Goal: Task Accomplishment & Management: Complete application form

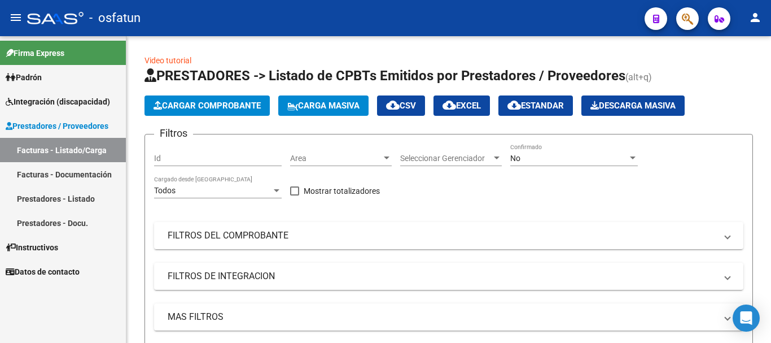
click at [203, 97] on button "Cargar Comprobante" at bounding box center [207, 105] width 125 height 20
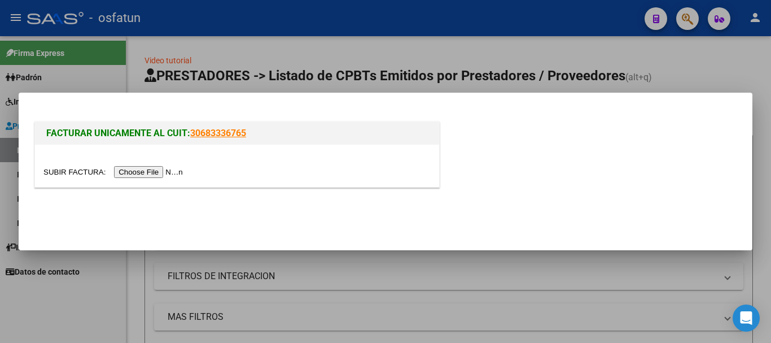
click at [159, 178] on div at bounding box center [237, 166] width 404 height 42
click at [158, 173] on input "file" at bounding box center [114, 172] width 143 height 12
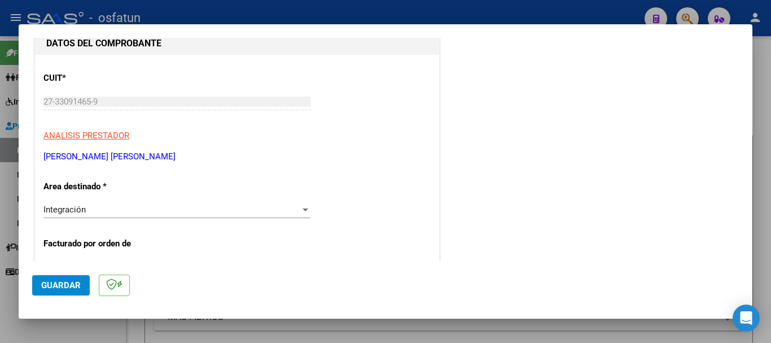
scroll to position [155, 0]
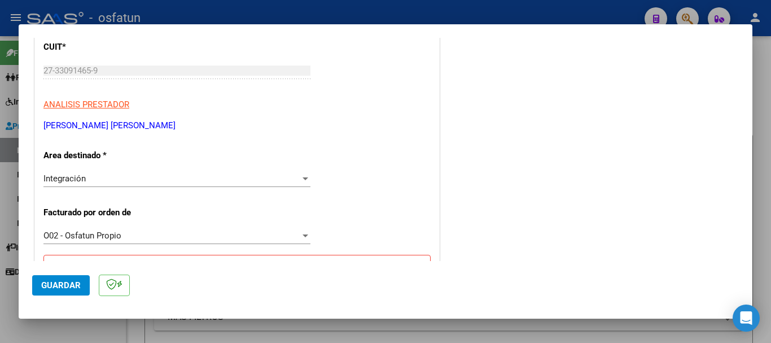
drag, startPoint x: 157, startPoint y: 121, endPoint x: 40, endPoint y: 125, distance: 117.5
copy p "[PERSON_NAME] [PERSON_NAME]"
click at [10, 65] on div "COMPROBANTE VER COMPROBANTE El comprobante fue leído exitosamente. DATOS DEL CO…" at bounding box center [385, 171] width 771 height 343
drag, startPoint x: 753, startPoint y: 102, endPoint x: 752, endPoint y: 133, distance: 31.1
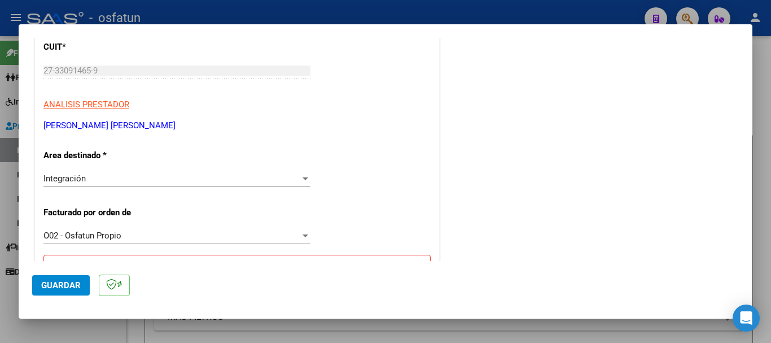
click at [752, 133] on div "COMPROBANTE VER COMPROBANTE El comprobante fue leído exitosamente. DATOS DEL CO…" at bounding box center [385, 171] width 771 height 343
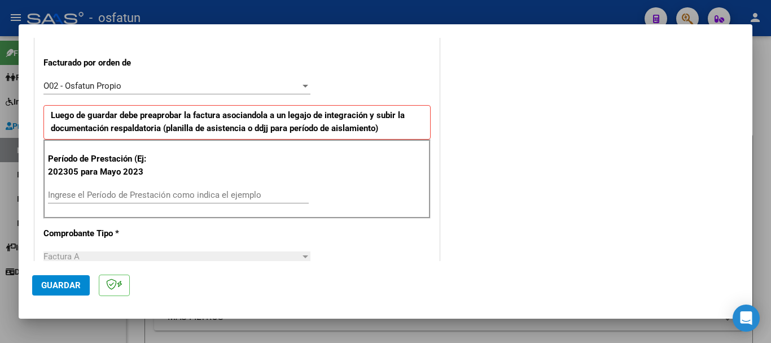
scroll to position [345, 0]
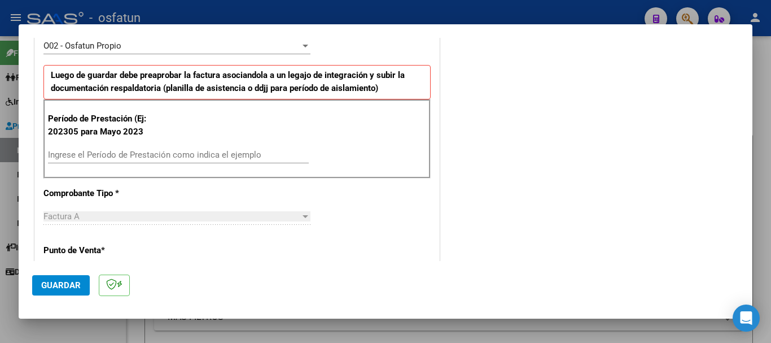
click at [72, 151] on input "Ingrese el Período de Prestación como indica el ejemplo" at bounding box center [178, 155] width 261 height 10
type input "202507"
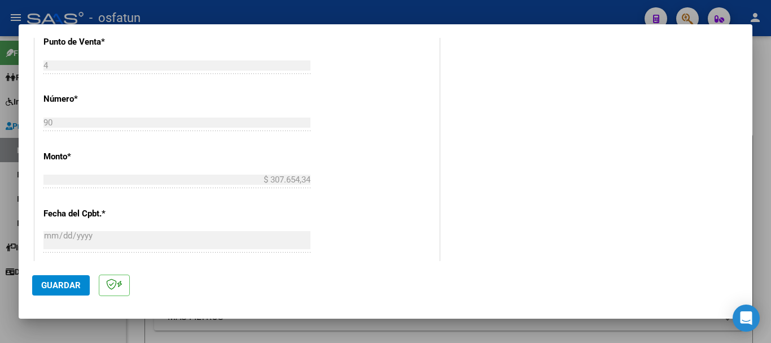
scroll to position [892, 0]
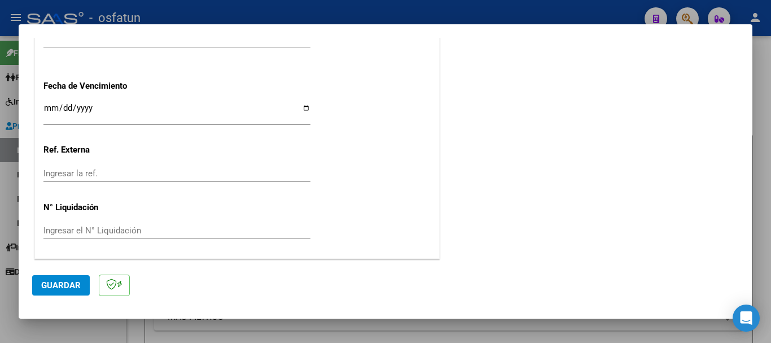
click at [61, 278] on button "Guardar" at bounding box center [61, 285] width 58 height 20
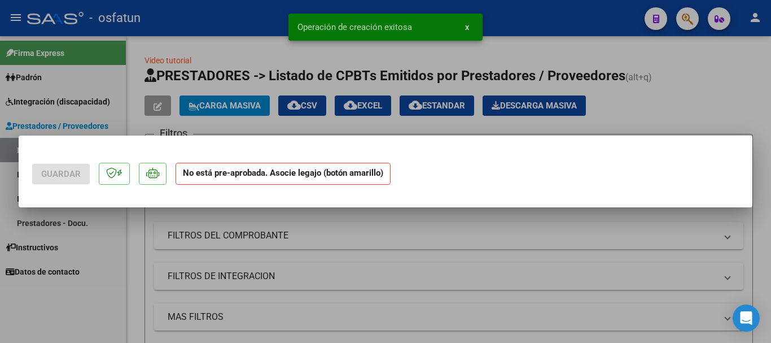
scroll to position [0, 0]
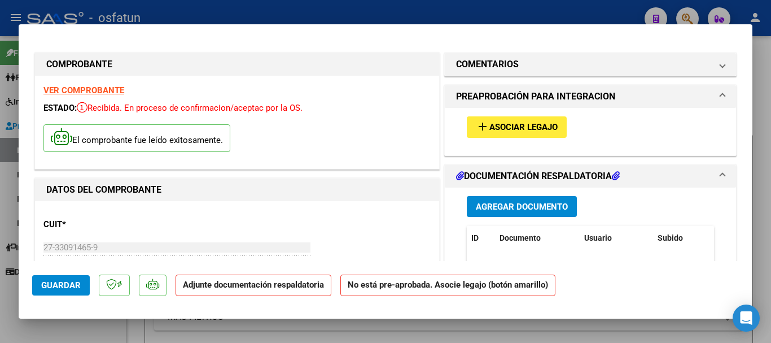
click at [485, 133] on button "add Asociar Legajo" at bounding box center [517, 126] width 100 height 21
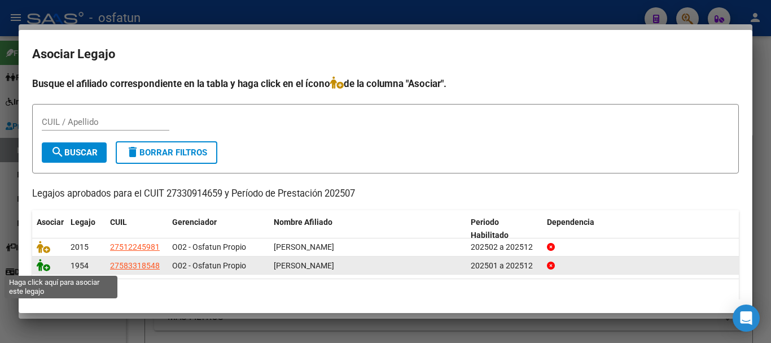
click at [40, 264] on icon at bounding box center [44, 265] width 14 height 12
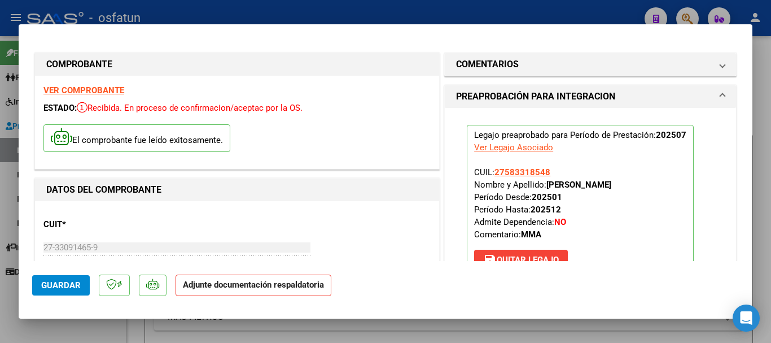
drag, startPoint x: 623, startPoint y: 185, endPoint x: 558, endPoint y: 181, distance: 65.1
click at [549, 184] on p "Legajo preaprobado para Período de Prestación: 202507 Ver Legajo Asociado CUIL:…" at bounding box center [580, 200] width 227 height 150
copy strong "[PERSON_NAME]"
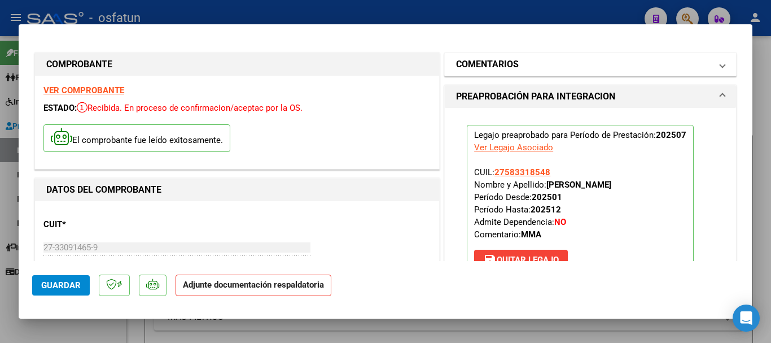
click at [574, 62] on mat-panel-title "COMENTARIOS" at bounding box center [583, 65] width 255 height 14
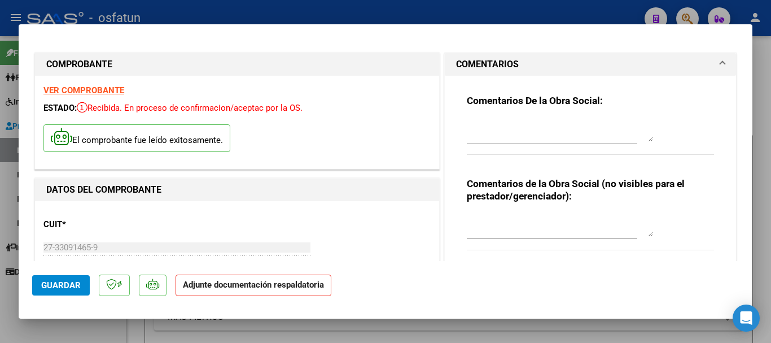
click at [491, 218] on textarea at bounding box center [560, 225] width 186 height 23
paste textarea "Cargado [PERSON_NAME]/ sin verificación de legajo."
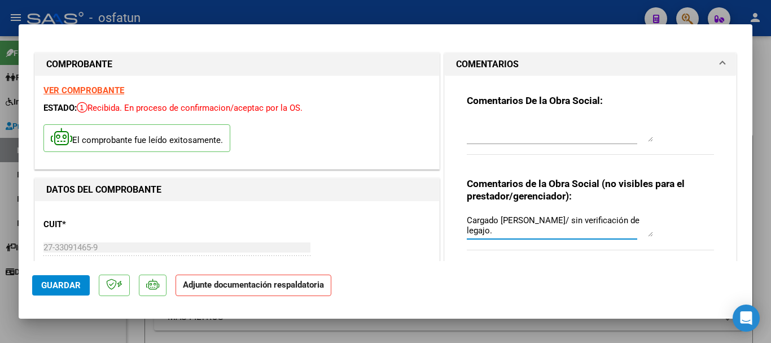
type textarea "Cargado [PERSON_NAME]/ sin verificación de legajo."
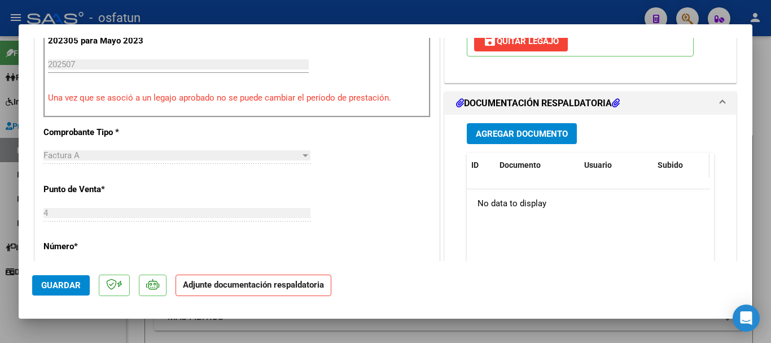
scroll to position [432, 0]
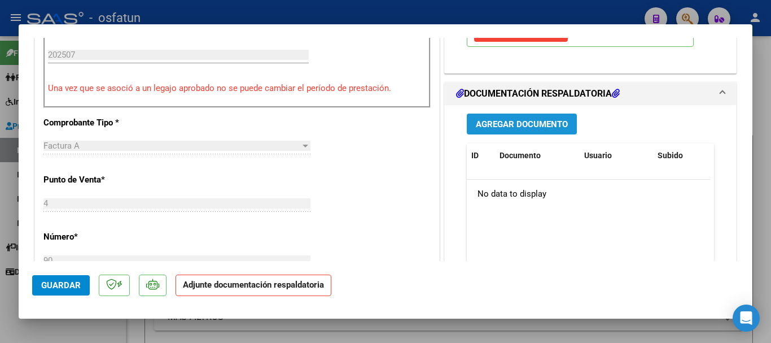
click at [487, 118] on button "Agregar Documento" at bounding box center [522, 123] width 110 height 21
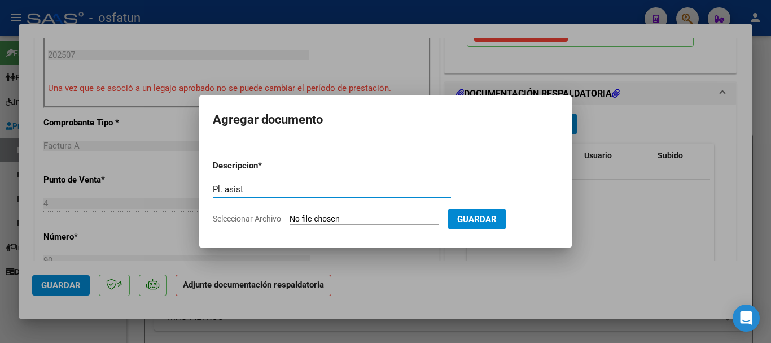
type input "Pl. asist"
click at [302, 220] on input "Seleccionar Archivo" at bounding box center [365, 219] width 150 height 11
type input "C:\fakepath\[PERSON_NAME] [DATE].pdf"
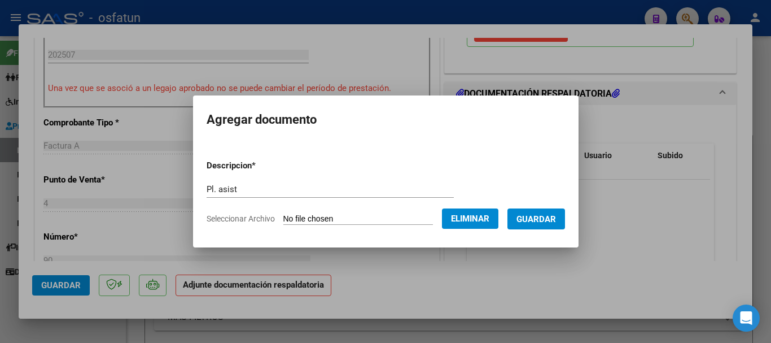
click at [549, 225] on button "Guardar" at bounding box center [537, 218] width 58 height 21
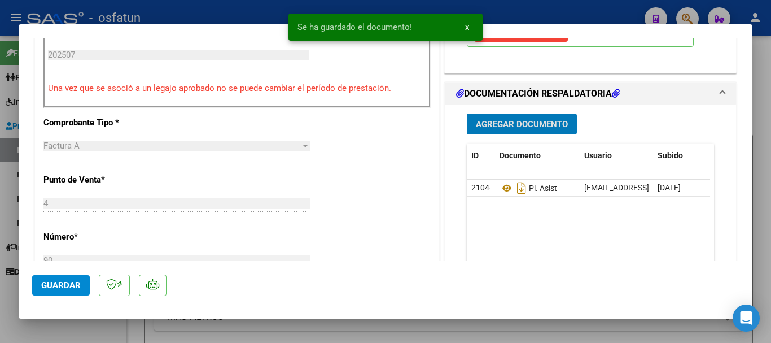
click at [504, 125] on span "Agregar Documento" at bounding box center [522, 124] width 92 height 10
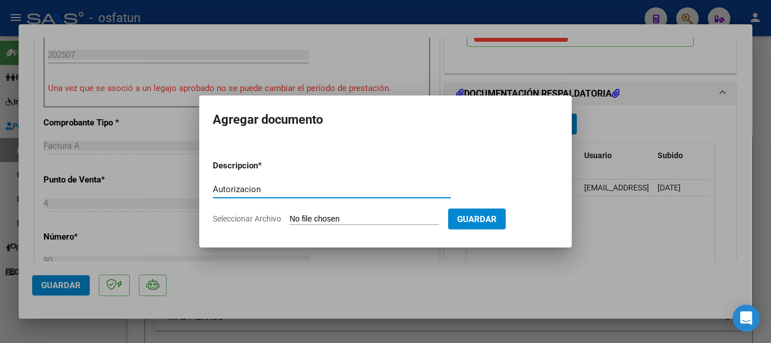
type input "Autorizacion"
click at [393, 217] on input "Seleccionar Archivo" at bounding box center [365, 219] width 150 height 11
type input "C:\fakepath\autorización [PERSON_NAME] .pdf"
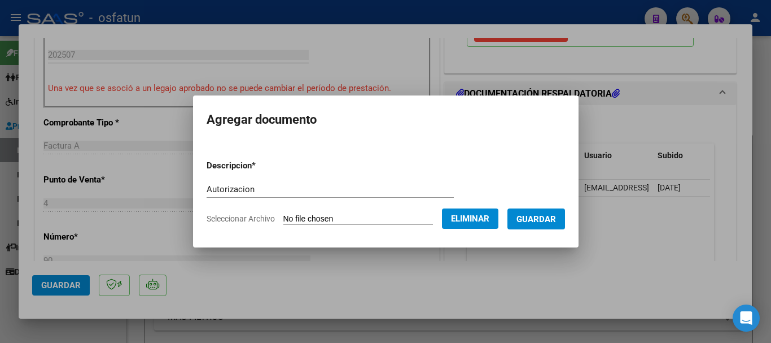
click at [552, 226] on button "Guardar" at bounding box center [537, 218] width 58 height 21
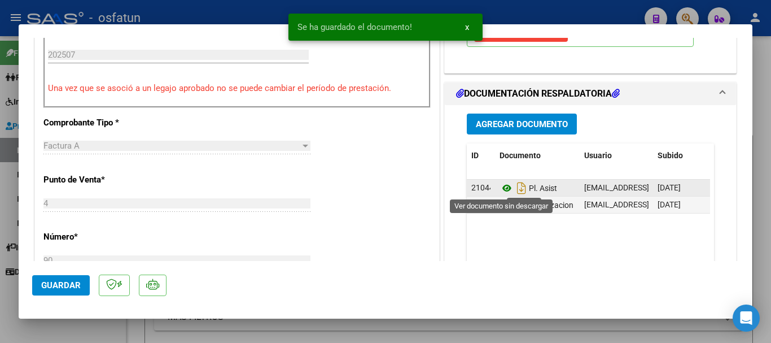
click at [500, 187] on icon at bounding box center [507, 188] width 15 height 14
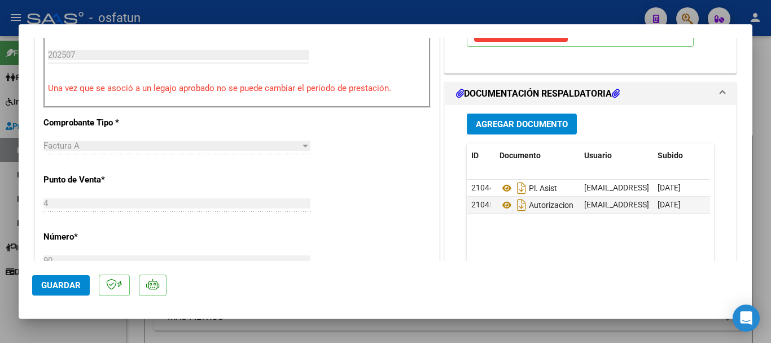
click at [61, 282] on button "Guardar" at bounding box center [61, 285] width 58 height 20
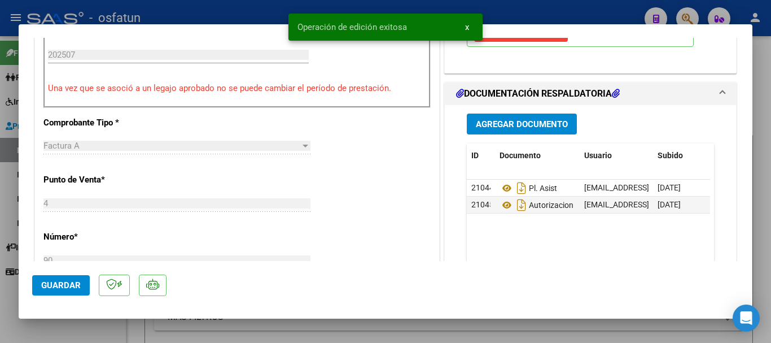
click at [763, 244] on div at bounding box center [385, 171] width 771 height 343
type input "$ 0,00"
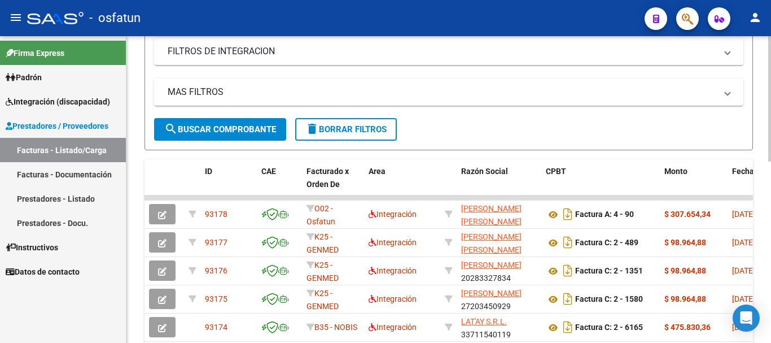
click at [771, 224] on div at bounding box center [769, 192] width 3 height 125
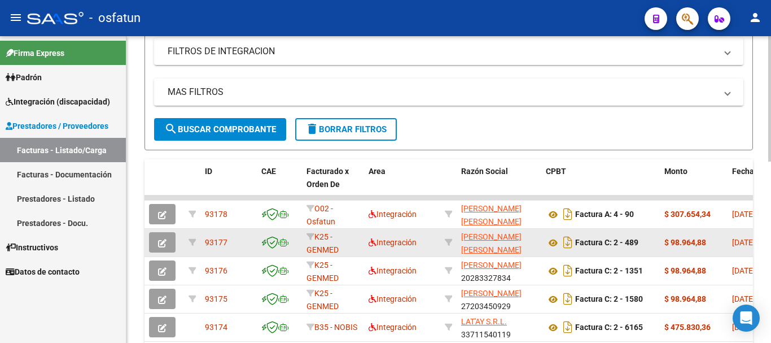
scroll to position [228, 0]
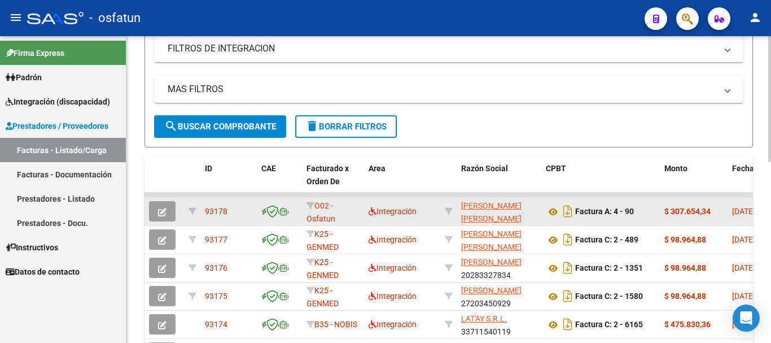
click at [155, 207] on button "button" at bounding box center [162, 211] width 27 height 20
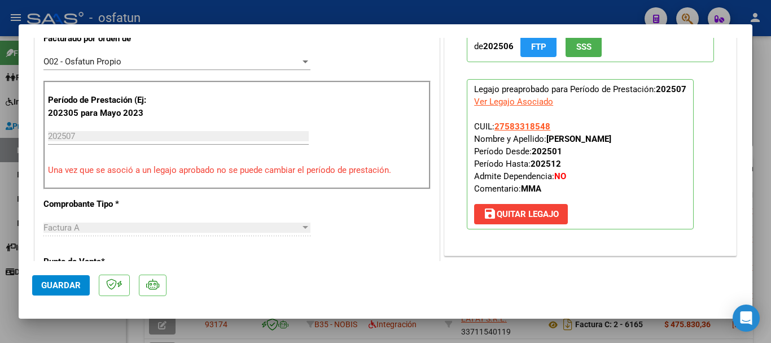
scroll to position [312, 0]
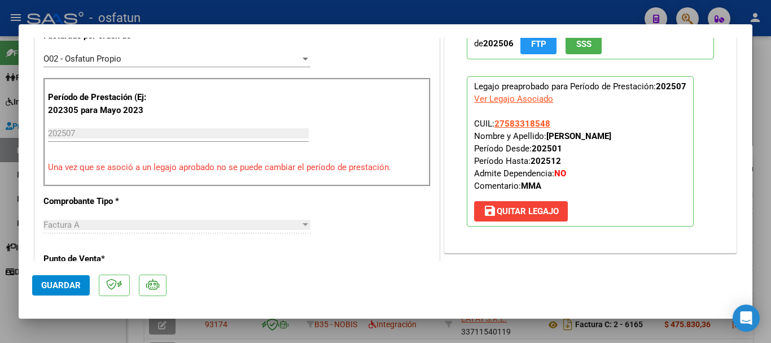
drag, startPoint x: 618, startPoint y: 133, endPoint x: 546, endPoint y: 135, distance: 71.7
click at [545, 138] on p "Legajo preaprobado para Período de Prestación: 202507 Ver Legajo Asociado CUIL:…" at bounding box center [580, 151] width 227 height 150
copy strong "[PERSON_NAME]"
click at [766, 94] on div at bounding box center [385, 171] width 771 height 343
type input "$ 0,00"
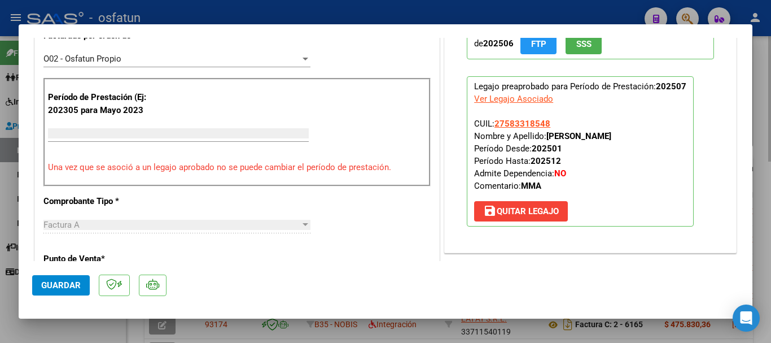
scroll to position [0, 0]
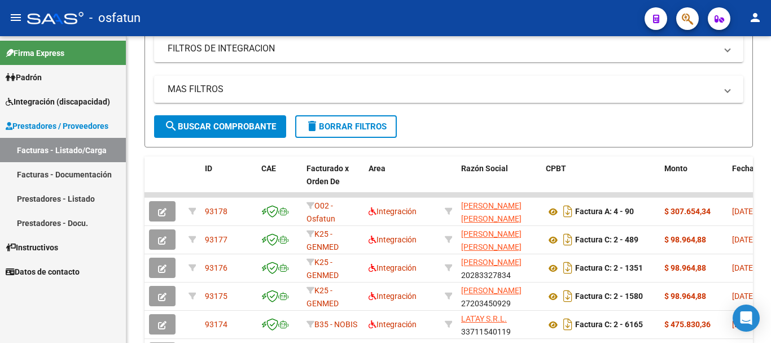
click at [51, 104] on span "Integración (discapacidad)" at bounding box center [58, 101] width 104 height 12
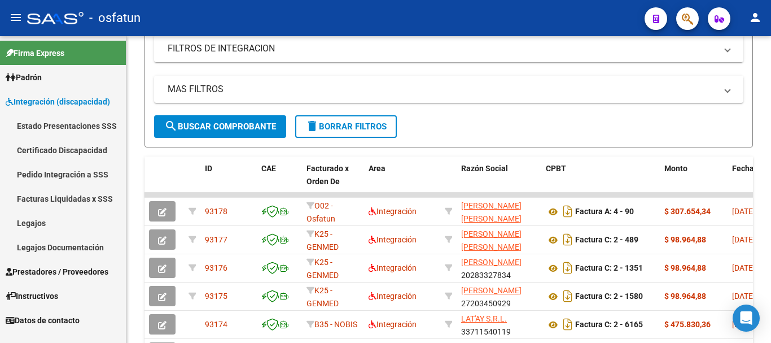
click at [29, 221] on link "Legajos" at bounding box center [63, 223] width 126 height 24
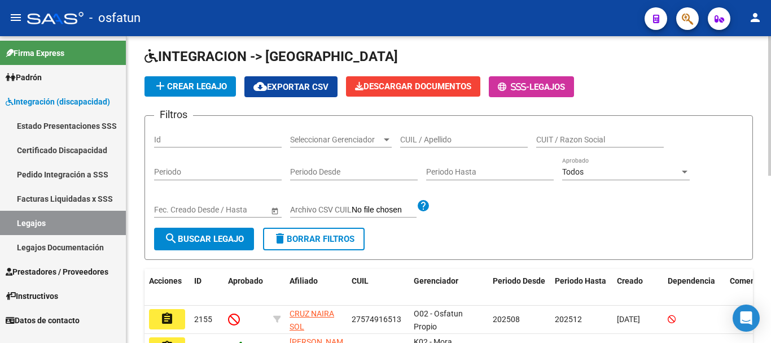
scroll to position [39, 0]
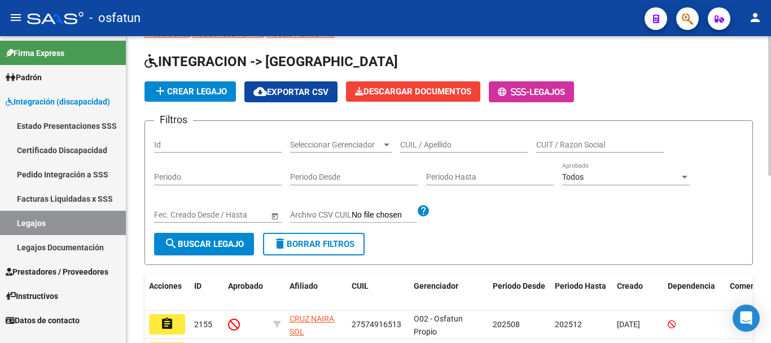
click at [771, 104] on div at bounding box center [769, 123] width 3 height 139
paste input "[PERSON_NAME]"
type input "[PERSON_NAME]"
click at [227, 243] on span "search Buscar Legajo" at bounding box center [204, 244] width 80 height 10
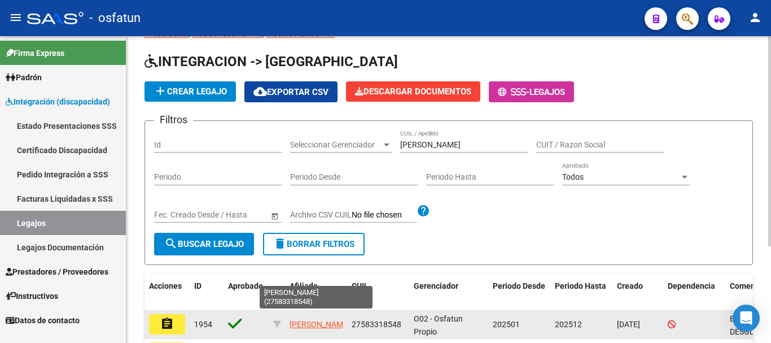
click at [307, 325] on app-link-go-to "[PERSON_NAME]" at bounding box center [320, 324] width 60 height 13
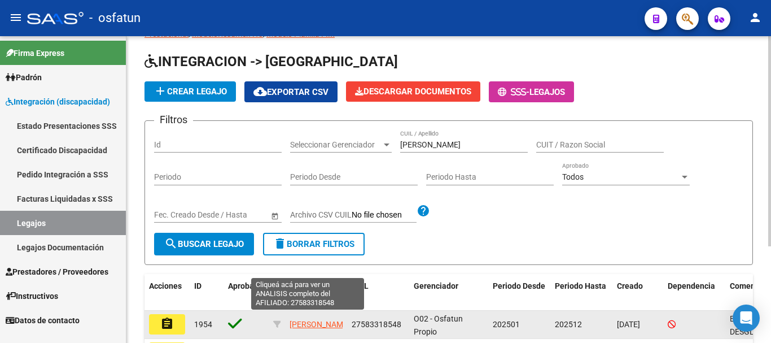
click at [317, 320] on span "[PERSON_NAME]" at bounding box center [320, 324] width 60 height 9
type textarea "27583318548"
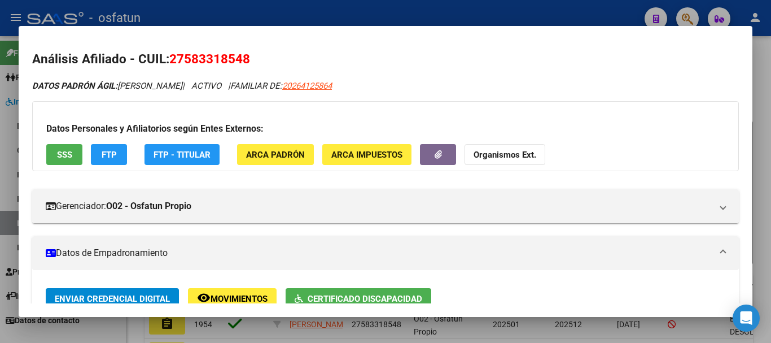
click at [753, 112] on div at bounding box center [385, 171] width 771 height 343
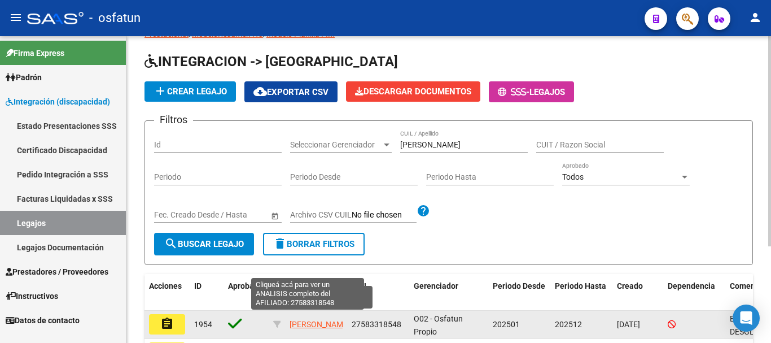
click at [300, 321] on span "[PERSON_NAME]" at bounding box center [320, 324] width 60 height 9
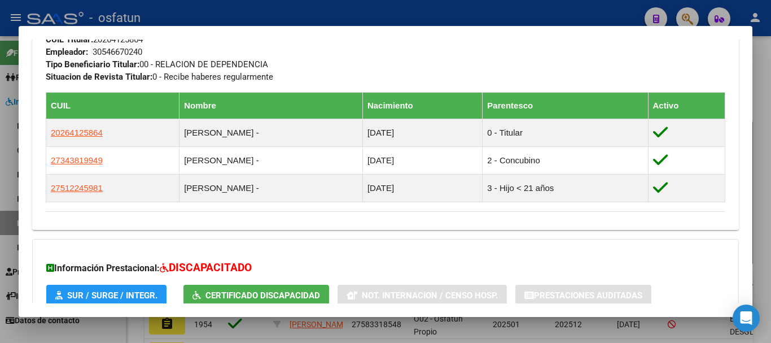
scroll to position [696, 0]
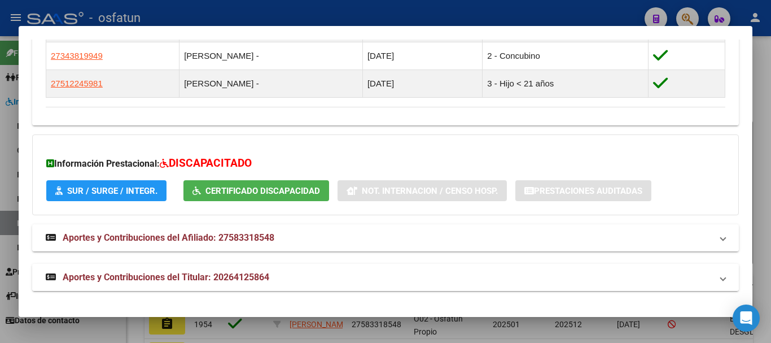
drag, startPoint x: 265, startPoint y: 279, endPoint x: 433, endPoint y: 276, distance: 167.7
click at [266, 279] on span "Aportes y Contribuciones del Titular: 20264125864" at bounding box center [166, 277] width 207 height 11
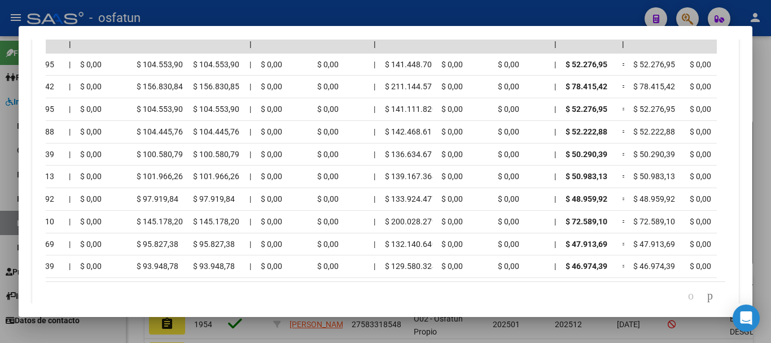
scroll to position [0, 0]
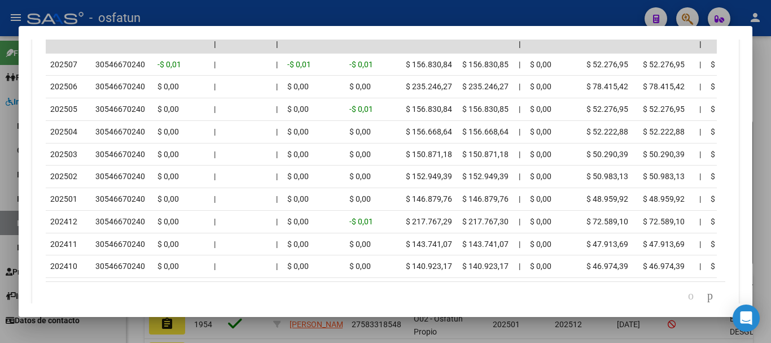
click at [767, 178] on div at bounding box center [385, 171] width 771 height 343
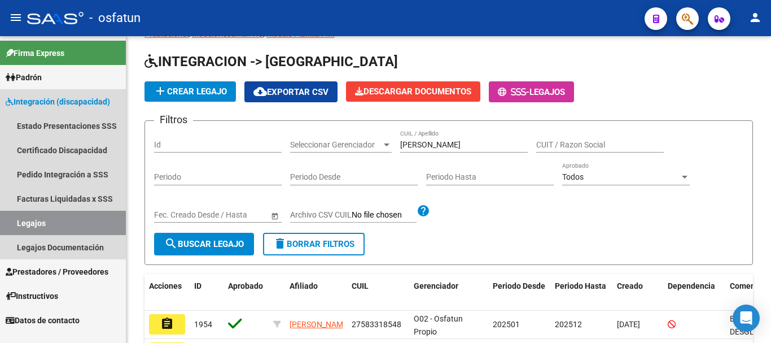
click at [59, 216] on link "Legajos" at bounding box center [63, 223] width 126 height 24
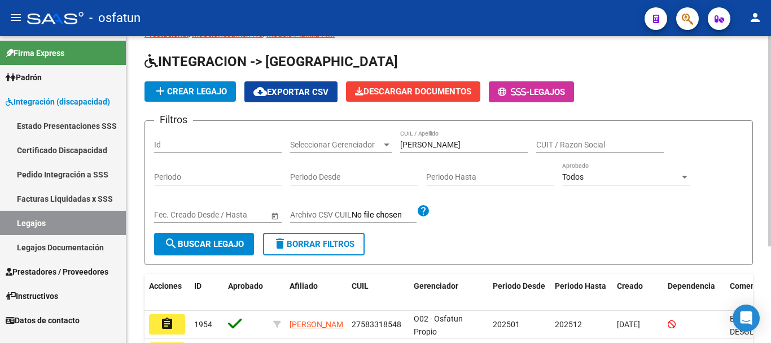
click at [205, 93] on span "add Crear Legajo" at bounding box center [190, 91] width 73 height 10
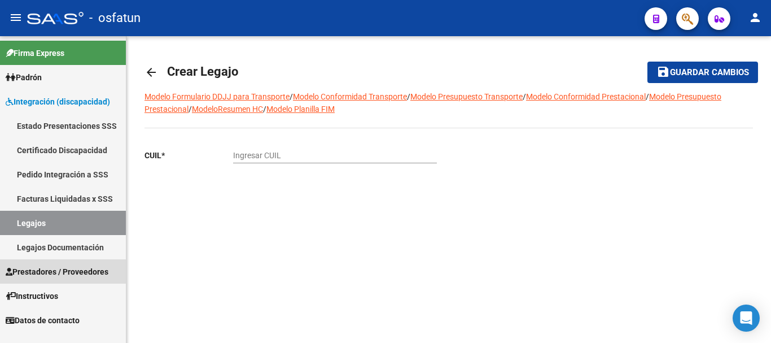
click at [47, 272] on span "Prestadores / Proveedores" at bounding box center [57, 271] width 103 height 12
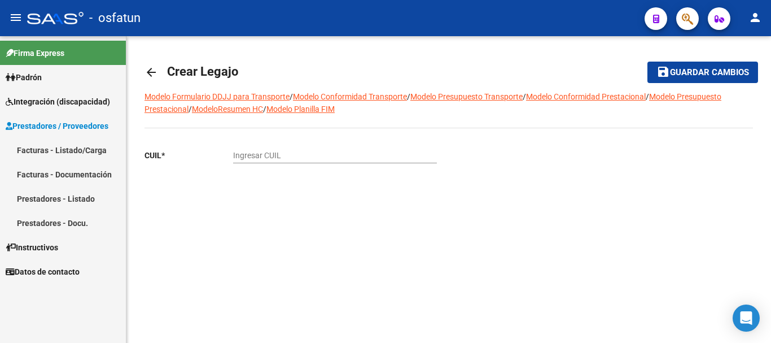
click at [71, 145] on link "Facturas - Listado/Carga" at bounding box center [63, 150] width 126 height 24
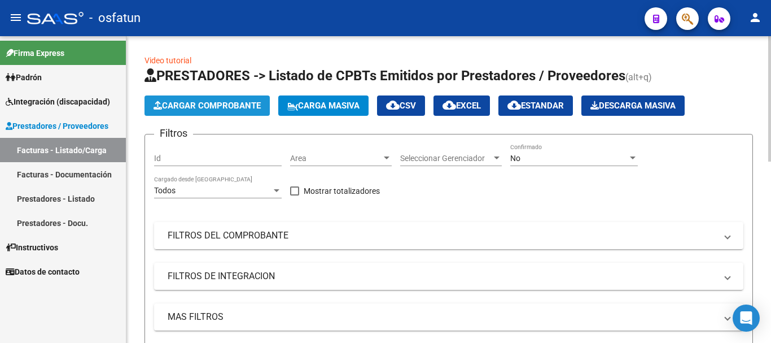
click at [195, 103] on span "Cargar Comprobante" at bounding box center [207, 105] width 107 height 10
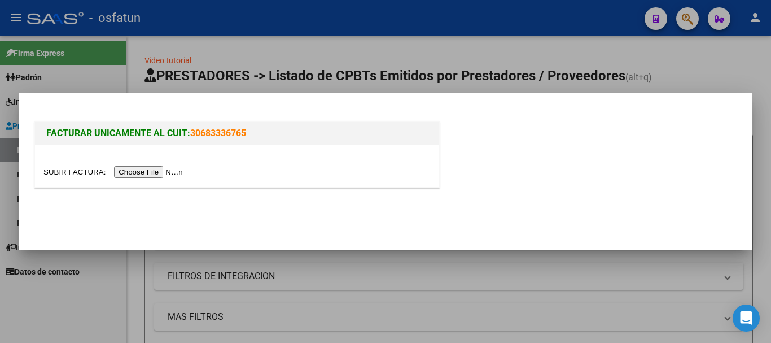
click at [178, 172] on input "file" at bounding box center [114, 172] width 143 height 12
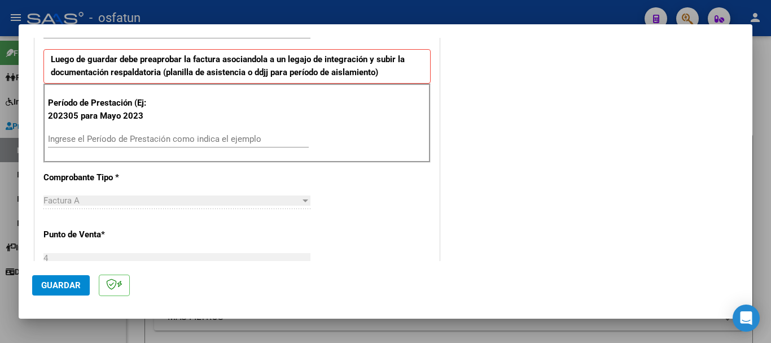
scroll to position [373, 0]
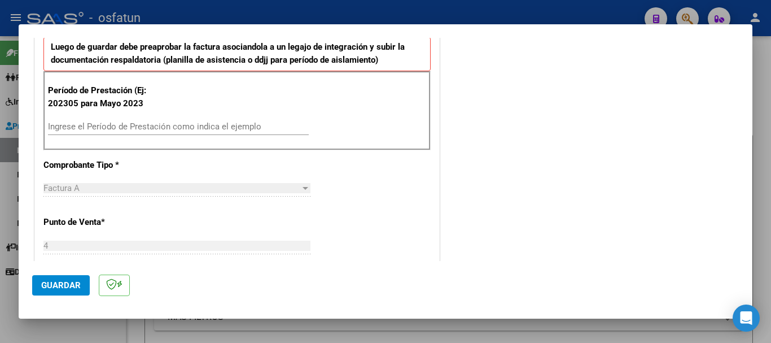
click at [103, 136] on div "Ingrese el Período de Prestación como indica el ejemplo" at bounding box center [178, 132] width 261 height 28
click at [102, 133] on div "Ingrese el Período de Prestación como indica el ejemplo" at bounding box center [178, 126] width 261 height 17
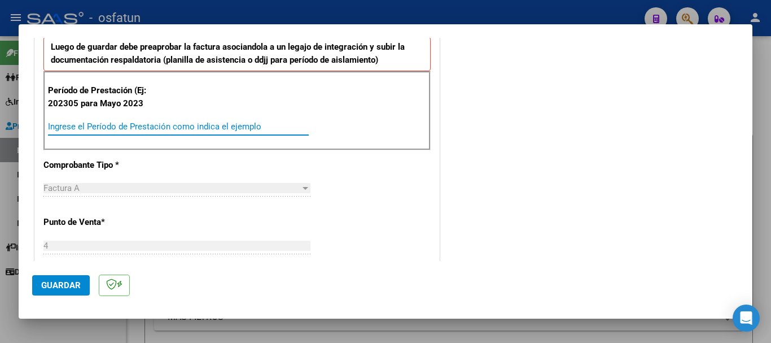
click at [102, 130] on input "Ingrese el Período de Prestación como indica el ejemplo" at bounding box center [178, 126] width 261 height 10
type input "202507"
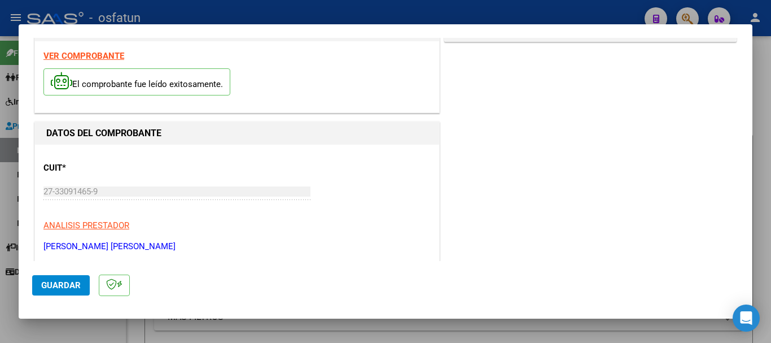
scroll to position [0, 0]
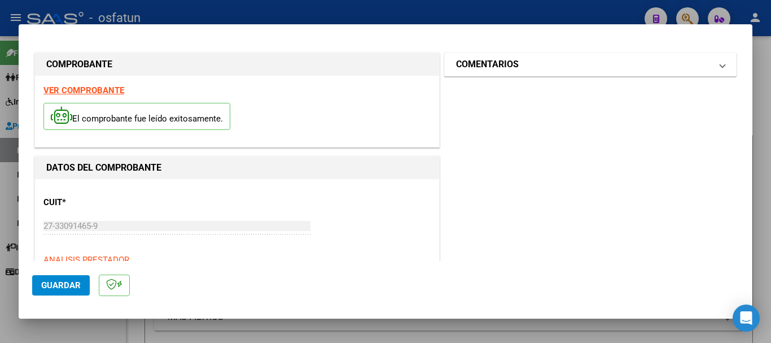
drag, startPoint x: 497, startPoint y: 65, endPoint x: 490, endPoint y: 69, distance: 7.8
click at [497, 64] on h1 "COMENTARIOS" at bounding box center [487, 65] width 63 height 14
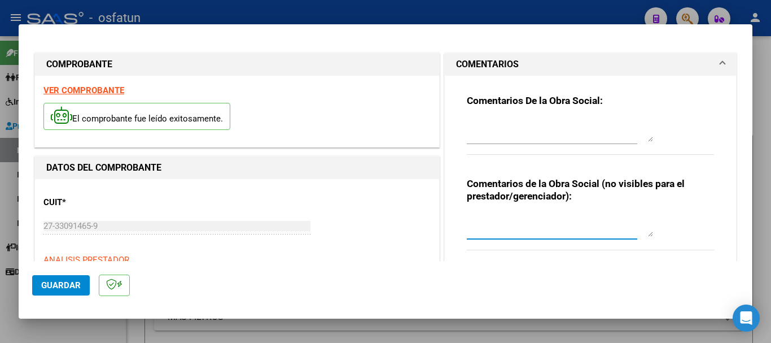
click at [488, 229] on textarea at bounding box center [560, 225] width 186 height 23
paste textarea "Cargado [PERSON_NAME]/ sin verificación de legajo."
type textarea "Cargado [PERSON_NAME]/ sin verificación de legajo."
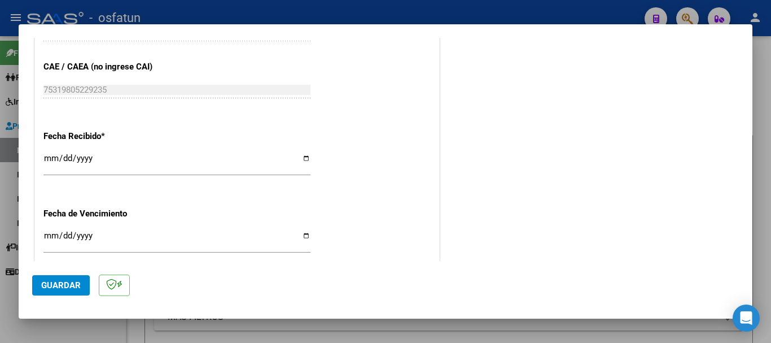
scroll to position [768, 0]
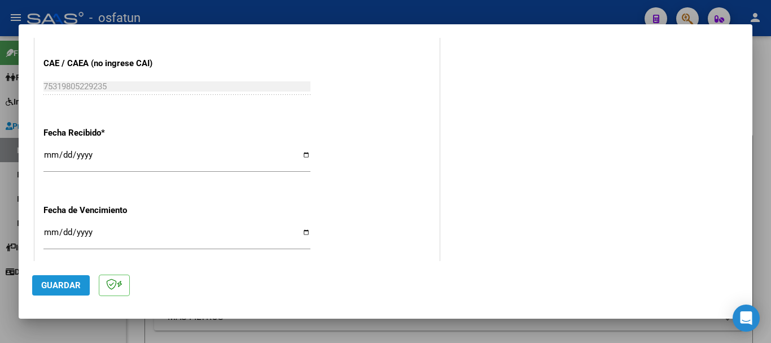
click at [55, 281] on span "Guardar" at bounding box center [61, 285] width 40 height 10
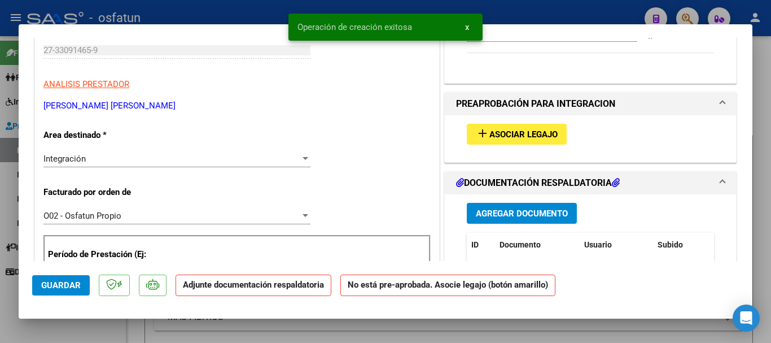
scroll to position [224, 0]
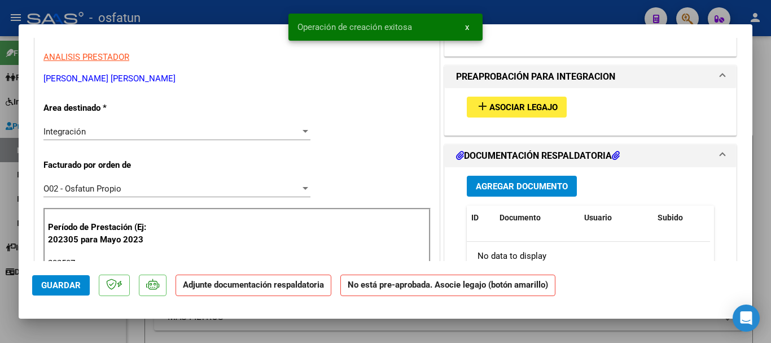
click at [526, 109] on span "Asociar Legajo" at bounding box center [523, 107] width 68 height 10
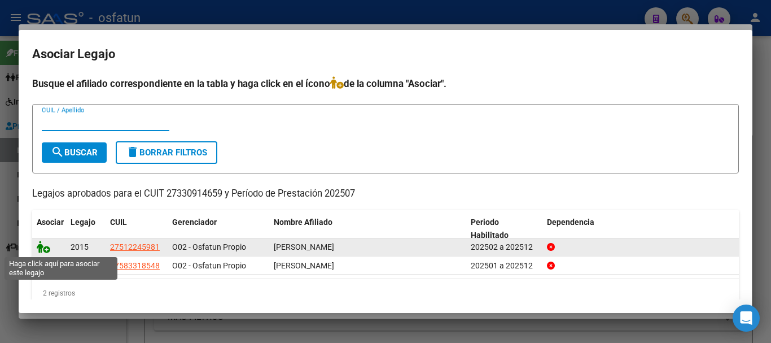
click at [41, 247] on icon at bounding box center [44, 247] width 14 height 12
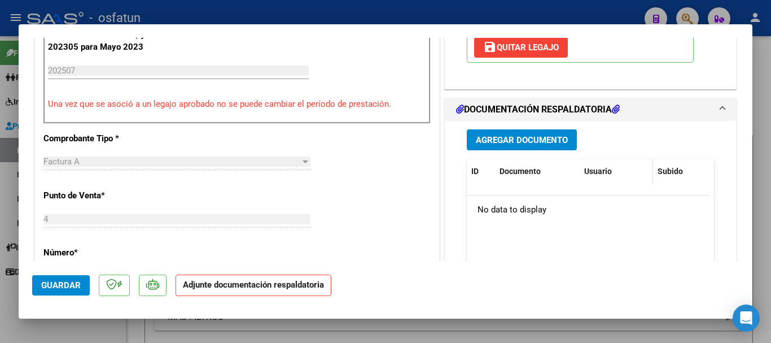
scroll to position [423, 0]
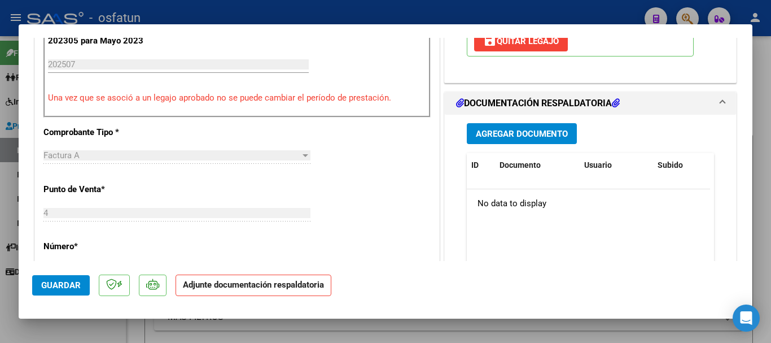
click at [550, 133] on span "Agregar Documento" at bounding box center [522, 134] width 92 height 10
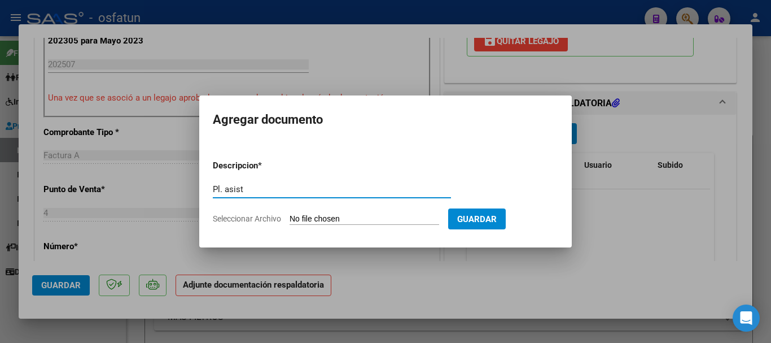
type input "Pl. asist"
click at [380, 218] on input "Seleccionar Archivo" at bounding box center [365, 219] width 150 height 11
type input "C:\fakepath\[PERSON_NAME][DATE] (1).pdf"
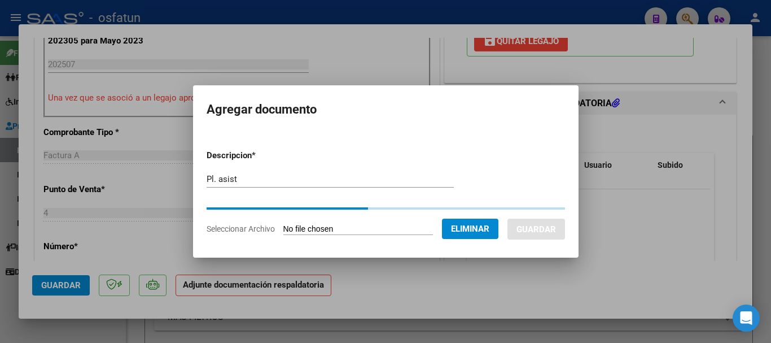
click at [298, 176] on input "Pl. asist" at bounding box center [330, 179] width 247 height 10
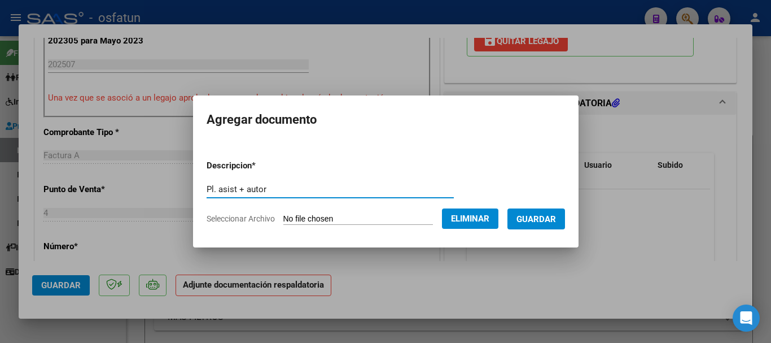
type input "Pl. asist + autor"
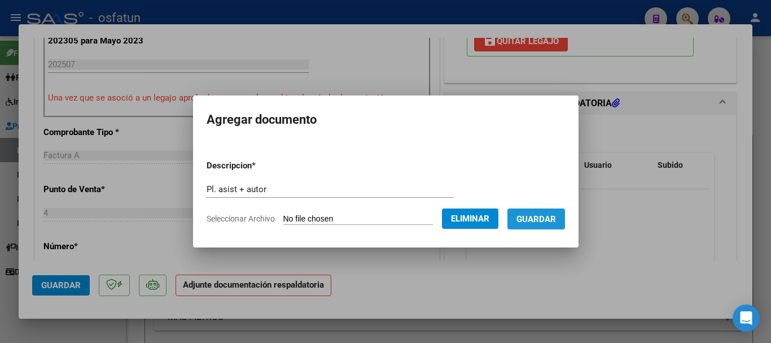
drag, startPoint x: 558, startPoint y: 228, endPoint x: 502, endPoint y: 233, distance: 56.7
click at [558, 228] on button "Guardar" at bounding box center [537, 218] width 58 height 21
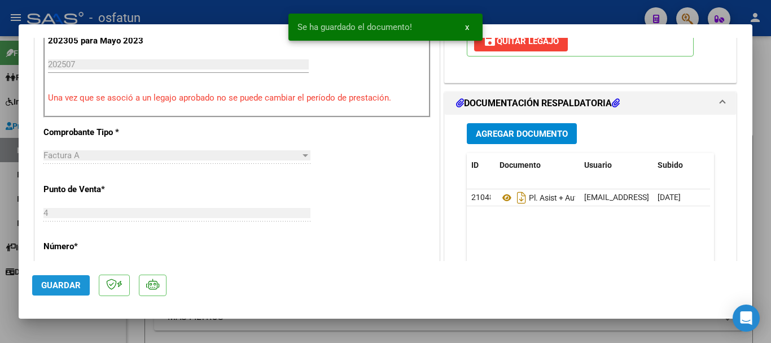
click at [46, 291] on button "Guardar" at bounding box center [61, 285] width 58 height 20
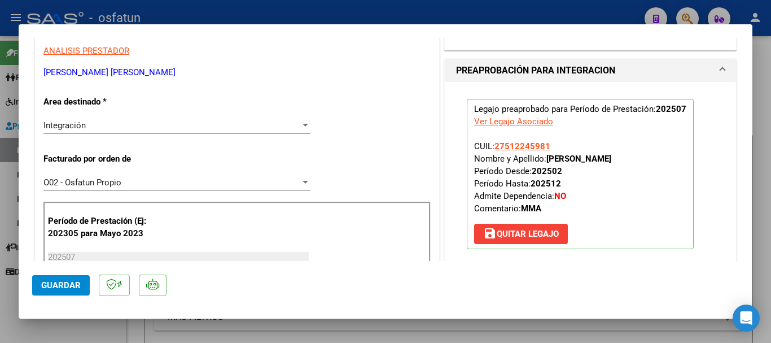
scroll to position [224, 0]
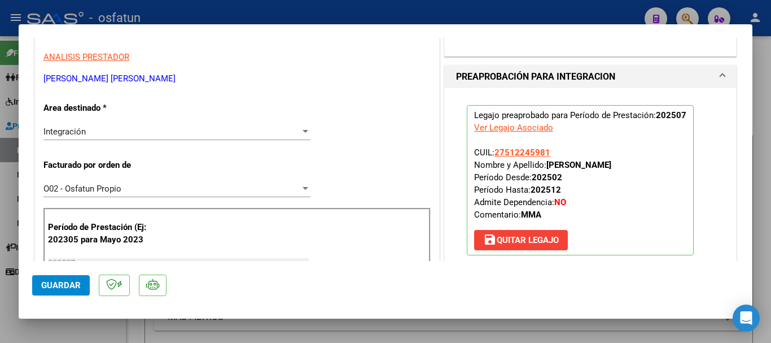
drag, startPoint x: 620, startPoint y: 158, endPoint x: 533, endPoint y: 180, distance: 90.2
click at [571, 166] on p "Legajo preaprobado para Período de Prestación: 202507 Ver Legajo Asociado CUIL:…" at bounding box center [580, 180] width 227 height 150
click at [546, 164] on strong "[PERSON_NAME]" at bounding box center [578, 165] width 65 height 10
drag, startPoint x: 544, startPoint y: 163, endPoint x: 623, endPoint y: 164, distance: 79.6
click at [623, 164] on p "Legajo preaprobado para Período de Prestación: 202507 Ver Legajo Asociado CUIL:…" at bounding box center [580, 180] width 227 height 150
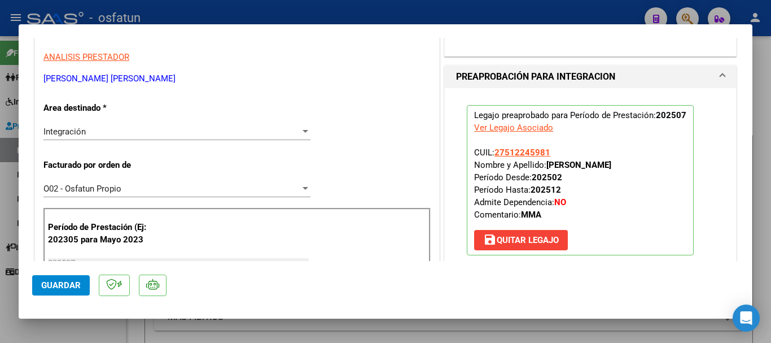
copy strong "[PERSON_NAME]"
click at [73, 283] on span "Guardar" at bounding box center [61, 285] width 40 height 10
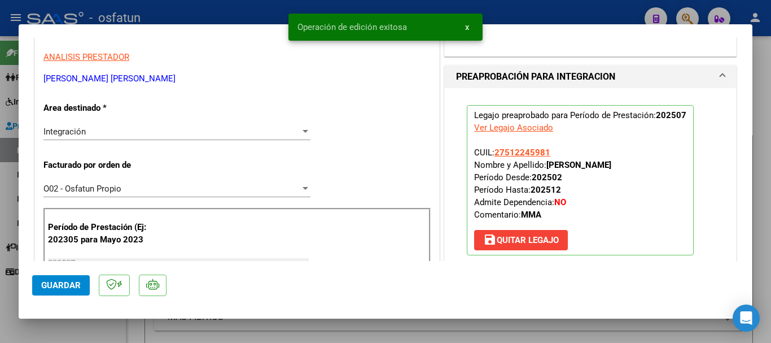
click at [763, 269] on div at bounding box center [385, 171] width 771 height 343
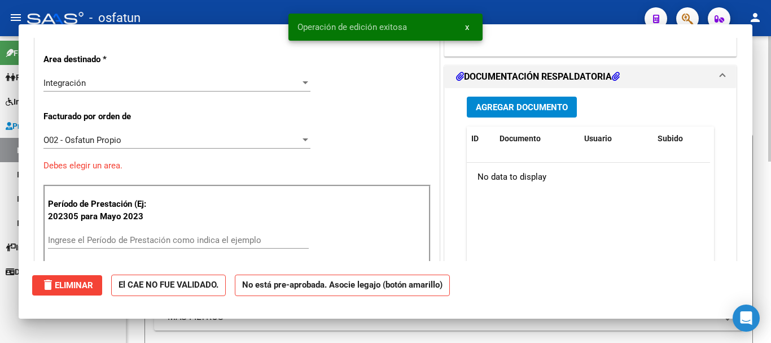
scroll to position [0, 0]
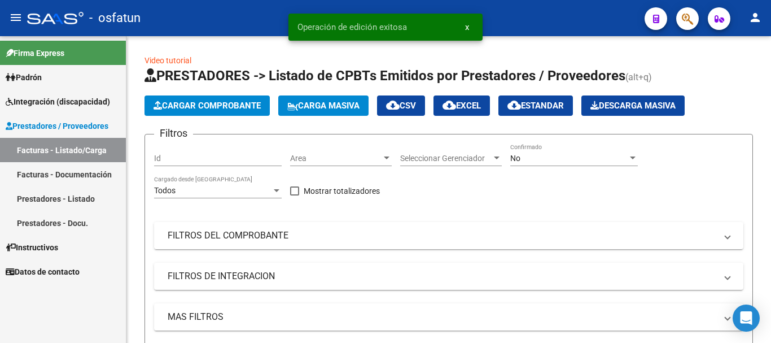
click at [44, 94] on link "Integración (discapacidad)" at bounding box center [63, 101] width 126 height 24
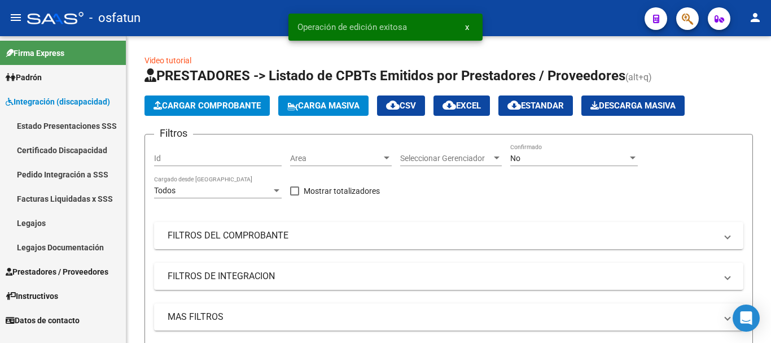
drag, startPoint x: 16, startPoint y: 225, endPoint x: 61, endPoint y: 228, distance: 44.7
click at [17, 225] on link "Legajos" at bounding box center [63, 223] width 126 height 24
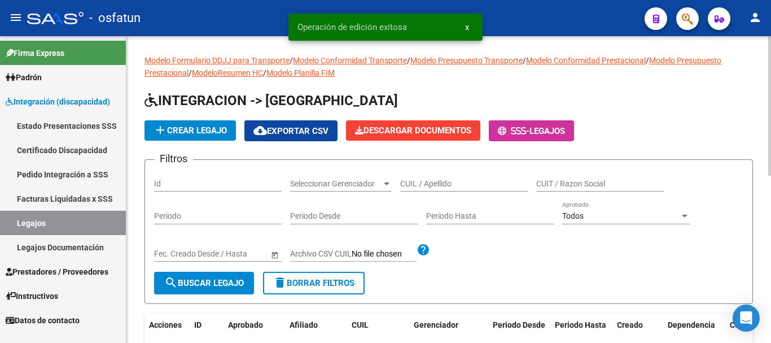
click at [429, 177] on div "CUIL / Apellido" at bounding box center [464, 180] width 128 height 23
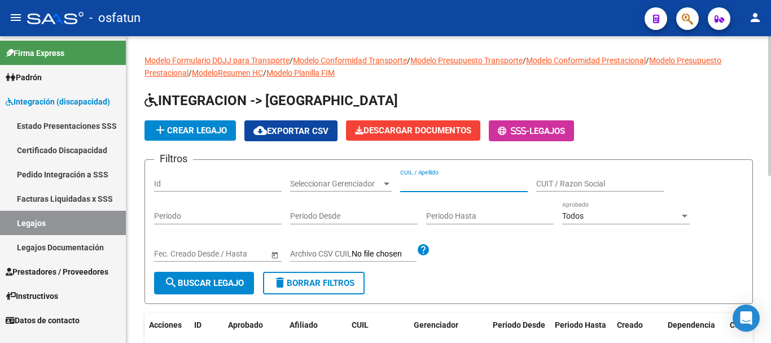
paste input "[PERSON_NAME]"
type input "[PERSON_NAME]"
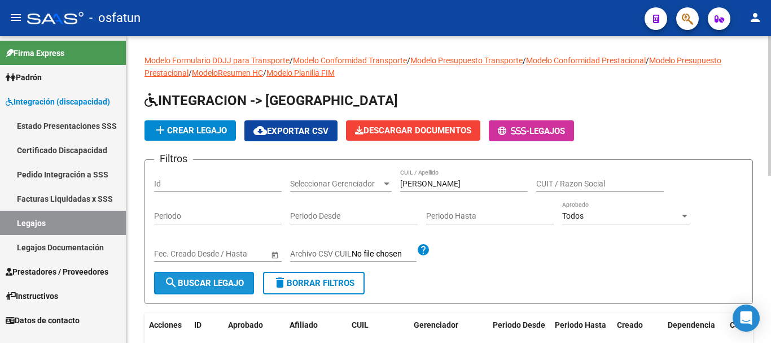
click at [237, 284] on span "search Buscar Legajo" at bounding box center [204, 283] width 80 height 10
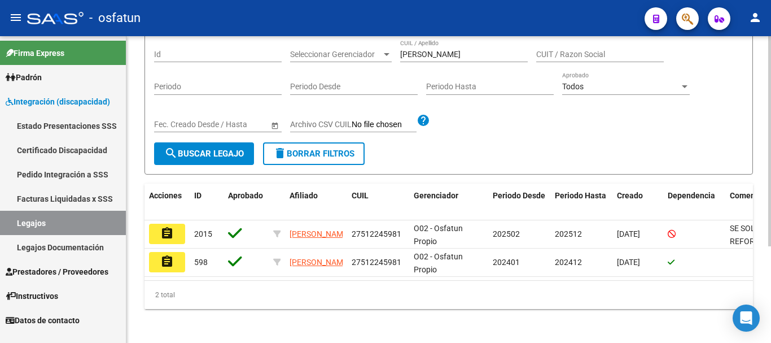
click at [771, 185] on div at bounding box center [769, 236] width 3 height 210
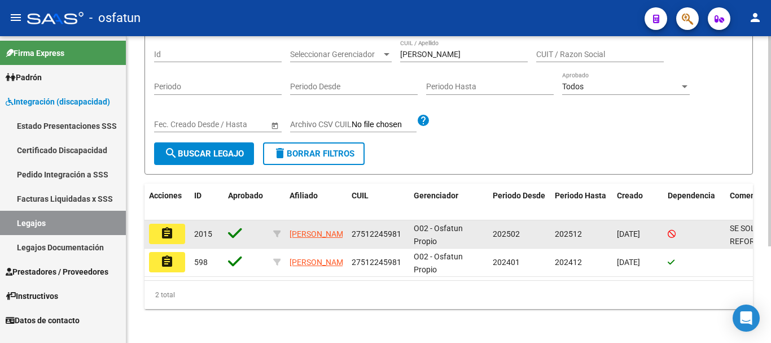
scroll to position [132, 0]
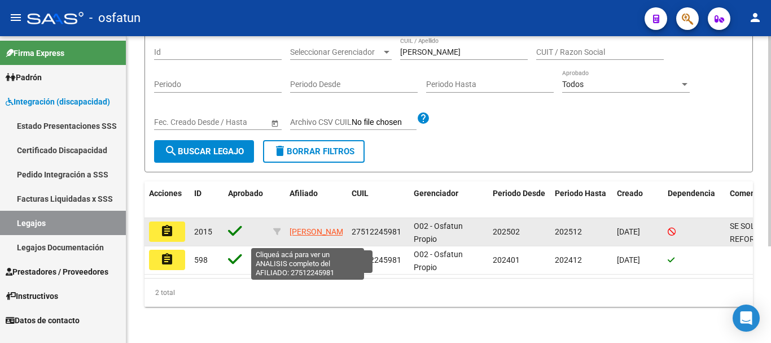
click at [317, 230] on span "[PERSON_NAME]" at bounding box center [320, 231] width 60 height 9
type textarea "27512245981"
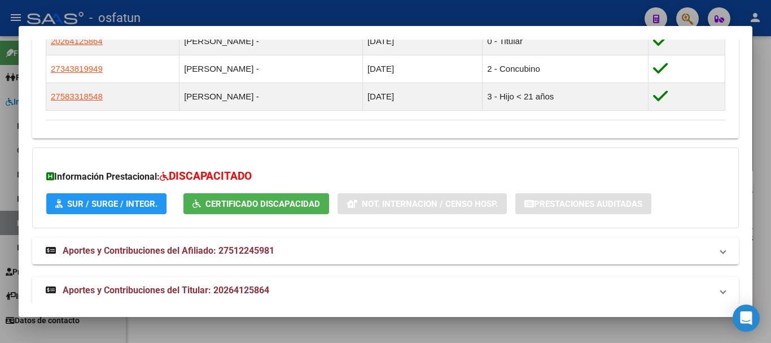
scroll to position [696, 0]
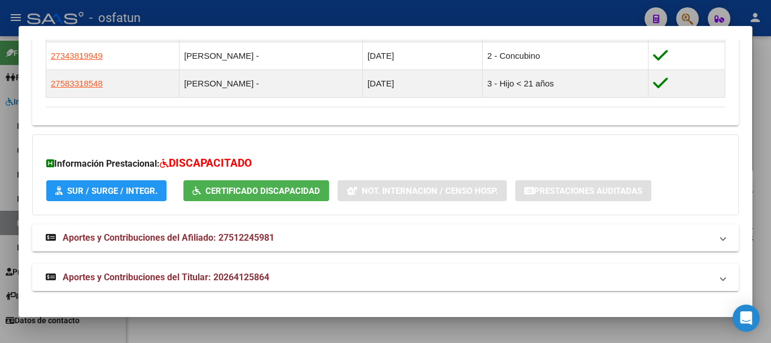
click at [159, 268] on mat-expansion-panel-header "Aportes y Contribuciones del Titular: 20264125864" at bounding box center [385, 277] width 707 height 27
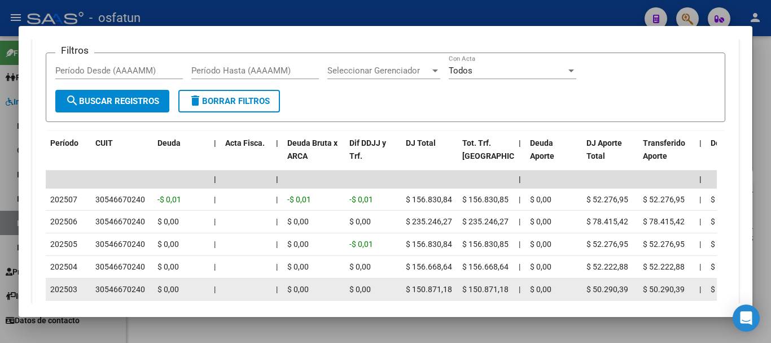
scroll to position [1073, 0]
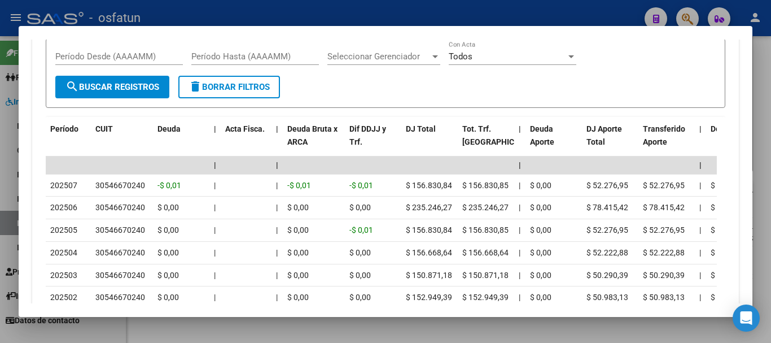
click at [759, 203] on div at bounding box center [385, 171] width 771 height 343
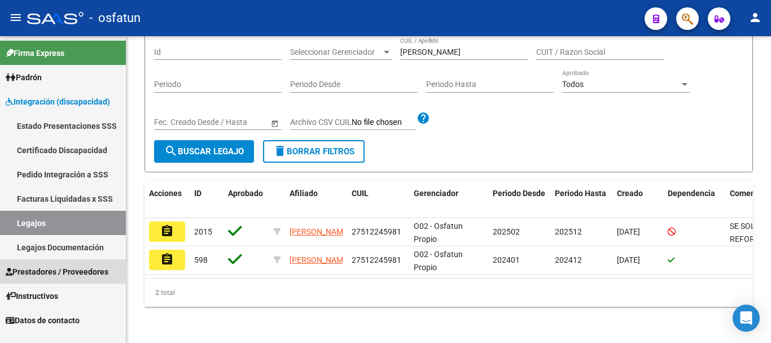
click at [64, 272] on span "Prestadores / Proveedores" at bounding box center [57, 271] width 103 height 12
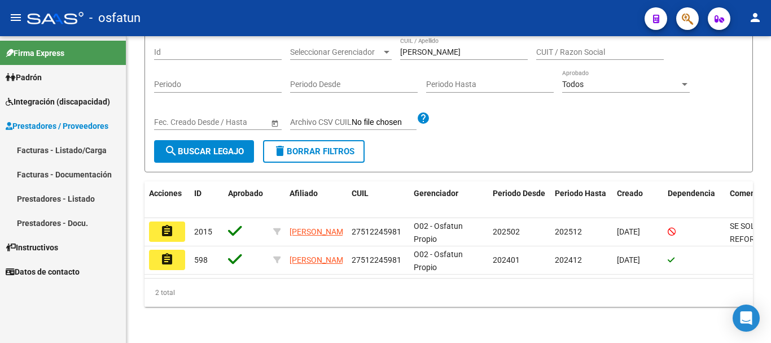
click at [47, 123] on span "Prestadores / Proveedores" at bounding box center [57, 126] width 103 height 12
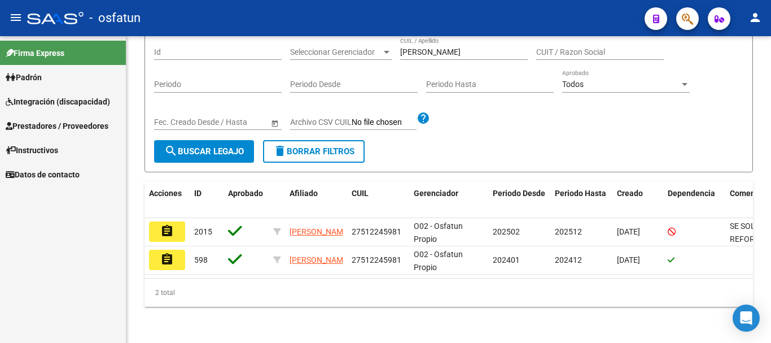
click at [29, 134] on link "Prestadores / Proveedores" at bounding box center [63, 125] width 126 height 24
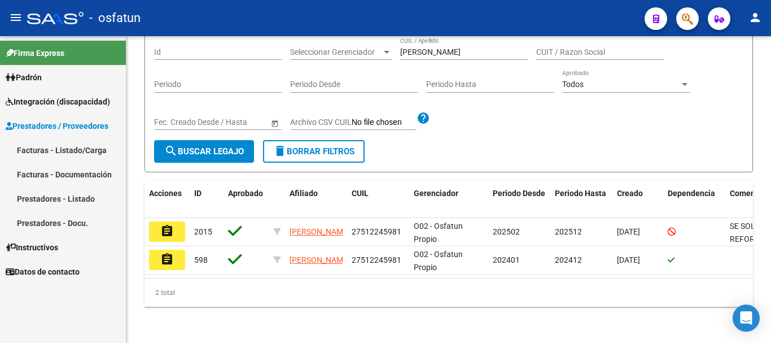
click at [44, 145] on link "Facturas - Listado/Carga" at bounding box center [63, 150] width 126 height 24
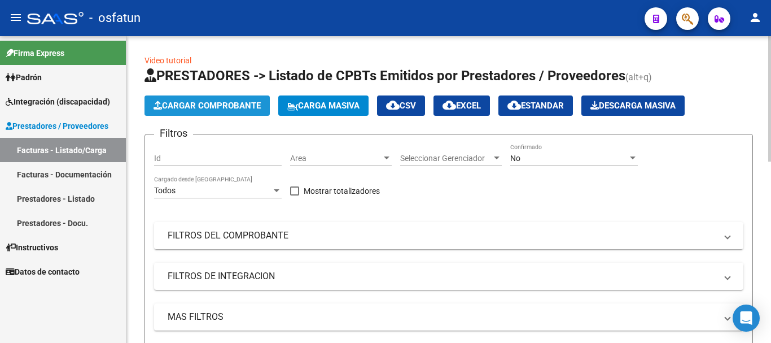
click at [232, 106] on span "Cargar Comprobante" at bounding box center [207, 105] width 107 height 10
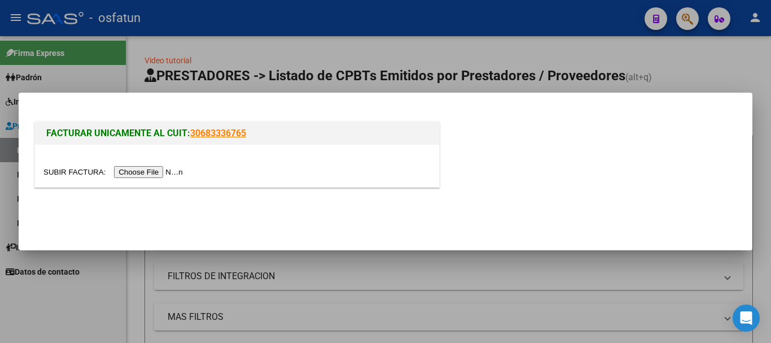
click at [158, 173] on input "file" at bounding box center [114, 172] width 143 height 12
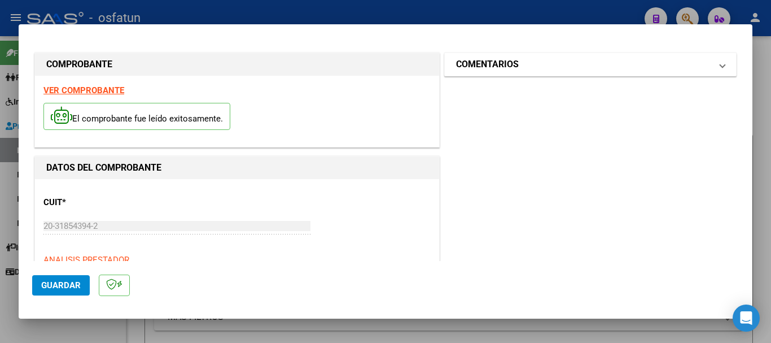
click at [567, 72] on mat-expansion-panel-header "COMENTARIOS" at bounding box center [590, 64] width 291 height 23
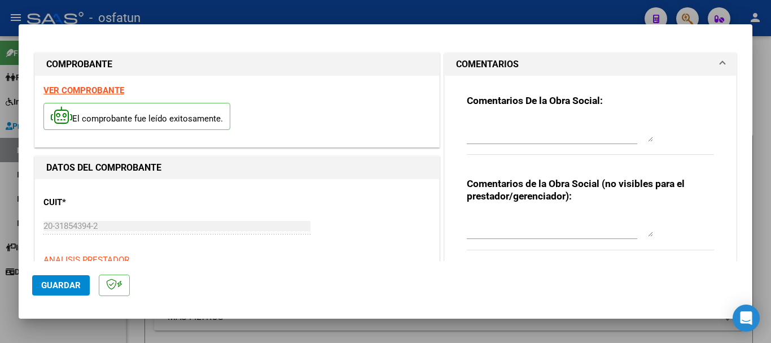
click at [492, 221] on textarea at bounding box center [560, 225] width 186 height 23
paste textarea "Cargado [PERSON_NAME]/ sin verificación de legajo."
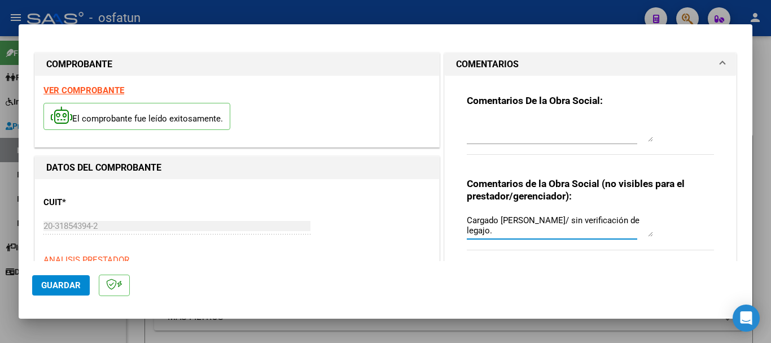
type textarea "Cargado [PERSON_NAME]/ sin verificación de legajo."
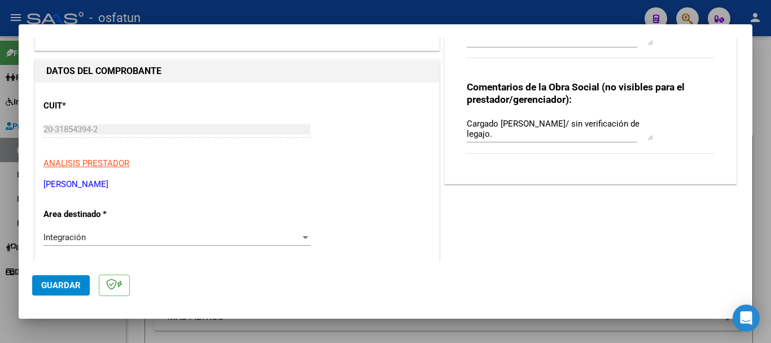
click at [29, 126] on mat-dialog-content "COMPROBANTE VER COMPROBANTE El comprobante fue leído exitosamente. DATOS DEL CO…" at bounding box center [386, 149] width 734 height 223
drag, startPoint x: 147, startPoint y: 185, endPoint x: 37, endPoint y: 185, distance: 110.1
copy p "[PERSON_NAME]"
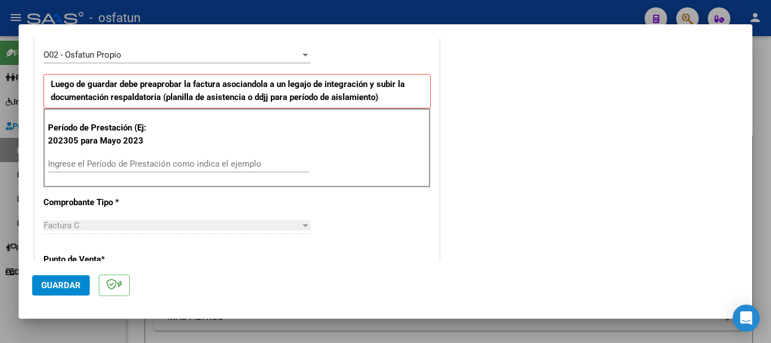
scroll to position [361, 0]
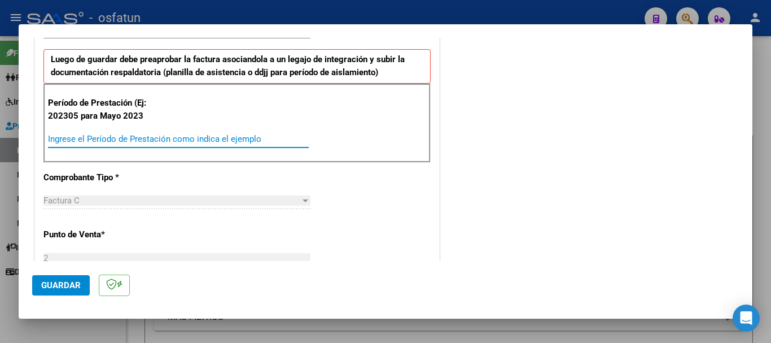
click at [188, 137] on input "Ingrese el Período de Prestación como indica el ejemplo" at bounding box center [178, 139] width 261 height 10
type input "202507"
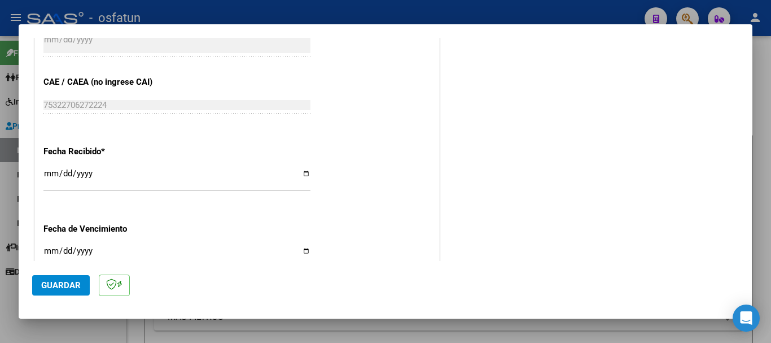
scroll to position [892, 0]
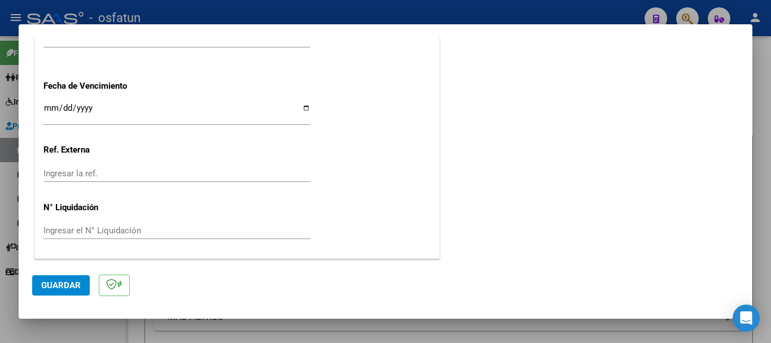
click at [69, 285] on span "Guardar" at bounding box center [61, 285] width 40 height 10
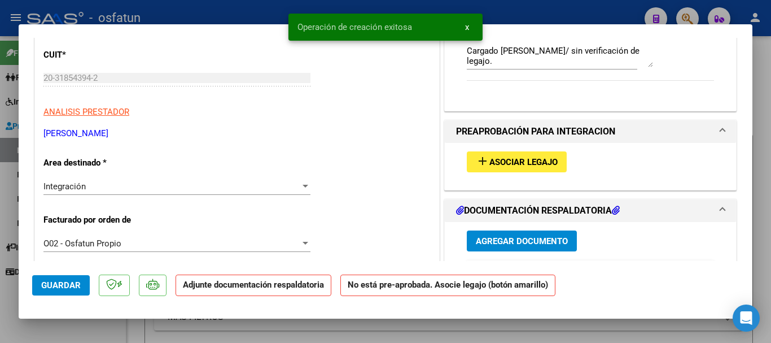
scroll to position [185, 0]
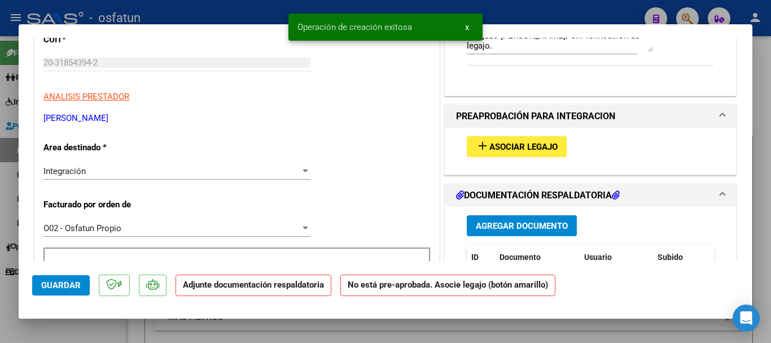
click at [518, 145] on span "Asociar Legajo" at bounding box center [523, 147] width 68 height 10
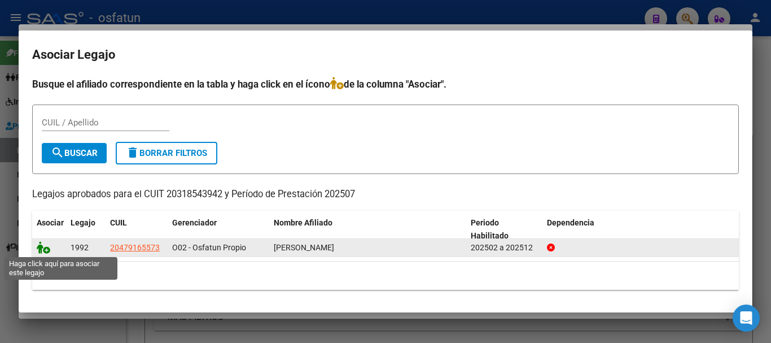
click at [39, 249] on icon at bounding box center [44, 247] width 14 height 12
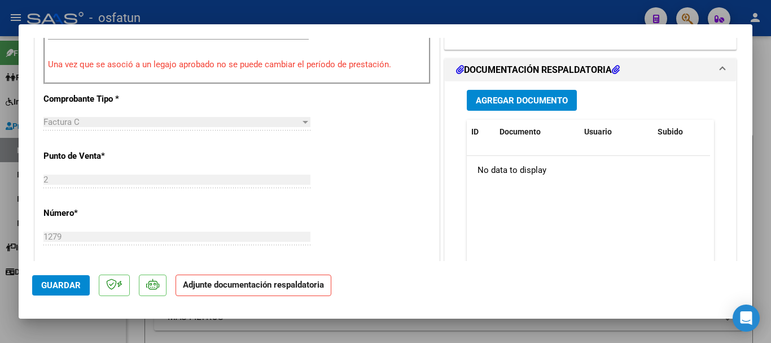
scroll to position [466, 0]
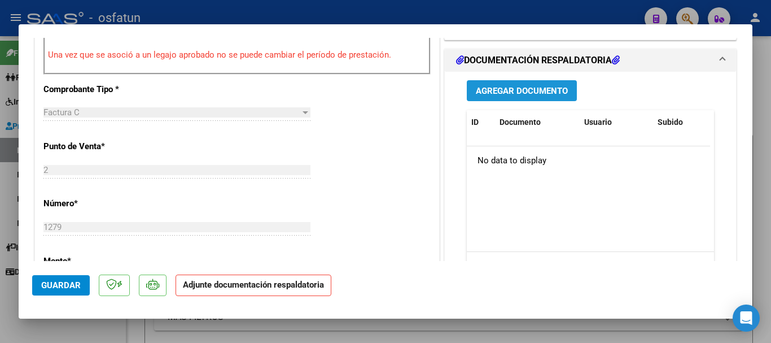
click at [517, 90] on span "Agregar Documento" at bounding box center [522, 91] width 92 height 10
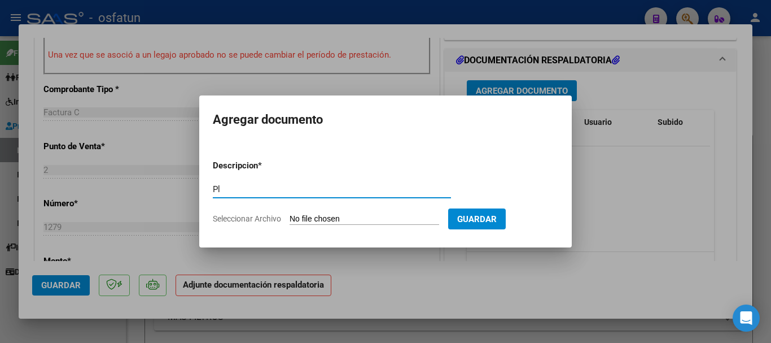
type input "P"
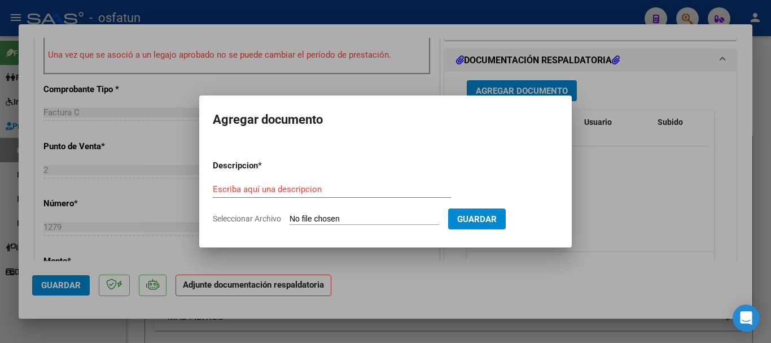
click at [629, 158] on div at bounding box center [385, 171] width 771 height 343
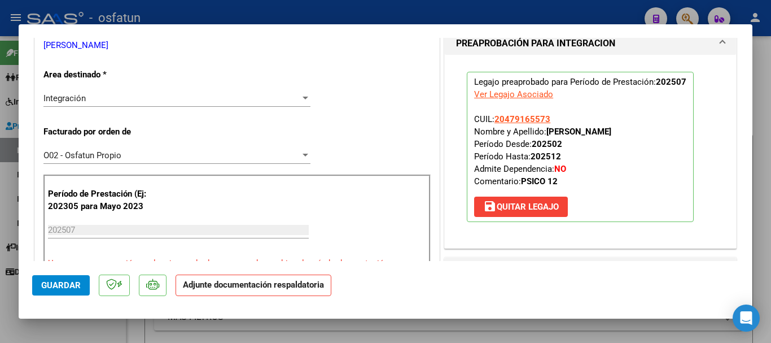
scroll to position [254, 0]
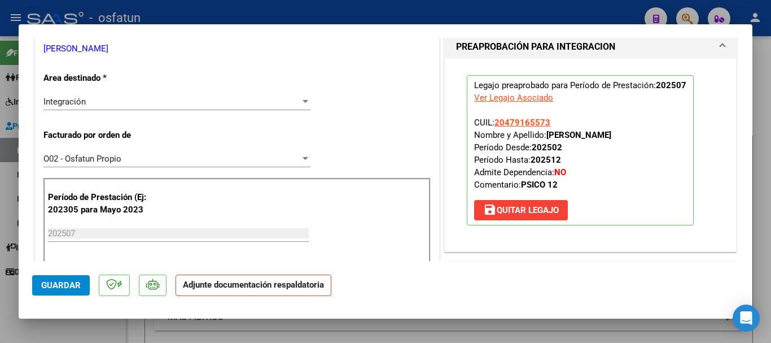
drag, startPoint x: 618, startPoint y: 137, endPoint x: 550, endPoint y: 138, distance: 67.7
click at [542, 137] on p "Legajo preaprobado para Período de Prestación: 202507 Ver Legajo Asociado CUIL:…" at bounding box center [580, 150] width 227 height 150
copy strong "[PERSON_NAME]"
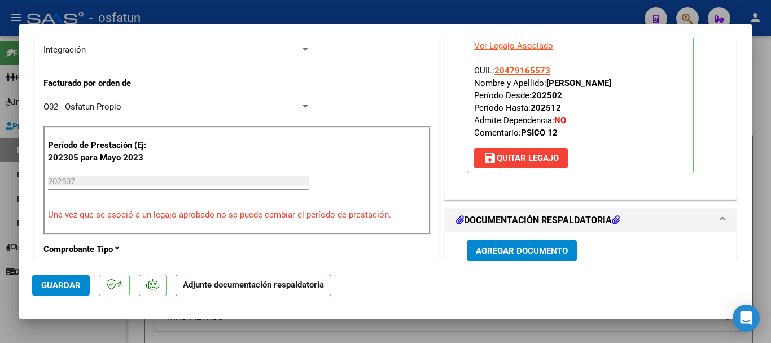
scroll to position [290, 0]
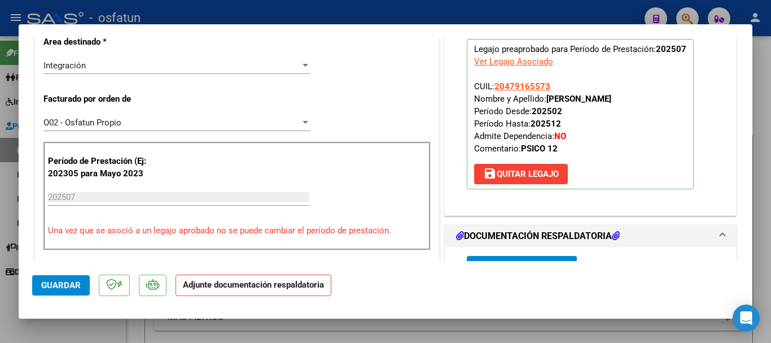
copy strong "[PERSON_NAME]"
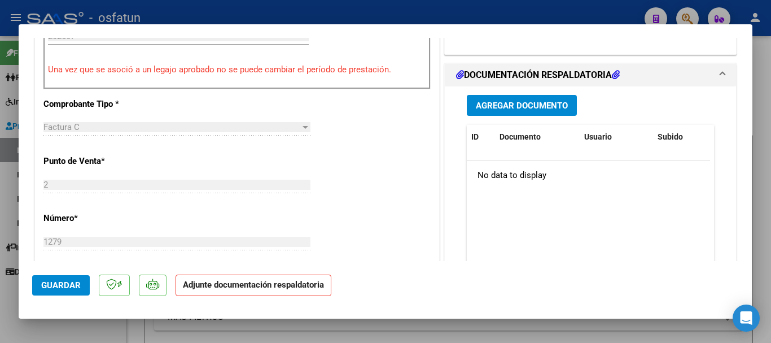
scroll to position [502, 0]
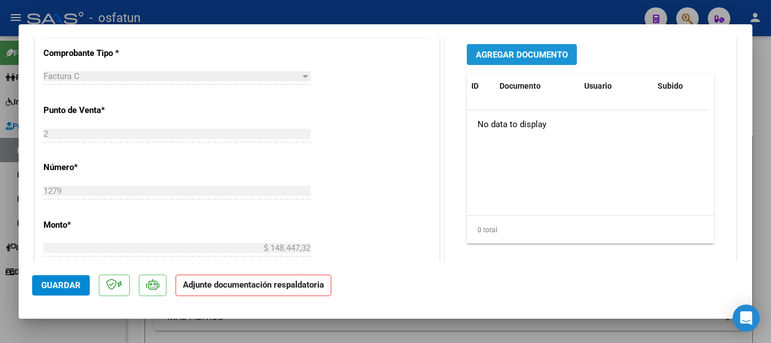
click at [524, 60] on span "Agregar Documento" at bounding box center [522, 55] width 92 height 10
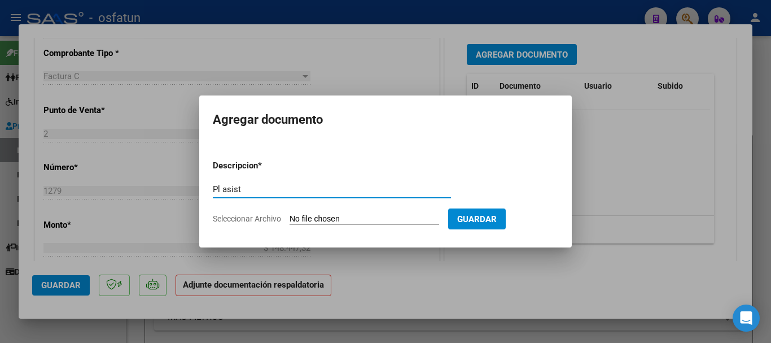
type input "Pl asist"
click at [388, 222] on input "Seleccionar Archivo" at bounding box center [365, 219] width 150 height 11
type input "C:\fakepath\Planilla [PERSON_NAME][DATE].pdf"
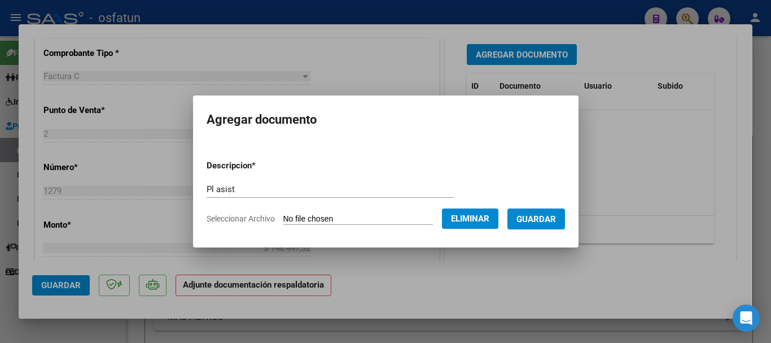
click at [543, 226] on button "Guardar" at bounding box center [537, 218] width 58 height 21
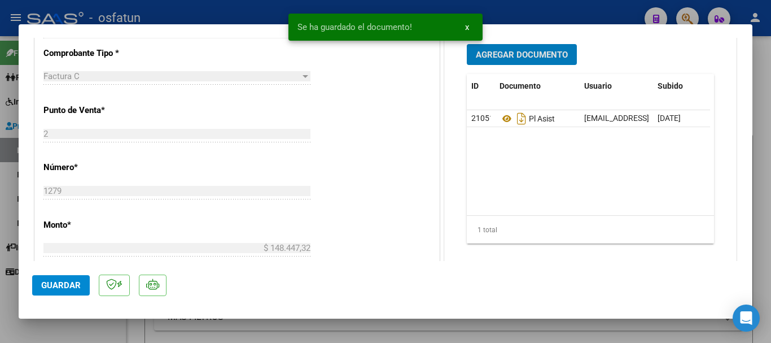
click at [508, 47] on button "Agregar Documento" at bounding box center [522, 54] width 110 height 21
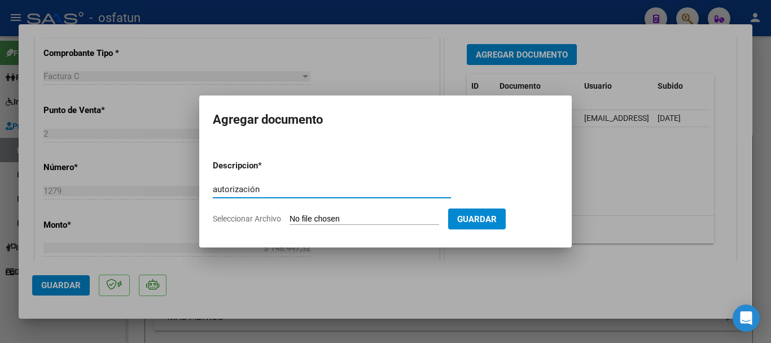
type input "autorización"
click at [369, 222] on input "Seleccionar Archivo" at bounding box center [365, 219] width 150 height 11
type input "C:\fakepath\order_3348119.pdf"
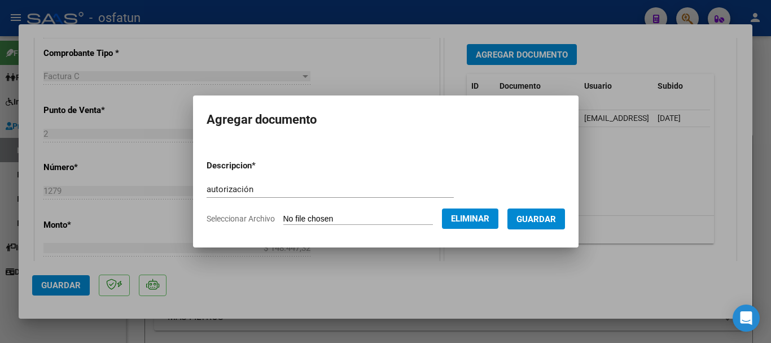
drag, startPoint x: 552, startPoint y: 222, endPoint x: 553, endPoint y: 228, distance: 5.8
click at [552, 222] on span "Guardar" at bounding box center [537, 219] width 40 height 10
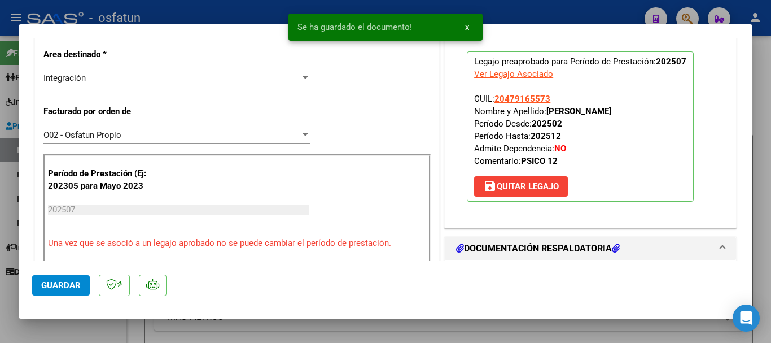
scroll to position [180, 0]
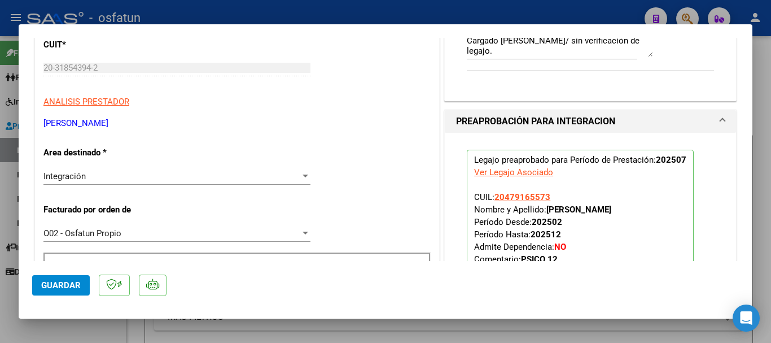
click at [67, 284] on span "Guardar" at bounding box center [61, 285] width 40 height 10
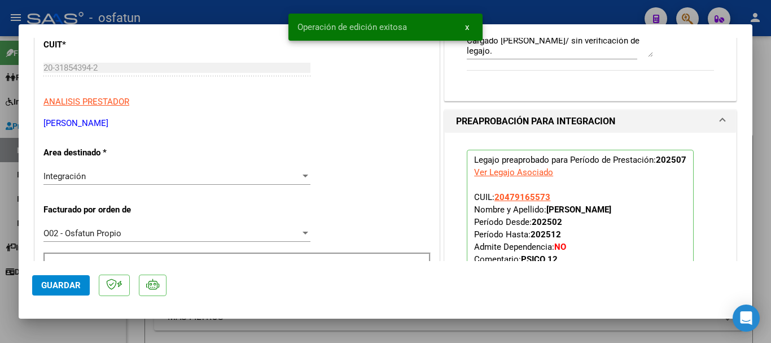
click at [764, 193] on div at bounding box center [385, 171] width 771 height 343
type input "$ 0,00"
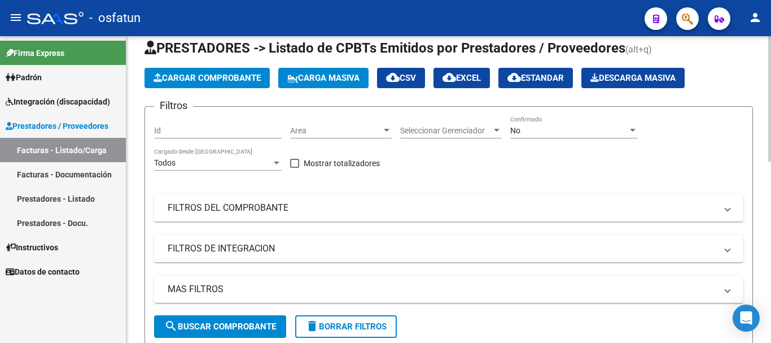
scroll to position [0, 0]
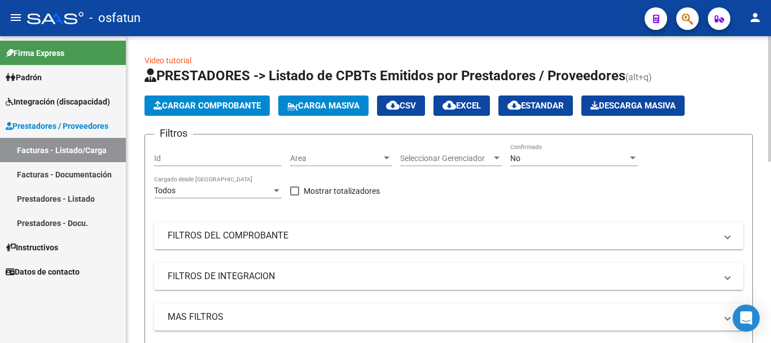
click at [771, 57] on div at bounding box center [769, 98] width 3 height 125
click at [89, 150] on link "Facturas - Listado/Carga" at bounding box center [63, 150] width 126 height 24
click at [41, 104] on span "Integración (discapacidad)" at bounding box center [58, 101] width 104 height 12
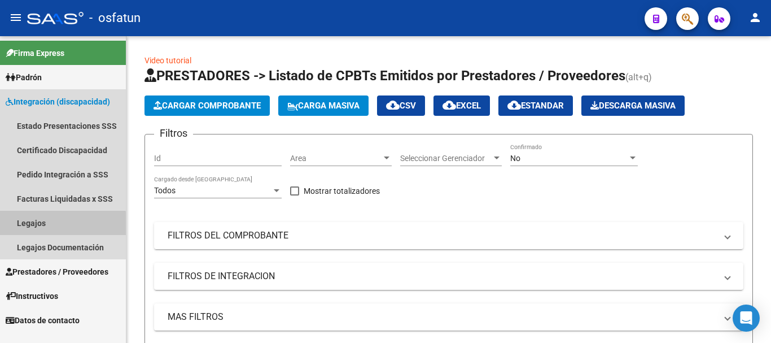
click at [40, 225] on link "Legajos" at bounding box center [63, 223] width 126 height 24
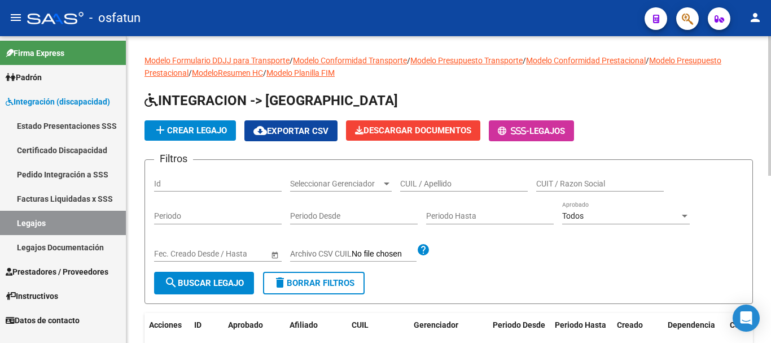
click at [426, 182] on input "CUIL / Apellido" at bounding box center [464, 184] width 128 height 10
paste input "[PERSON_NAME]"
type input "[PERSON_NAME]"
click at [190, 288] on span "search Buscar Legajo" at bounding box center [204, 283] width 80 height 10
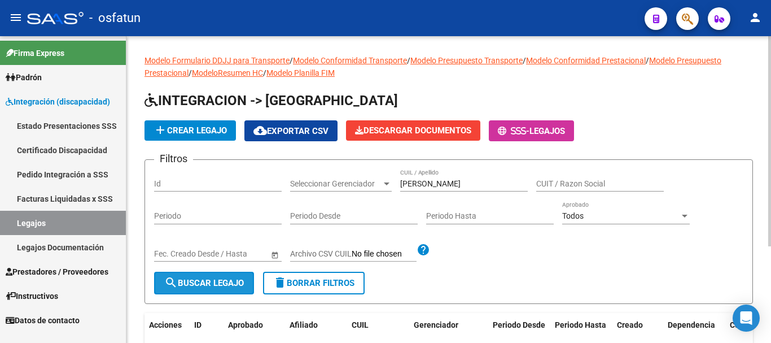
click at [203, 278] on span "search Buscar Legajo" at bounding box center [204, 283] width 80 height 10
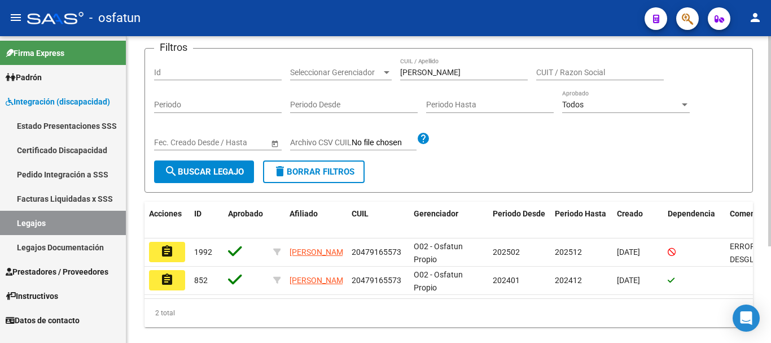
scroll to position [141, 0]
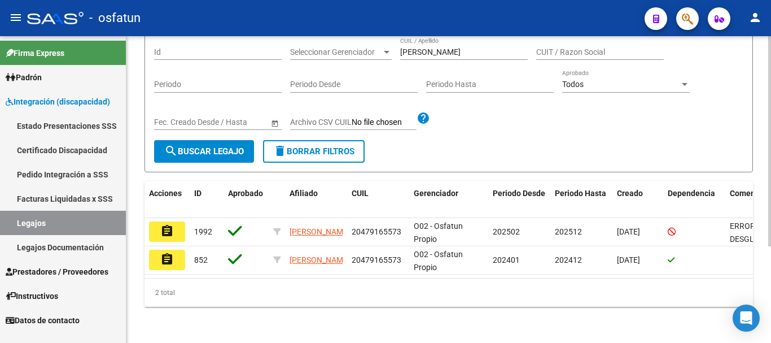
click at [763, 207] on div "Modelo Formulario DDJJ para Transporte / Modelo Conformidad Transporte / Modelo…" at bounding box center [450, 124] width 648 height 438
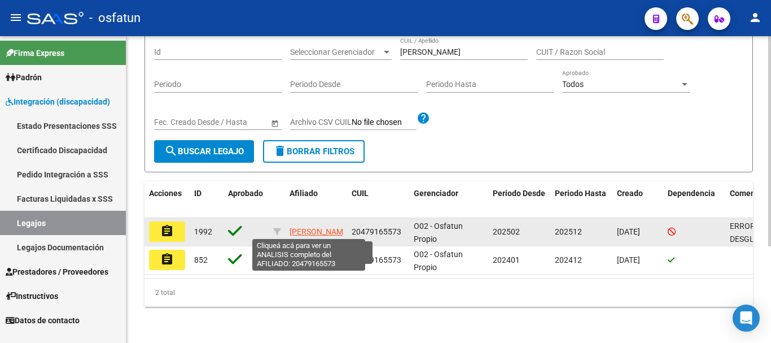
click at [298, 227] on span "[PERSON_NAME]" at bounding box center [320, 231] width 60 height 9
type textarea "20479165573"
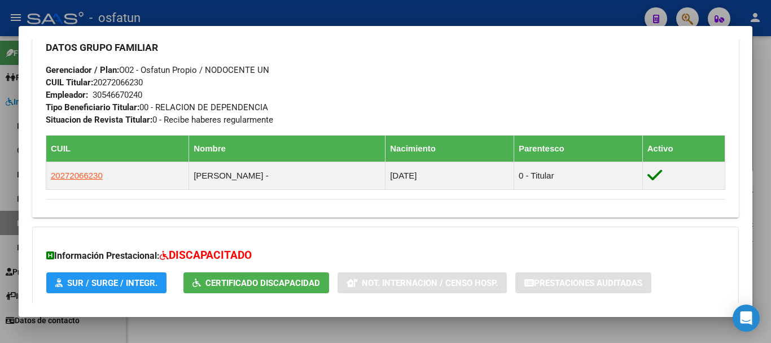
scroll to position [641, 0]
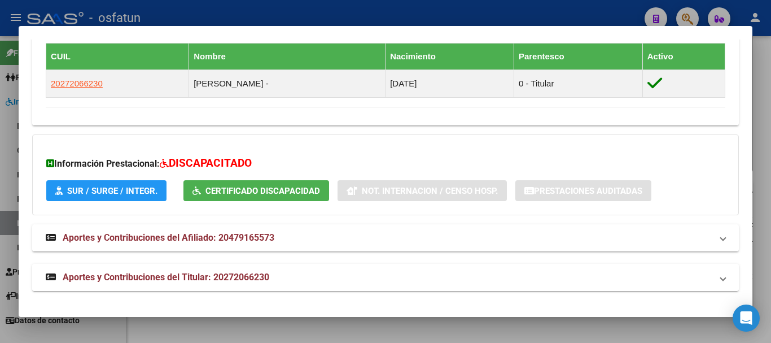
click at [220, 272] on span "Aportes y Contribuciones del Titular: 20272066230" at bounding box center [166, 277] width 207 height 11
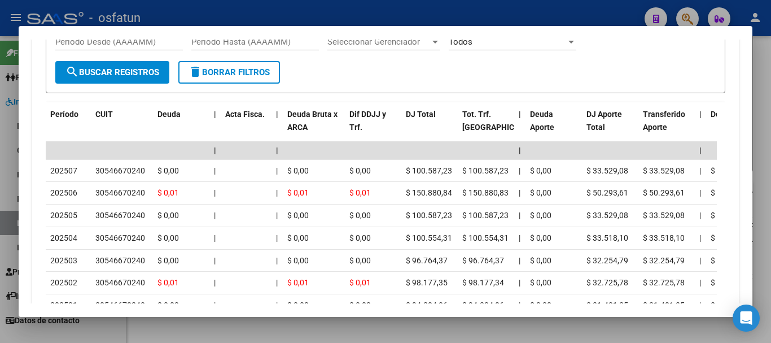
scroll to position [1012, 0]
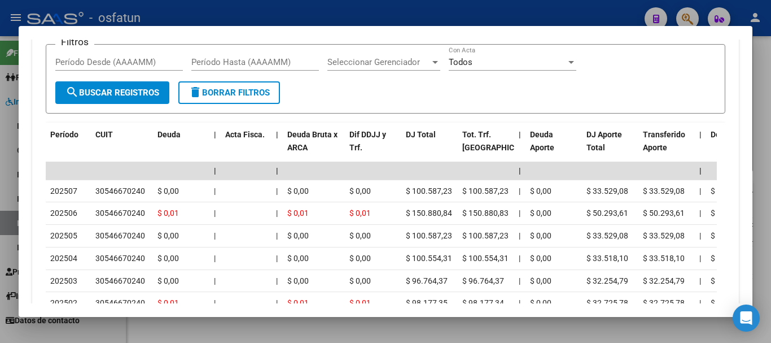
click at [771, 234] on div at bounding box center [385, 171] width 771 height 343
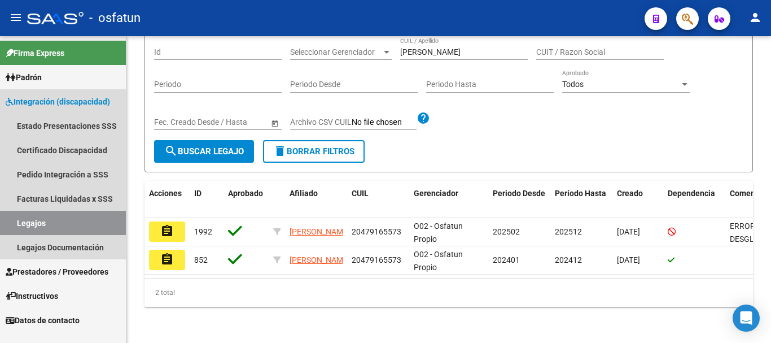
click at [63, 218] on link "Legajos" at bounding box center [63, 223] width 126 height 24
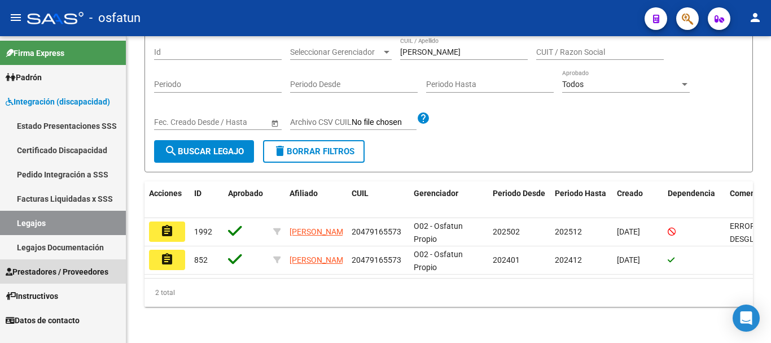
click at [45, 275] on span "Prestadores / Proveedores" at bounding box center [57, 271] width 103 height 12
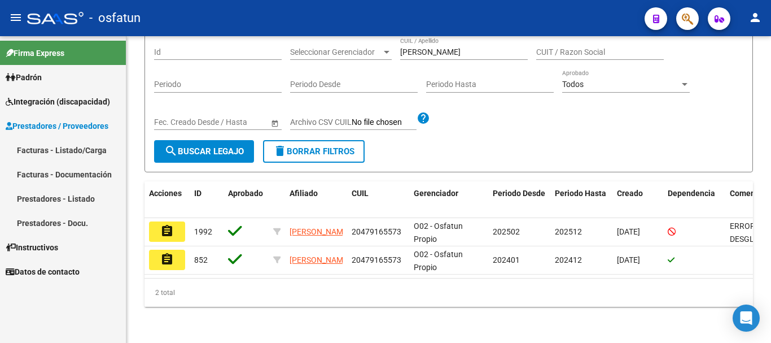
click at [42, 143] on link "Facturas - Listado/Carga" at bounding box center [63, 150] width 126 height 24
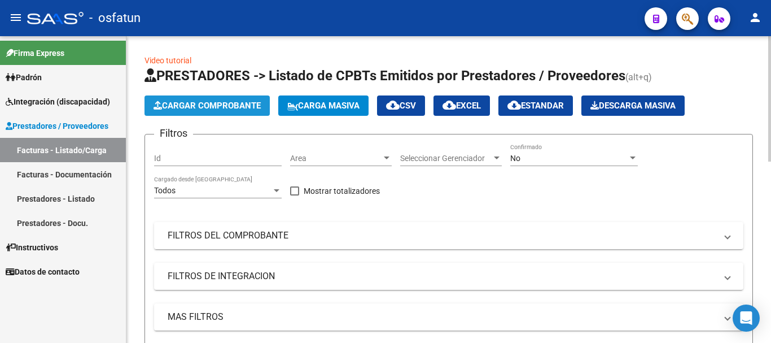
click at [209, 108] on span "Cargar Comprobante" at bounding box center [207, 105] width 107 height 10
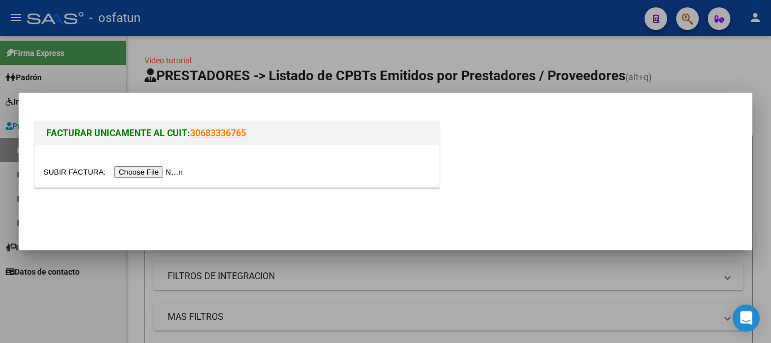
click at [165, 169] on input "file" at bounding box center [114, 172] width 143 height 12
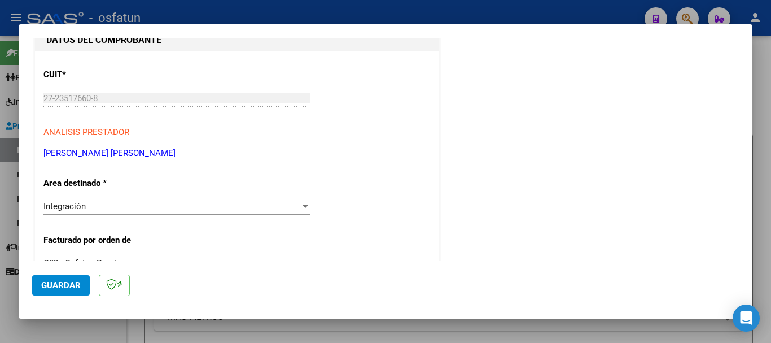
scroll to position [152, 0]
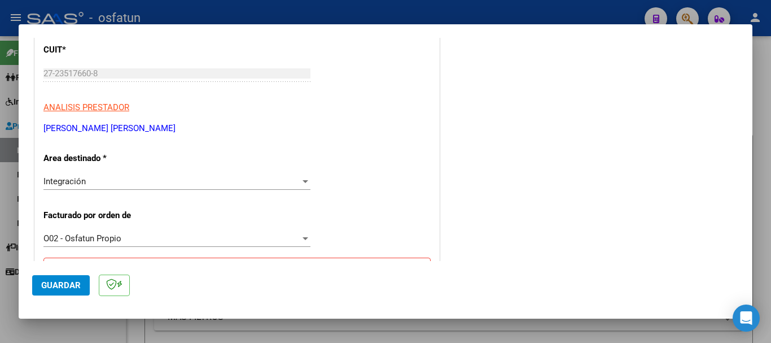
drag, startPoint x: 131, startPoint y: 128, endPoint x: 7, endPoint y: 142, distance: 124.4
click at [7, 142] on div "COMPROBANTE VER COMPROBANTE El comprobante fue leído exitosamente. DATOS DEL CO…" at bounding box center [385, 171] width 771 height 343
click at [60, 134] on p "[PERSON_NAME] [PERSON_NAME]" at bounding box center [236, 128] width 387 height 13
drag, startPoint x: 85, startPoint y: 132, endPoint x: 46, endPoint y: 133, distance: 39.6
drag, startPoint x: 46, startPoint y: 133, endPoint x: 98, endPoint y: 129, distance: 52.7
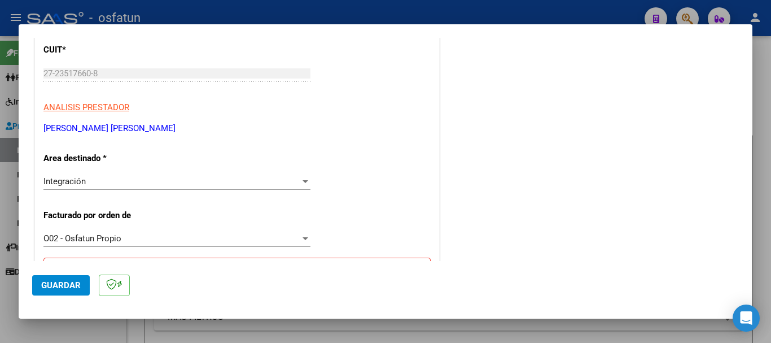
click at [98, 129] on p "[PERSON_NAME] [PERSON_NAME]" at bounding box center [236, 128] width 387 height 13
drag, startPoint x: 120, startPoint y: 129, endPoint x: 43, endPoint y: 134, distance: 76.9
copy p "[PERSON_NAME] [PERSON_NAME]"
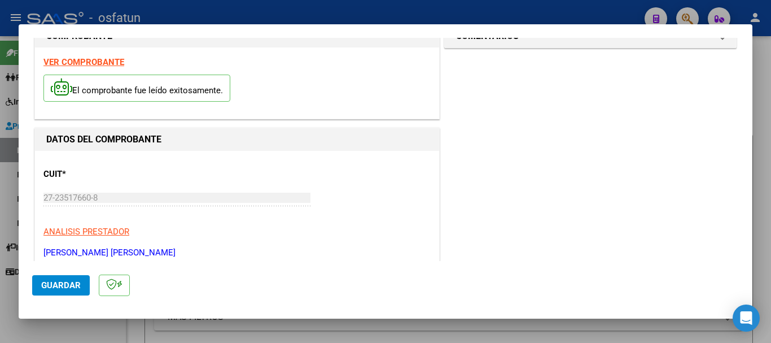
scroll to position [0, 0]
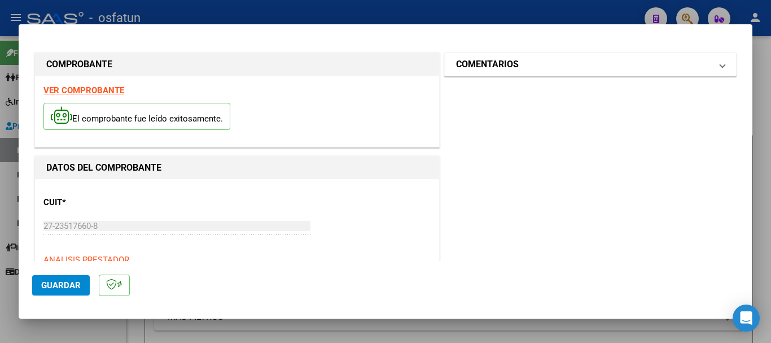
click at [620, 75] on mat-expansion-panel-header "COMENTARIOS" at bounding box center [590, 64] width 291 height 23
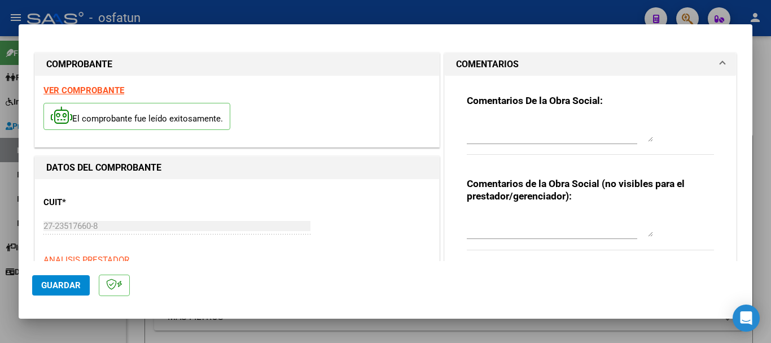
click at [531, 222] on textarea at bounding box center [560, 225] width 186 height 23
paste textarea "Cargado [PERSON_NAME]/ sin verificación de legajo."
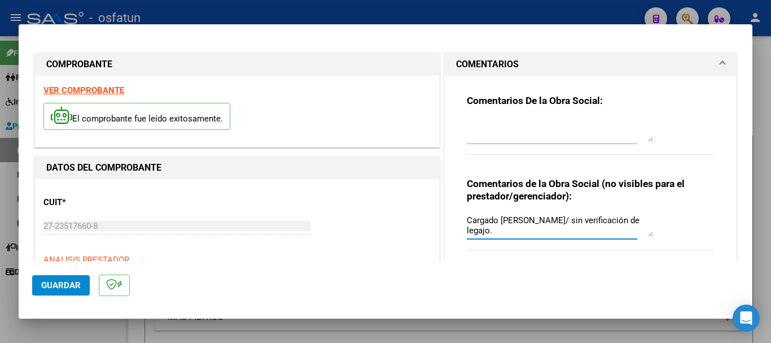
type textarea "Cargado [PERSON_NAME]/ sin verificación de legajo."
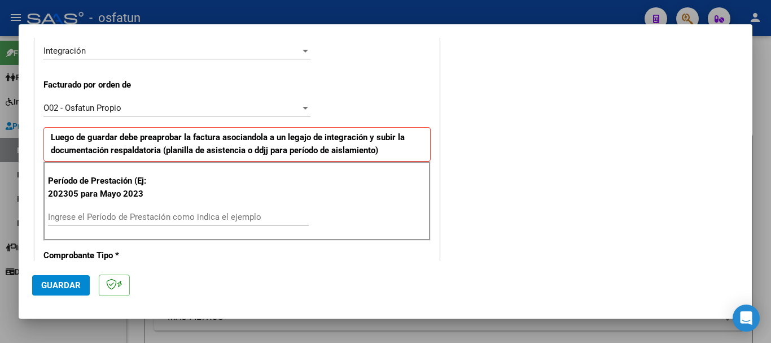
scroll to position [295, 0]
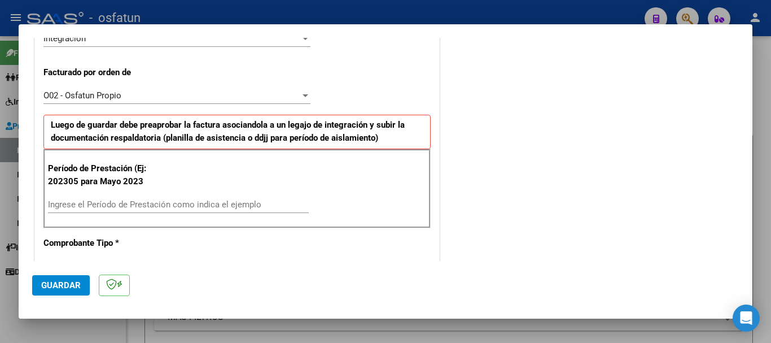
click at [62, 197] on div "Ingrese el Período de Prestación como indica el ejemplo" at bounding box center [178, 204] width 261 height 17
type input "202507"
click at [60, 291] on button "Guardar" at bounding box center [61, 285] width 58 height 20
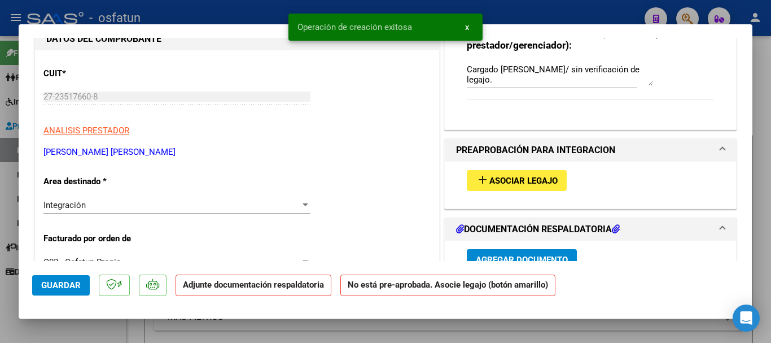
scroll to position [218, 0]
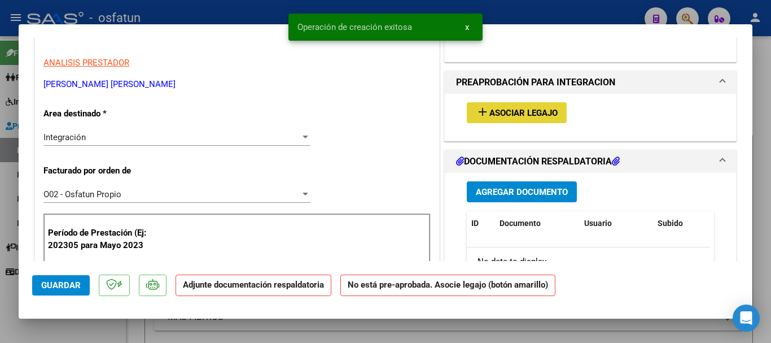
click at [524, 121] on button "add Asociar Legajo" at bounding box center [517, 112] width 100 height 21
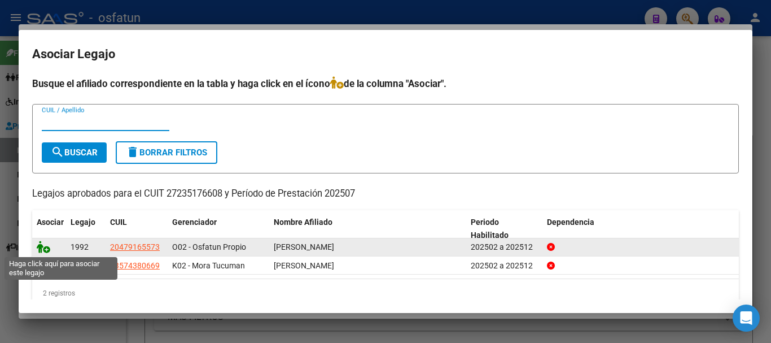
click at [41, 247] on icon at bounding box center [44, 247] width 14 height 12
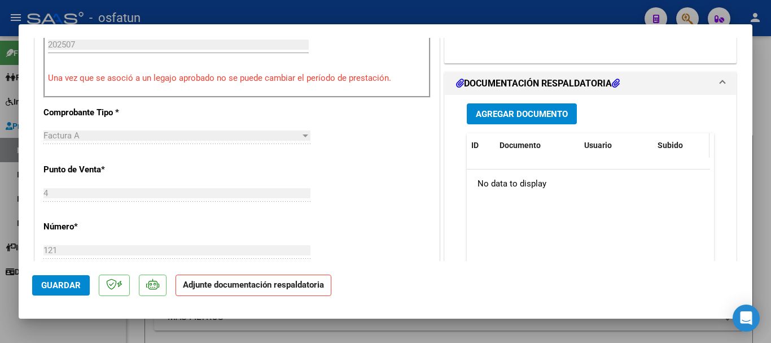
scroll to position [449, 0]
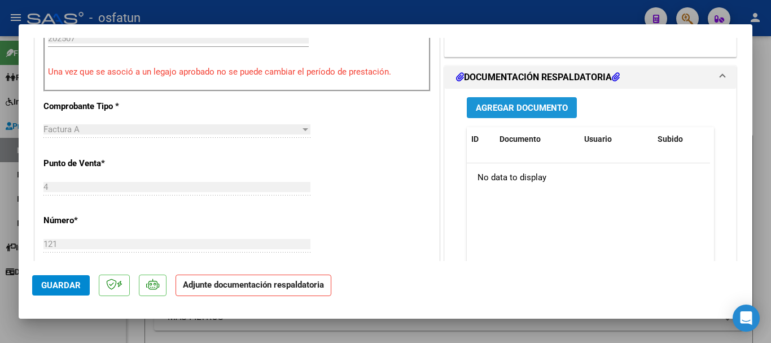
click at [536, 113] on span "Agregar Documento" at bounding box center [522, 108] width 92 height 10
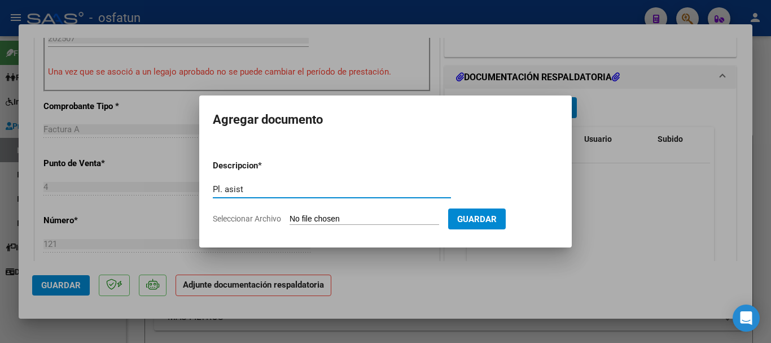
type input "Pl. asist"
click at [390, 216] on form "Descripcion * Pl. asist Escriba aquí una descripcion Seleccionar Archivo Guardar" at bounding box center [386, 192] width 346 height 82
click at [387, 220] on input "Seleccionar Archivo" at bounding box center [365, 219] width 150 height 11
type input "C:\fakepath\Planilla [PERSON_NAME][DATE].pdf"
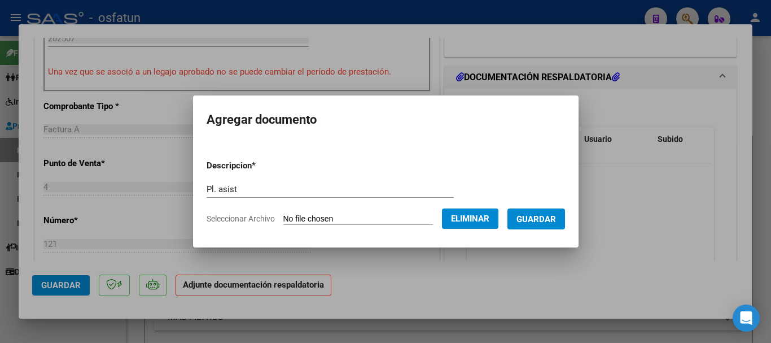
click at [556, 216] on span "Guardar" at bounding box center [537, 219] width 40 height 10
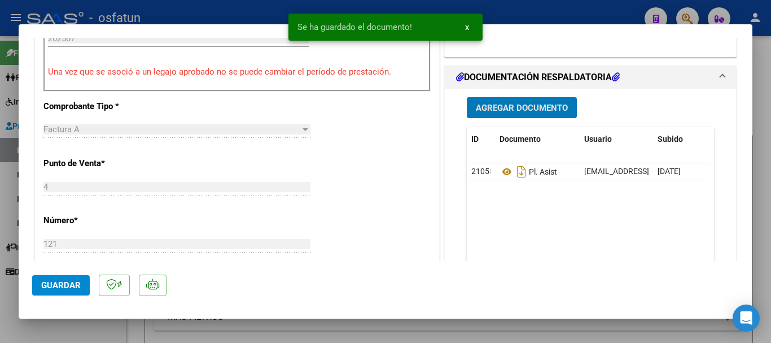
click at [495, 107] on span "Agregar Documento" at bounding box center [522, 108] width 92 height 10
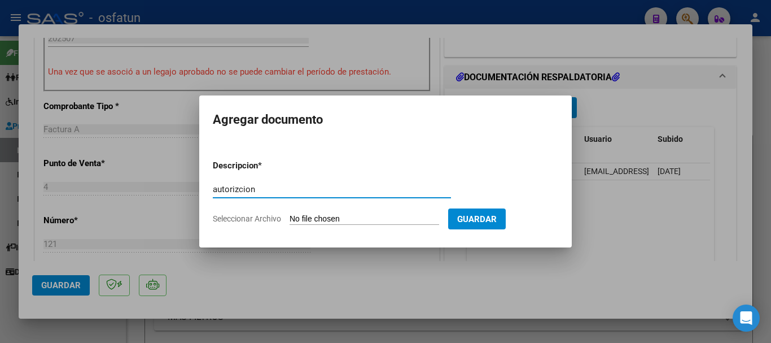
type input "autorizcion"
click at [434, 221] on input "Seleccionar Archivo" at bounding box center [365, 219] width 150 height 11
type input "C:\fakepath\order_3348131 autorizacion fono.pdf"
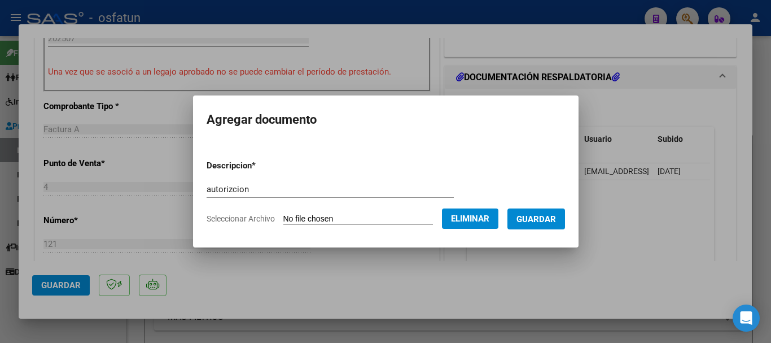
click at [551, 219] on span "Guardar" at bounding box center [537, 219] width 40 height 10
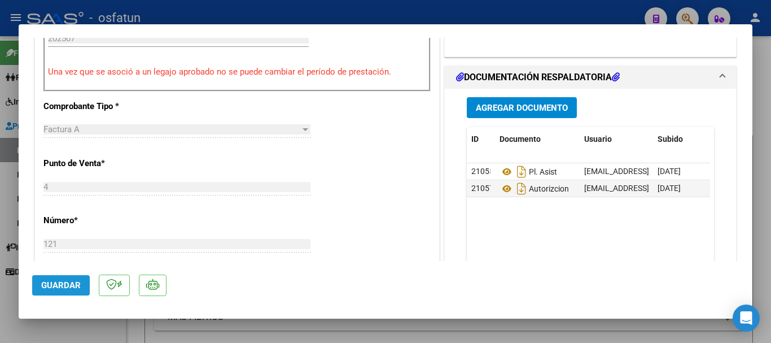
click at [55, 293] on button "Guardar" at bounding box center [61, 285] width 58 height 20
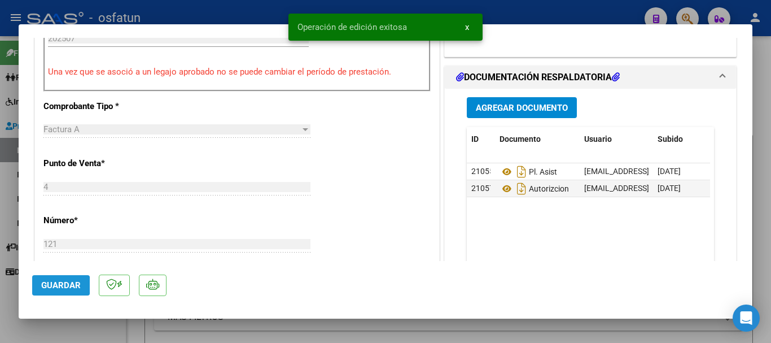
click at [51, 285] on span "Guardar" at bounding box center [61, 285] width 40 height 10
click at [766, 217] on div at bounding box center [385, 171] width 771 height 343
type input "$ 0,00"
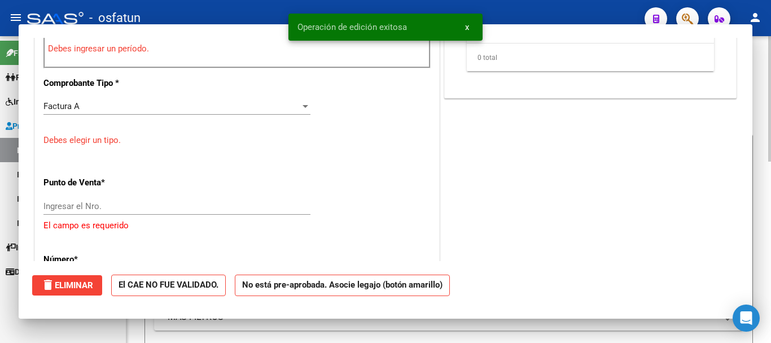
scroll to position [426, 0]
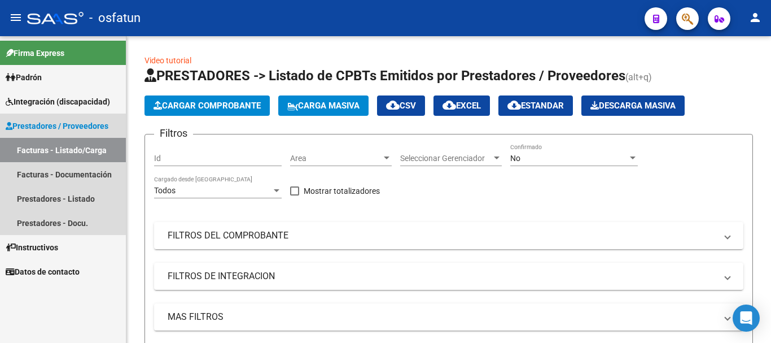
click at [36, 146] on link "Facturas - Listado/Carga" at bounding box center [63, 150] width 126 height 24
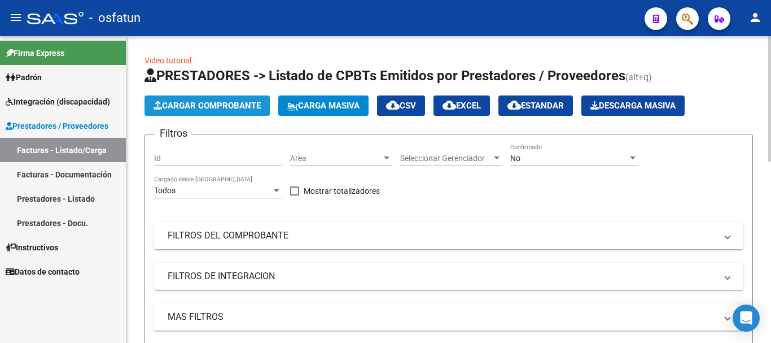
click at [176, 105] on span "Cargar Comprobante" at bounding box center [207, 105] width 107 height 10
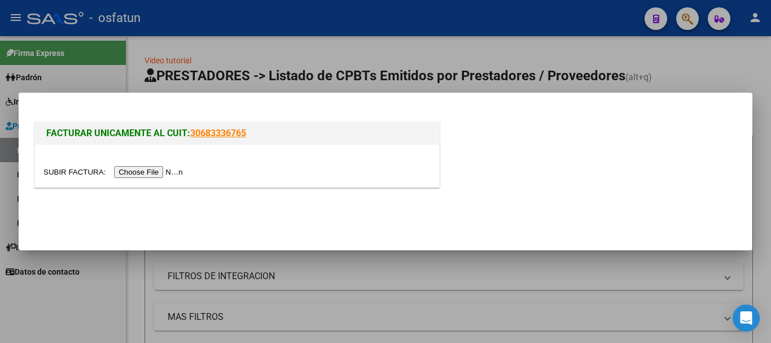
click at [173, 171] on input "file" at bounding box center [114, 172] width 143 height 12
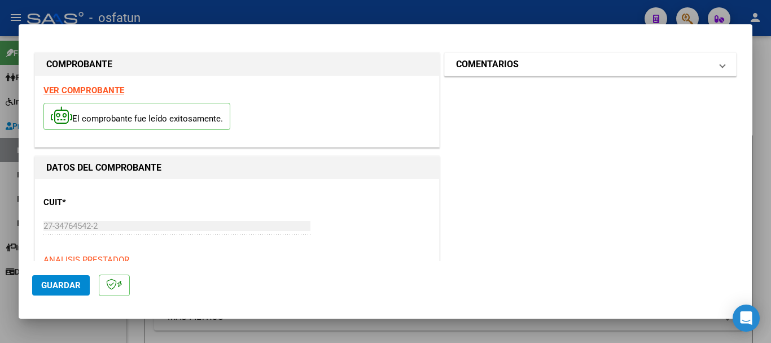
click at [539, 72] on mat-expansion-panel-header "COMENTARIOS" at bounding box center [590, 64] width 291 height 23
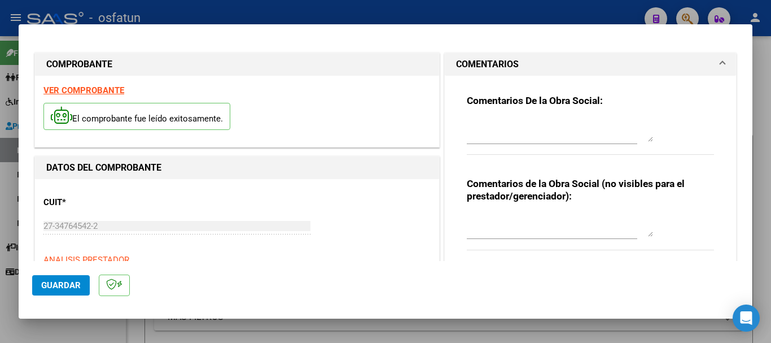
click at [514, 219] on textarea at bounding box center [560, 225] width 186 height 23
paste textarea "Cargado [PERSON_NAME]/ sin verificación de legajo."
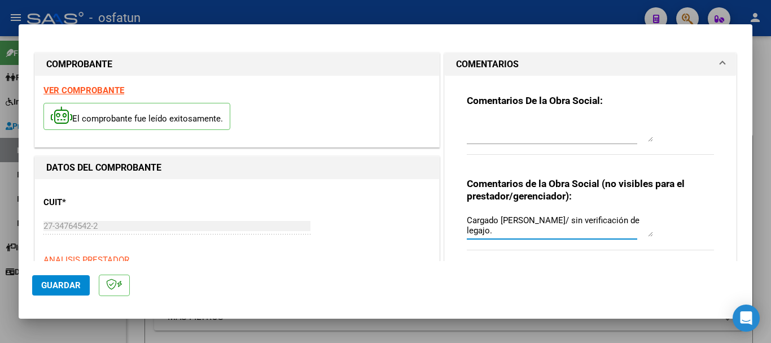
type textarea "Cargado [PERSON_NAME]/ sin verificación de legajo."
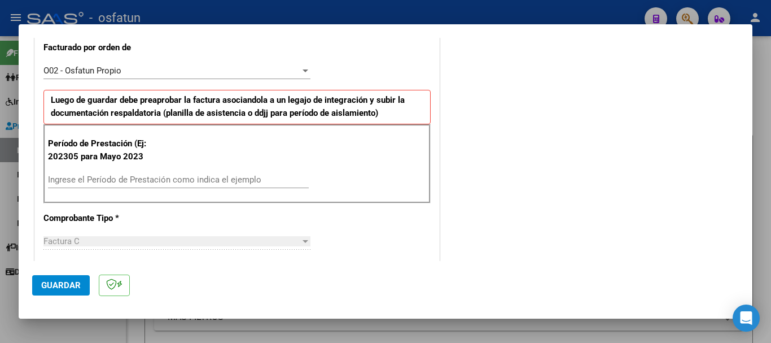
scroll to position [361, 0]
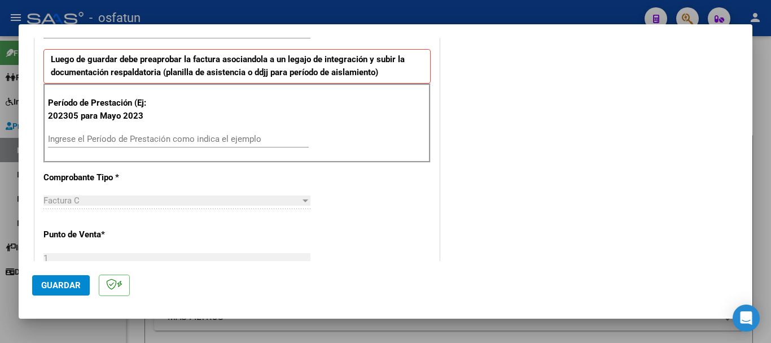
click at [70, 133] on div "Ingrese el Período de Prestación como indica el ejemplo" at bounding box center [178, 138] width 261 height 17
type input "202507"
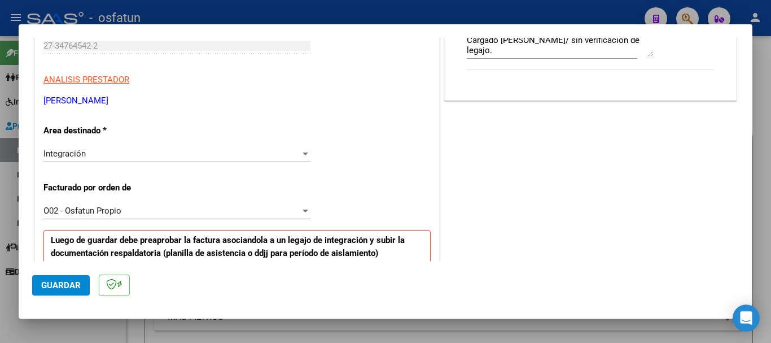
scroll to position [171, 0]
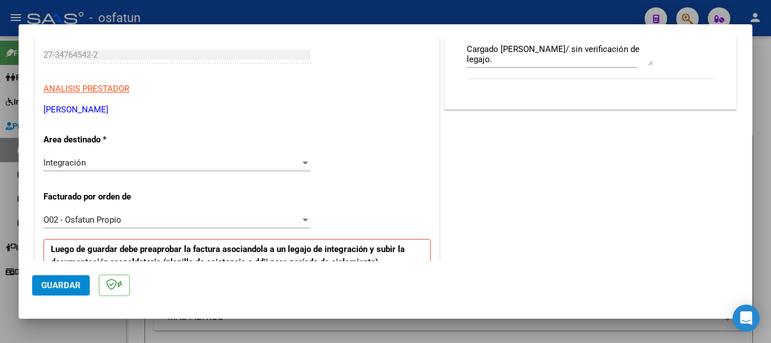
drag, startPoint x: 160, startPoint y: 109, endPoint x: 29, endPoint y: 104, distance: 131.1
click at [29, 104] on mat-dialog-content "COMPROBANTE VER COMPROBANTE El comprobante fue leído exitosamente. DATOS DEL CO…" at bounding box center [386, 149] width 734 height 223
copy p "[PERSON_NAME]"
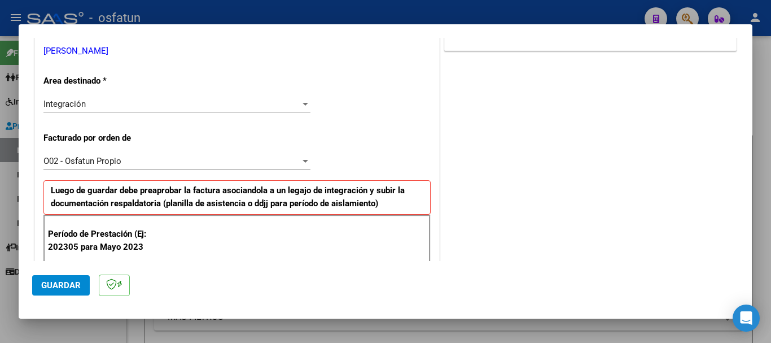
scroll to position [0, 0]
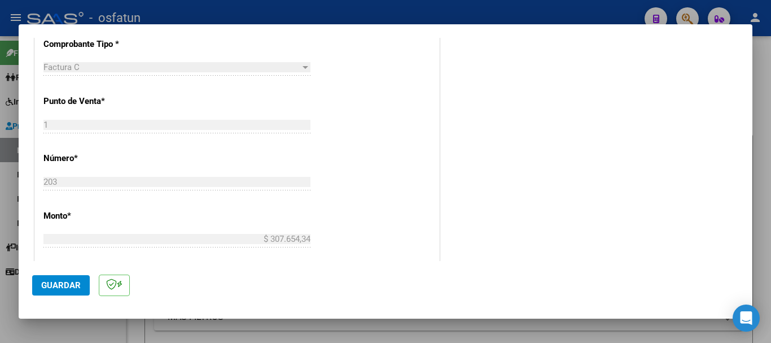
scroll to position [892, 0]
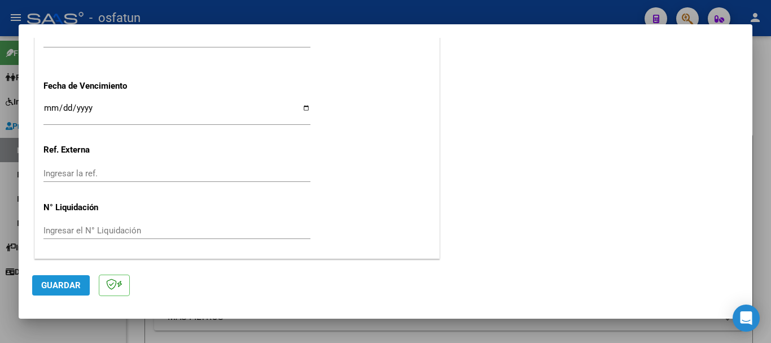
drag, startPoint x: 50, startPoint y: 287, endPoint x: 42, endPoint y: 291, distance: 9.1
click at [50, 287] on span "Guardar" at bounding box center [61, 285] width 40 height 10
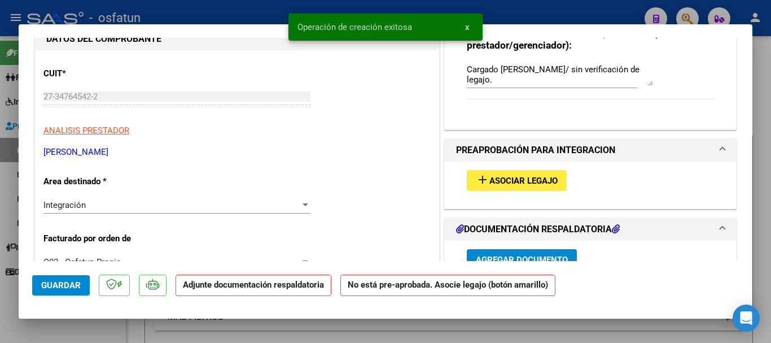
scroll to position [243, 0]
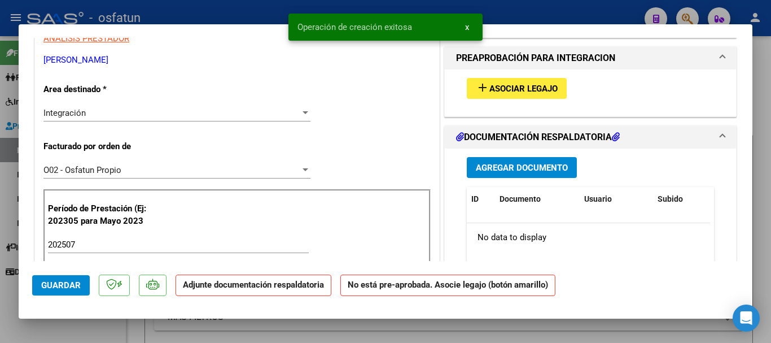
click at [497, 81] on button "add Asociar Legajo" at bounding box center [517, 88] width 100 height 21
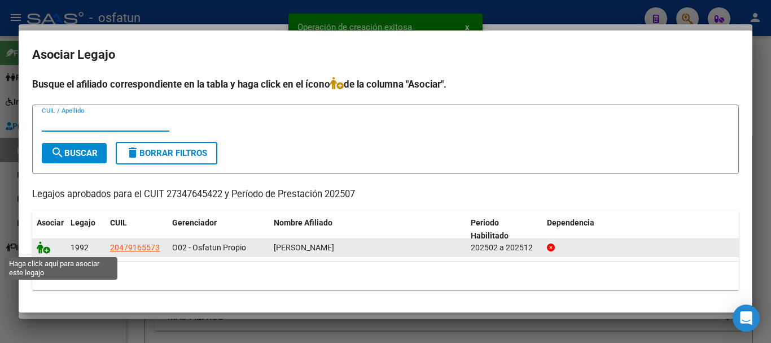
click at [40, 249] on icon at bounding box center [44, 247] width 14 height 12
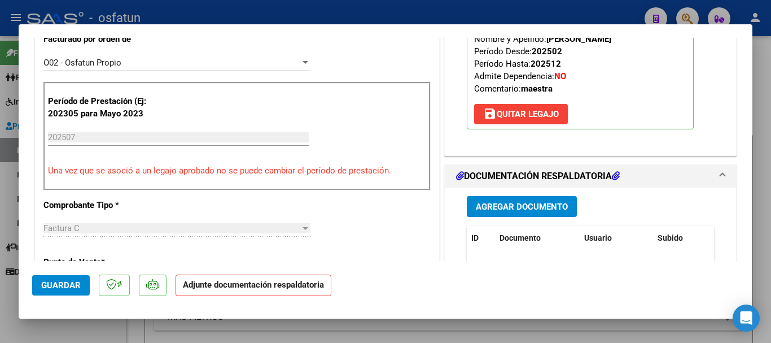
scroll to position [451, 0]
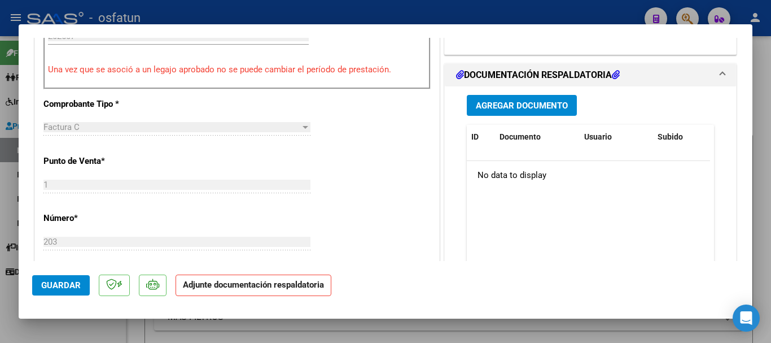
click at [531, 114] on button "Agregar Documento" at bounding box center [522, 105] width 110 height 21
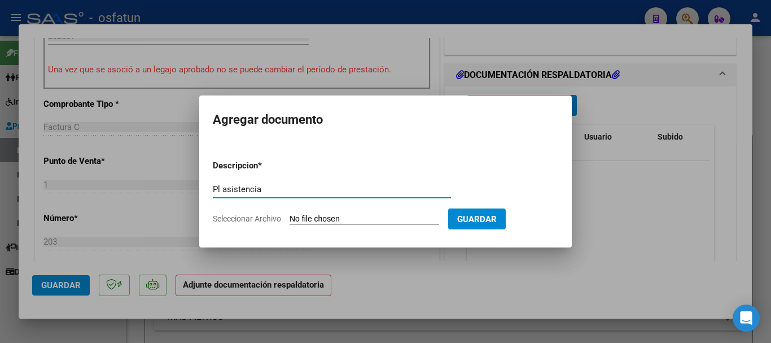
type input "Pl asistencia"
click at [331, 215] on input "Seleccionar Archivo" at bounding box center [365, 219] width 150 height 11
type input "C:\fakepath\Planilla [PERSON_NAME][DATE].pdf"
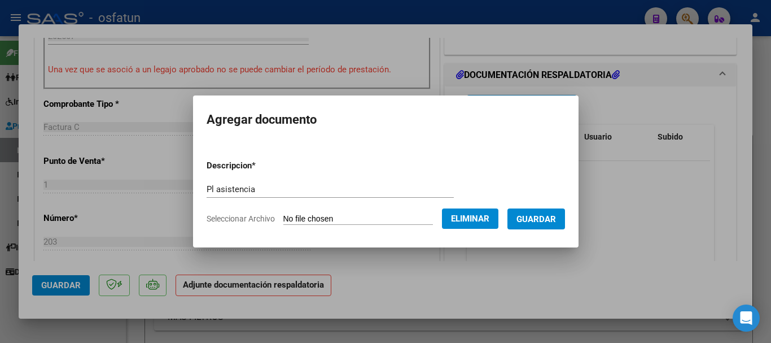
click at [556, 217] on span "Guardar" at bounding box center [537, 219] width 40 height 10
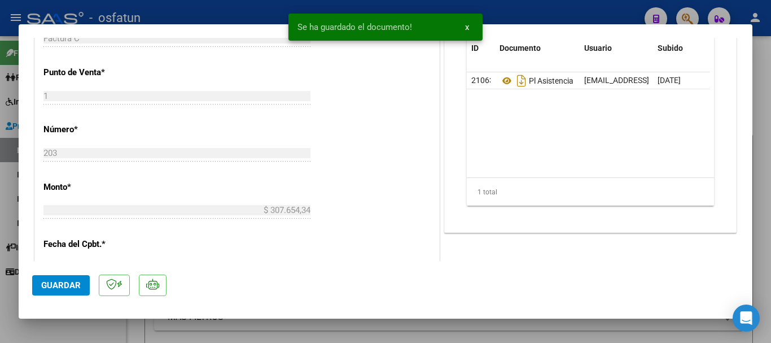
scroll to position [375, 0]
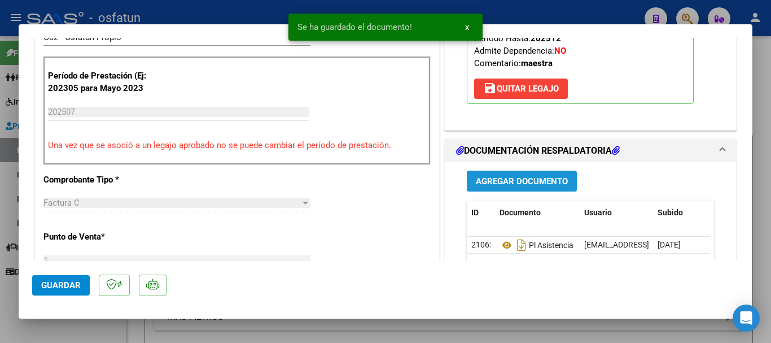
click at [512, 174] on button "Agregar Documento" at bounding box center [522, 180] width 110 height 21
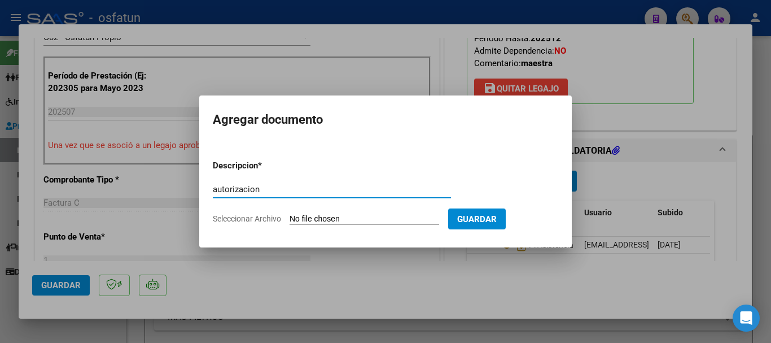
type input "autorizacion"
click at [406, 221] on input "Seleccionar Archivo" at bounding box center [365, 219] width 150 height 11
type input "C:\fakepath\order_3348154 autorizacion [PERSON_NAME].pdf"
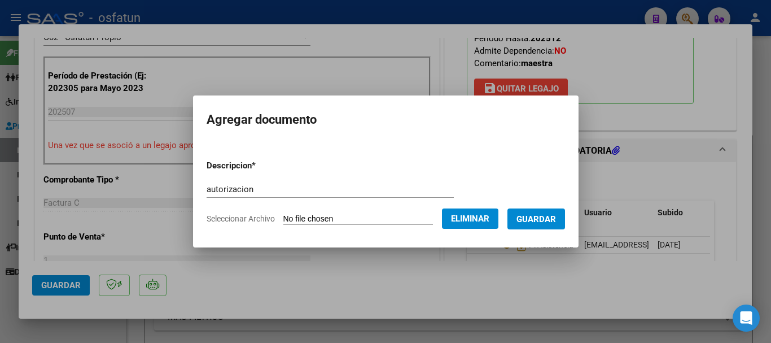
click at [547, 217] on span "Guardar" at bounding box center [537, 219] width 40 height 10
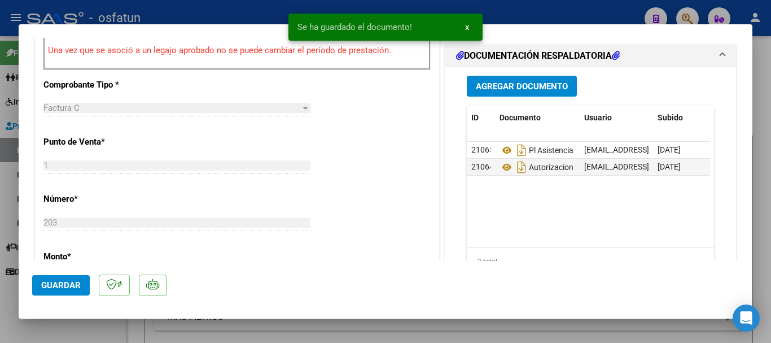
scroll to position [909, 0]
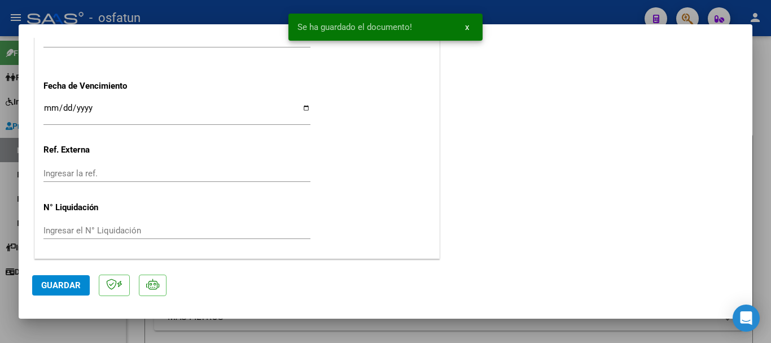
click at [46, 282] on span "Guardar" at bounding box center [61, 285] width 40 height 10
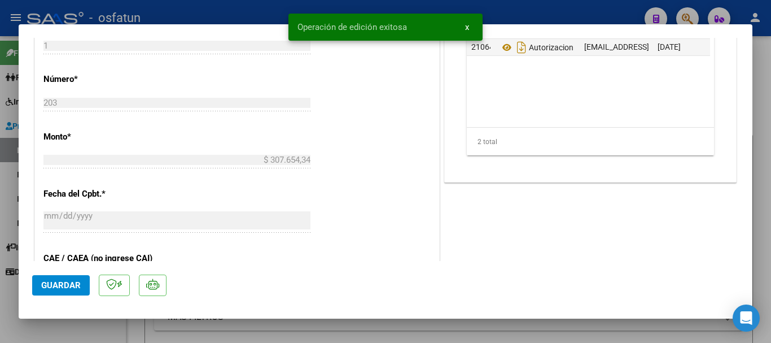
scroll to position [584, 0]
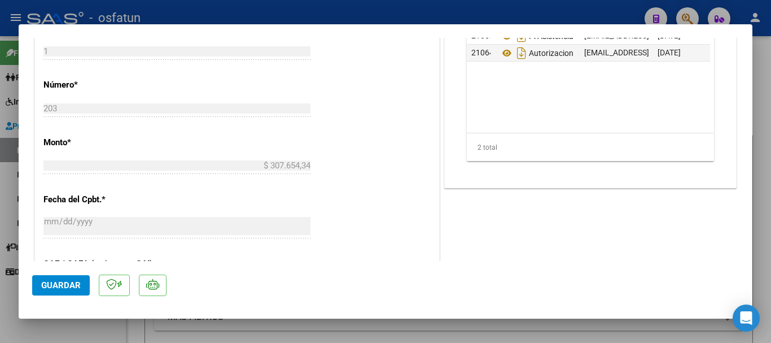
click at [769, 216] on div at bounding box center [385, 171] width 771 height 343
type input "$ 0,00"
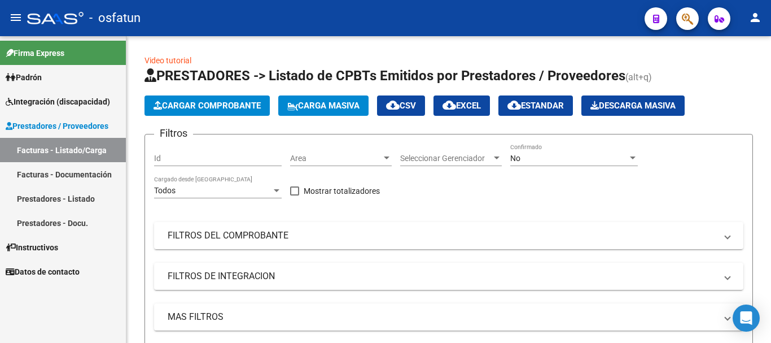
click at [40, 104] on span "Integración (discapacidad)" at bounding box center [58, 101] width 104 height 12
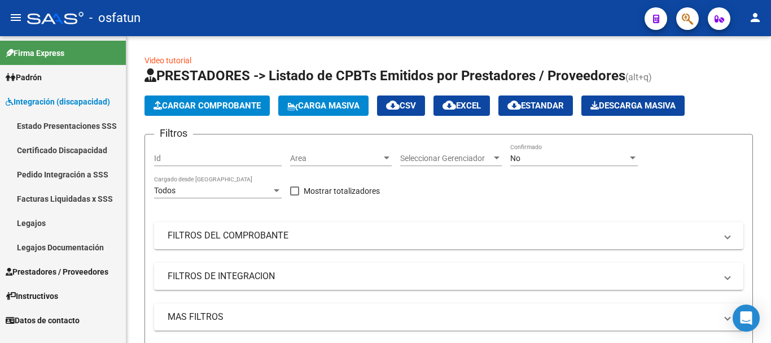
click at [68, 223] on link "Legajos" at bounding box center [63, 223] width 126 height 24
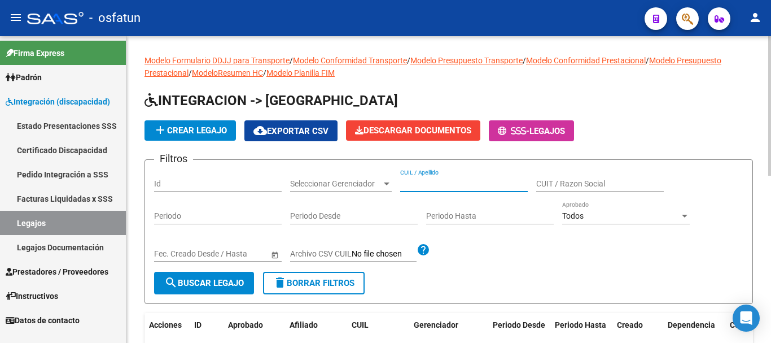
paste input "[PERSON_NAME]"
type input "[PERSON_NAME]"
click at [210, 286] on span "search Buscar Legajo" at bounding box center [204, 283] width 80 height 10
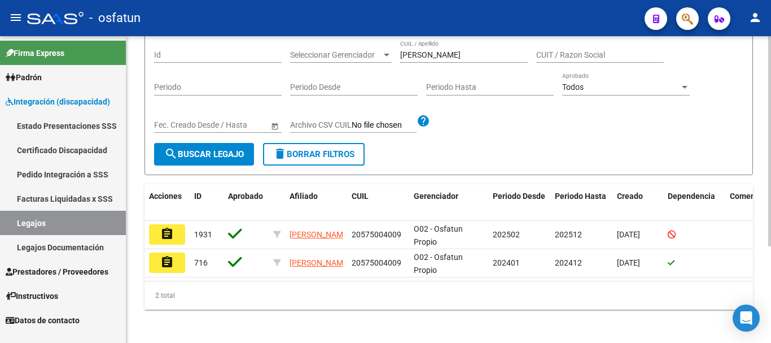
scroll to position [141, 0]
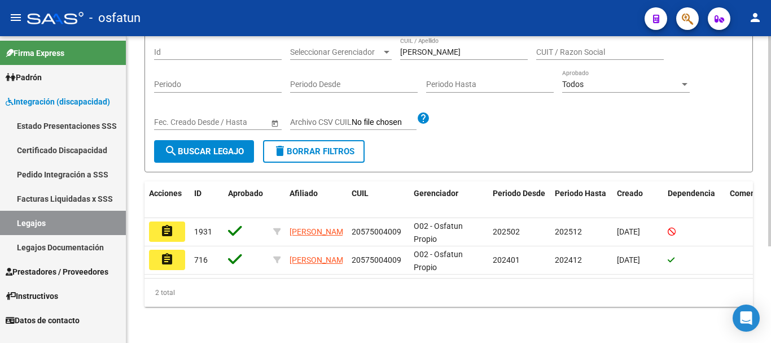
click at [771, 266] on div at bounding box center [769, 238] width 3 height 210
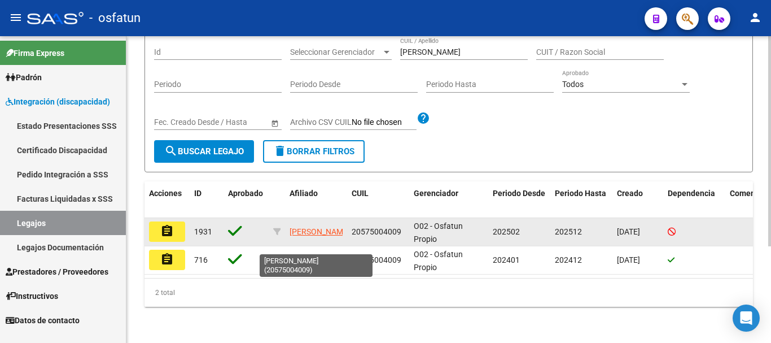
click at [301, 227] on span "[PERSON_NAME]" at bounding box center [320, 231] width 60 height 9
type textarea "20575004009"
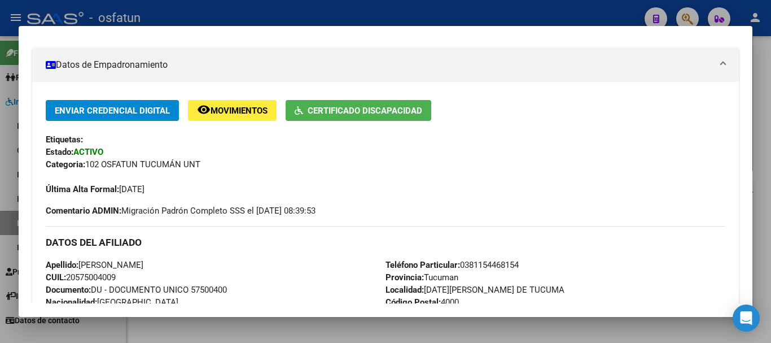
scroll to position [186, 0]
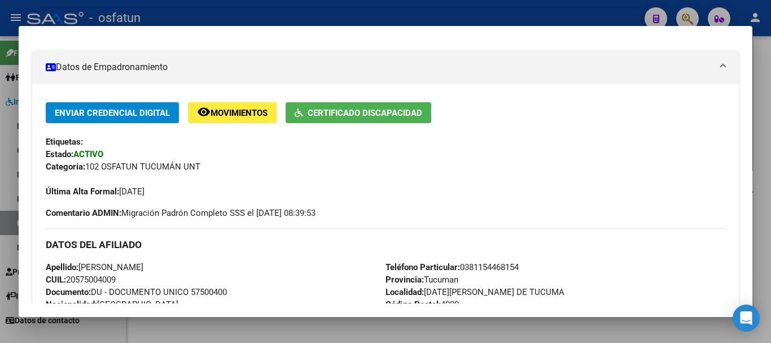
click at [753, 150] on div at bounding box center [385, 171] width 771 height 343
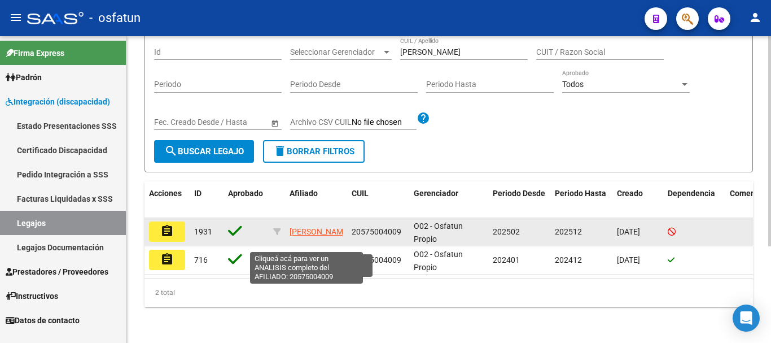
click at [310, 227] on span "[PERSON_NAME]" at bounding box center [320, 231] width 60 height 9
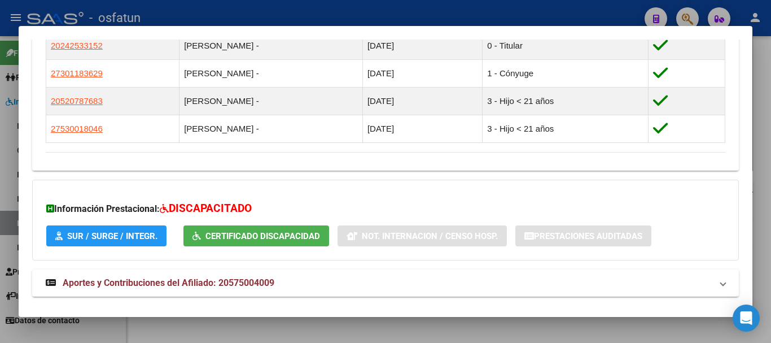
scroll to position [724, 0]
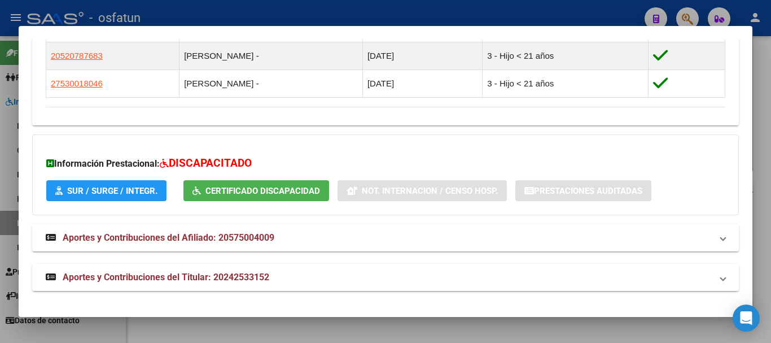
click at [212, 278] on span "Aportes y Contribuciones del Titular: 20242533152" at bounding box center [166, 277] width 207 height 11
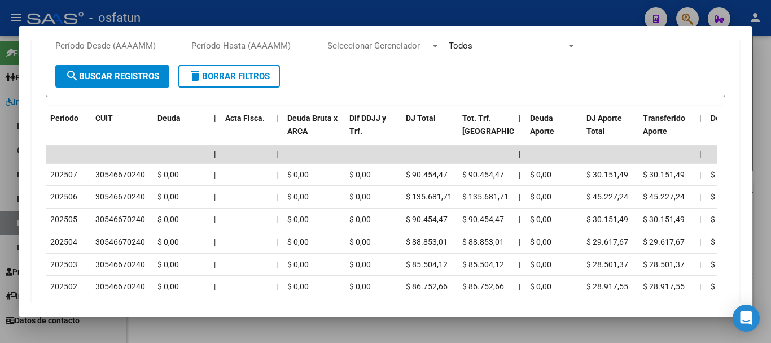
scroll to position [1079, 0]
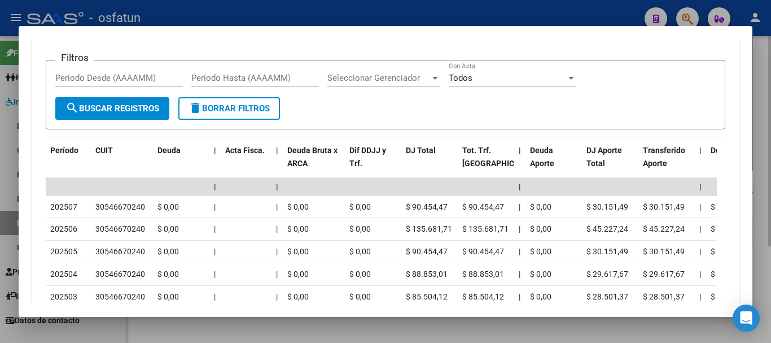
drag, startPoint x: 769, startPoint y: 214, endPoint x: 641, endPoint y: 231, distance: 129.3
click at [763, 216] on div at bounding box center [385, 171] width 771 height 343
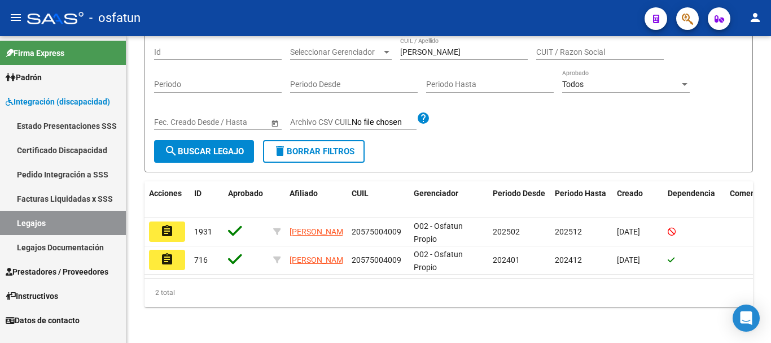
click at [45, 270] on span "Prestadores / Proveedores" at bounding box center [57, 271] width 103 height 12
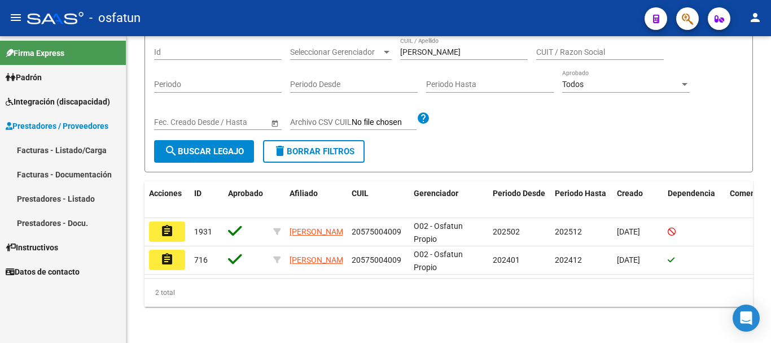
click at [50, 150] on link "Facturas - Listado/Carga" at bounding box center [63, 150] width 126 height 24
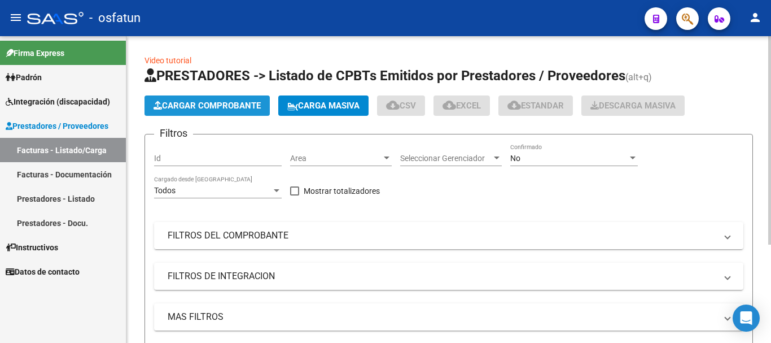
click at [243, 108] on span "Cargar Comprobante" at bounding box center [207, 105] width 107 height 10
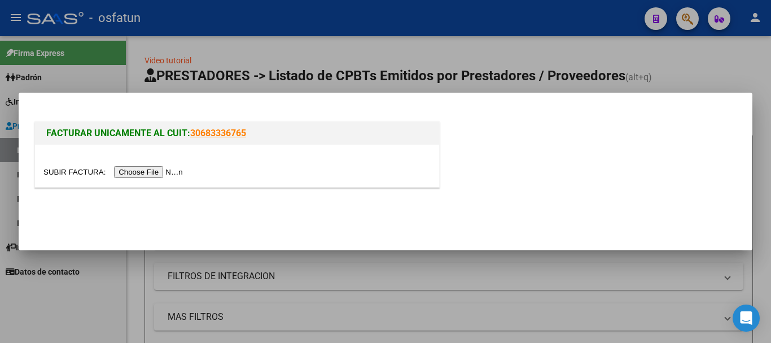
click at [169, 172] on input "file" at bounding box center [114, 172] width 143 height 12
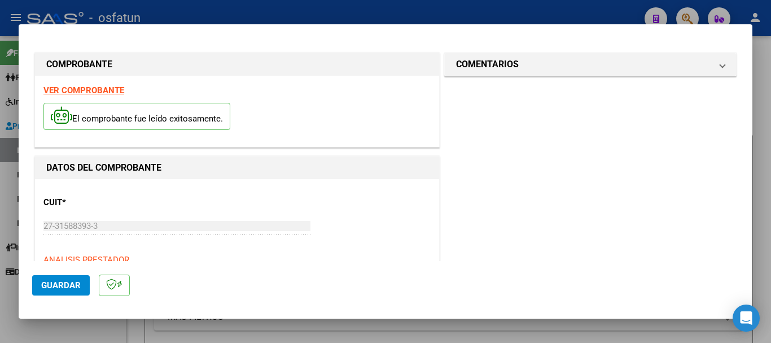
click at [19, 229] on mat-dialog-content "COMPROBANTE VER COMPROBANTE El comprobante fue leído exitosamente. DATOS DEL CO…" at bounding box center [386, 149] width 734 height 223
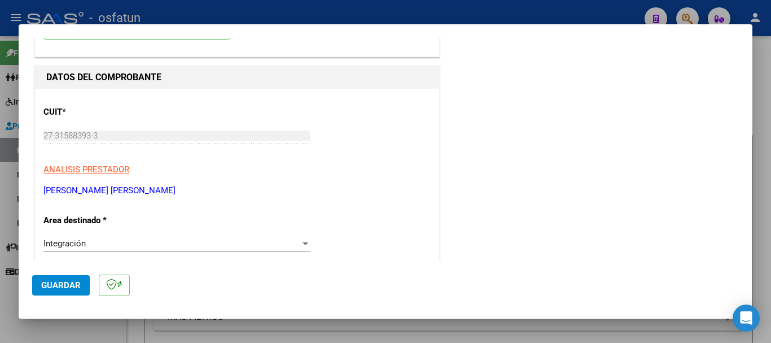
scroll to position [103, 0]
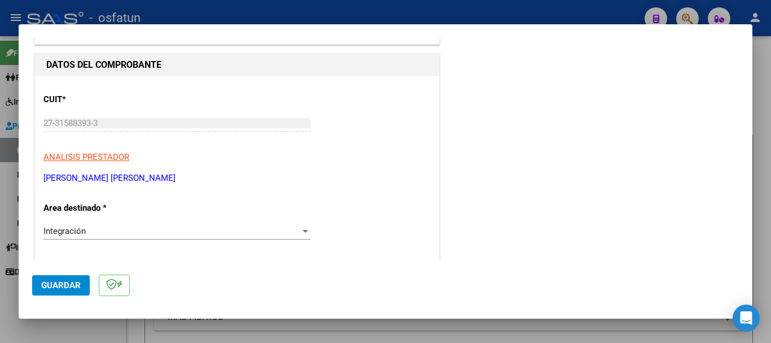
drag, startPoint x: 139, startPoint y: 183, endPoint x: 63, endPoint y: 199, distance: 77.4
click at [21, 182] on mat-dialog-content "COMPROBANTE VER COMPROBANTE El comprobante fue leído exitosamente. DATOS DEL CO…" at bounding box center [386, 149] width 734 height 223
copy p "[PERSON_NAME] [PERSON_NAME]"
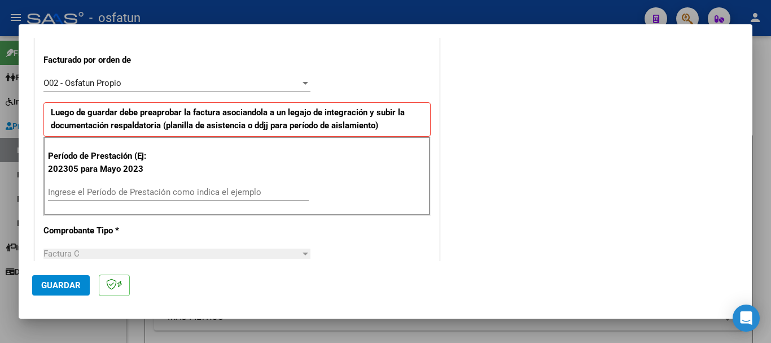
scroll to position [373, 0]
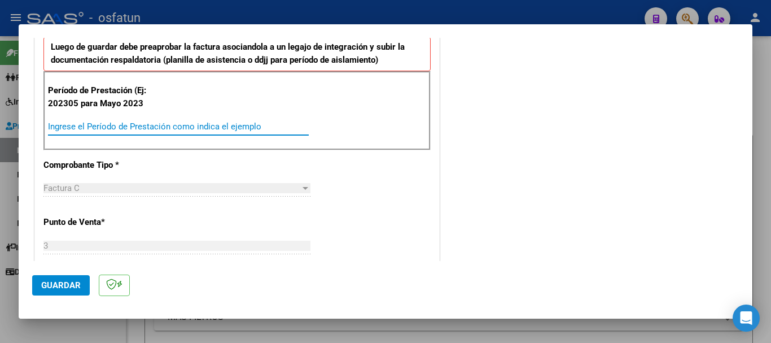
click at [147, 130] on input "Ingrese el Período de Prestación como indica el ejemplo" at bounding box center [178, 126] width 261 height 10
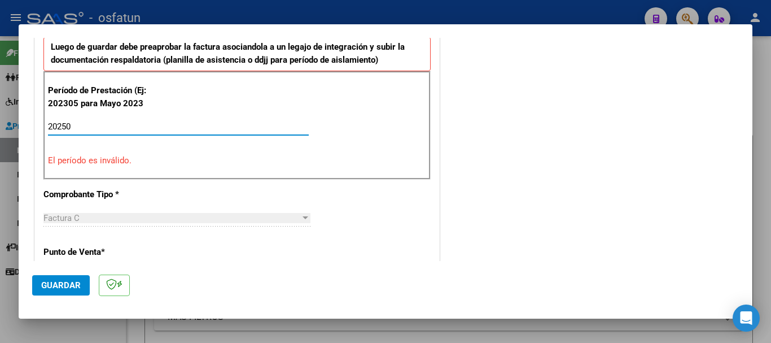
drag, startPoint x: 158, startPoint y: 121, endPoint x: 158, endPoint y: 140, distance: 18.6
click at [158, 124] on input "20250" at bounding box center [178, 126] width 261 height 10
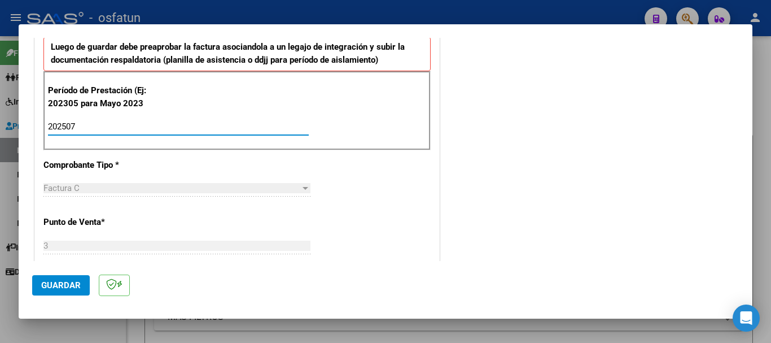
type input "202507"
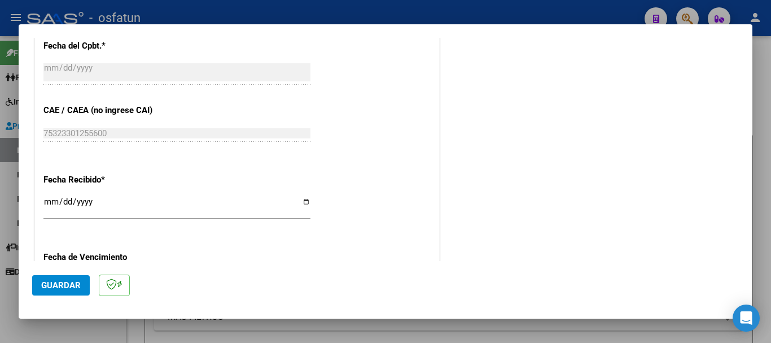
scroll to position [892, 0]
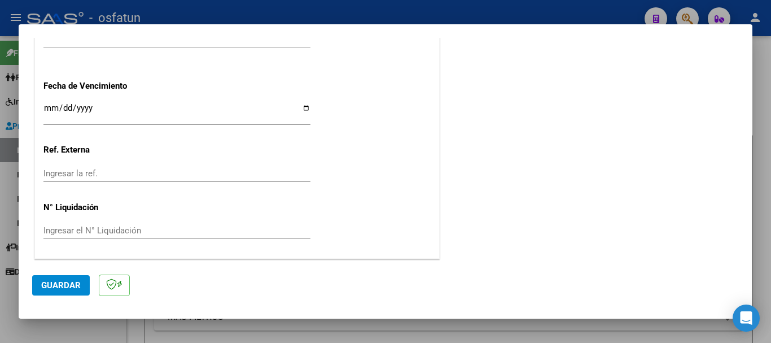
click at [37, 288] on button "Guardar" at bounding box center [61, 285] width 58 height 20
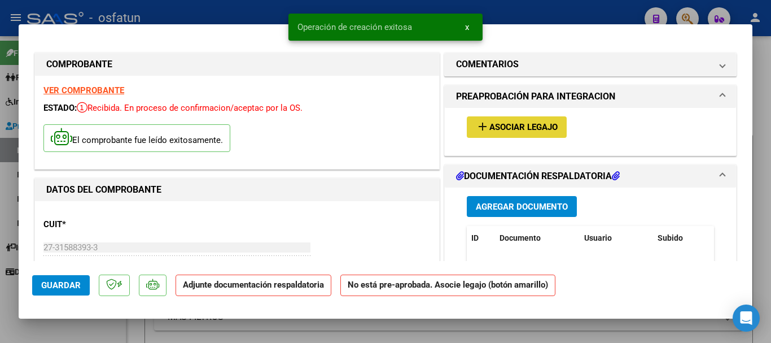
click at [531, 128] on span "Asociar Legajo" at bounding box center [523, 128] width 68 height 10
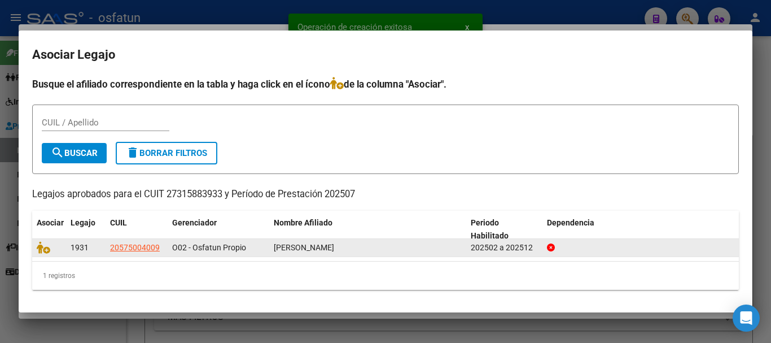
click at [43, 253] on div at bounding box center [49, 247] width 25 height 13
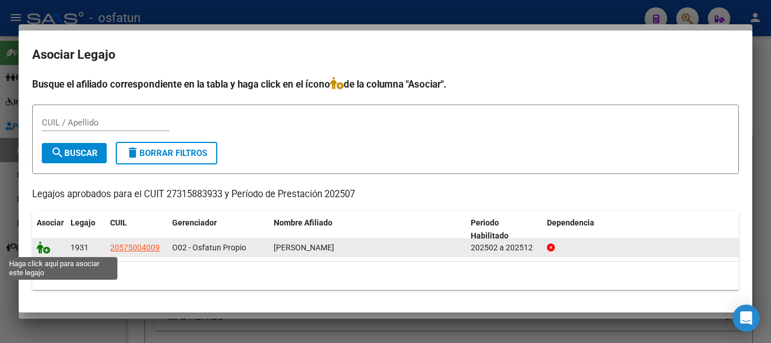
click at [37, 252] on icon at bounding box center [44, 247] width 14 height 12
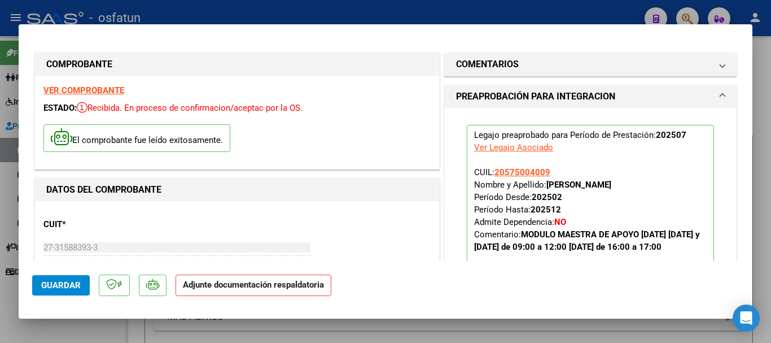
drag, startPoint x: 646, startPoint y: 185, endPoint x: 542, endPoint y: 186, distance: 104.4
click at [542, 186] on span "CUIL: 20575004009 Nombre y Apellido: [PERSON_NAME] Desde: 202502 Período Hasta:…" at bounding box center [587, 209] width 226 height 85
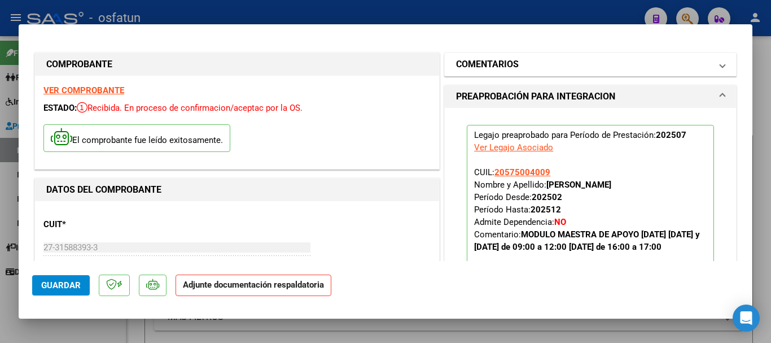
drag, startPoint x: 645, startPoint y: 62, endPoint x: 472, endPoint y: 176, distance: 206.7
click at [645, 63] on mat-panel-title "COMENTARIOS" at bounding box center [583, 65] width 255 height 14
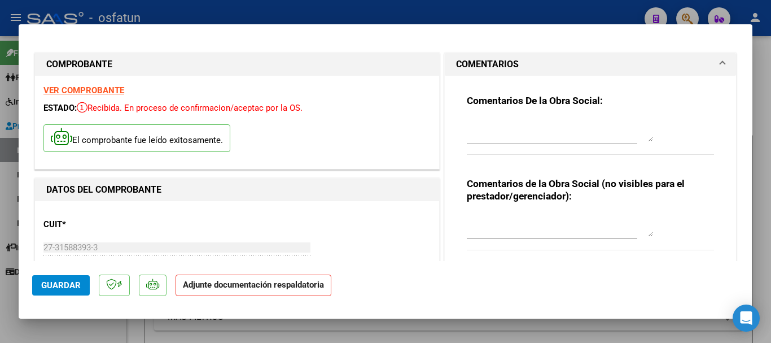
click at [504, 137] on textarea at bounding box center [560, 130] width 186 height 23
drag, startPoint x: 509, startPoint y: 240, endPoint x: 506, endPoint y: 233, distance: 7.3
click at [509, 238] on div at bounding box center [552, 231] width 170 height 38
click at [500, 226] on textarea at bounding box center [560, 225] width 186 height 23
paste textarea "Cargado [PERSON_NAME]/ sin verificación de legajo."
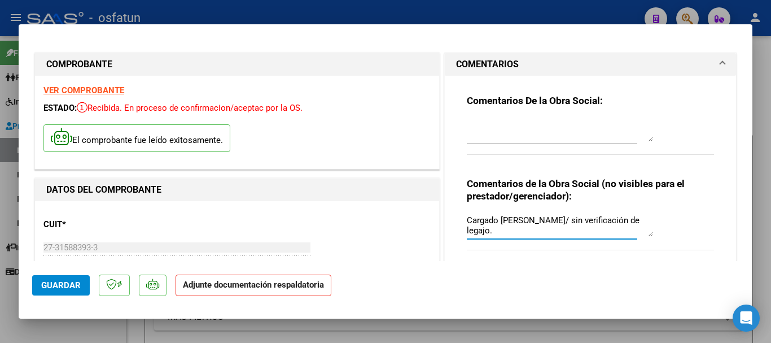
type textarea "Cargado [PERSON_NAME]/ sin verificación de legajo."
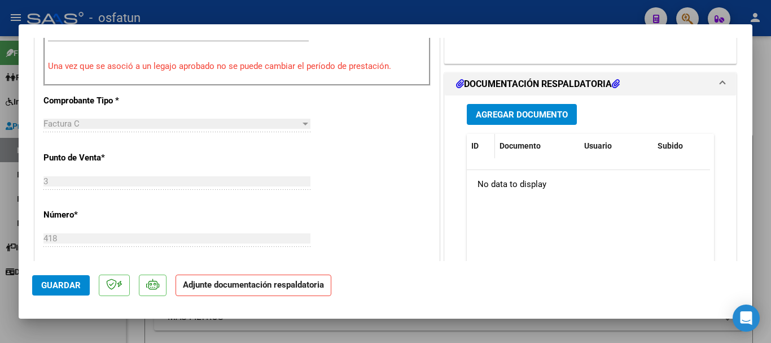
scroll to position [461, 0]
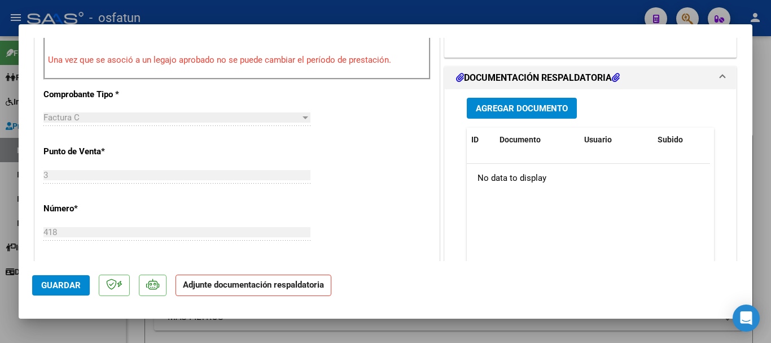
click at [489, 113] on span "Agregar Documento" at bounding box center [522, 108] width 92 height 10
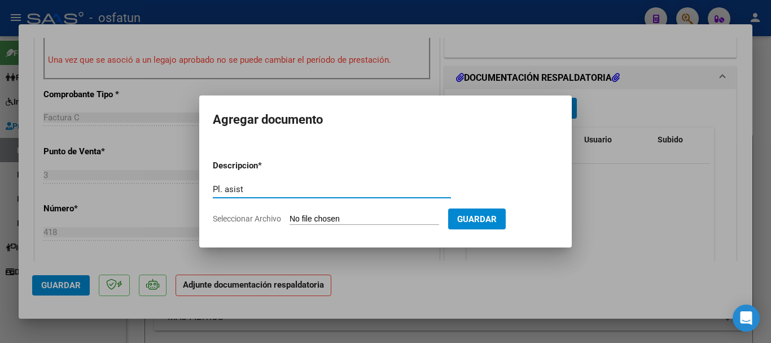
type input "Pl. asist"
click at [329, 217] on input "Seleccionar Archivo" at bounding box center [365, 219] width 150 height 11
type input "C:\fakepath\[PERSON_NAME] Julio.jpeg"
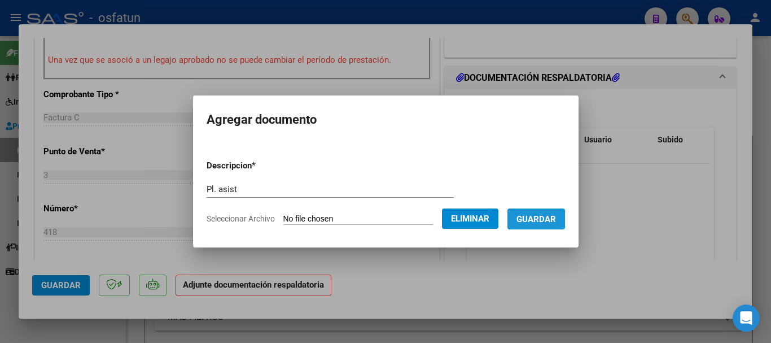
click at [539, 224] on button "Guardar" at bounding box center [537, 218] width 58 height 21
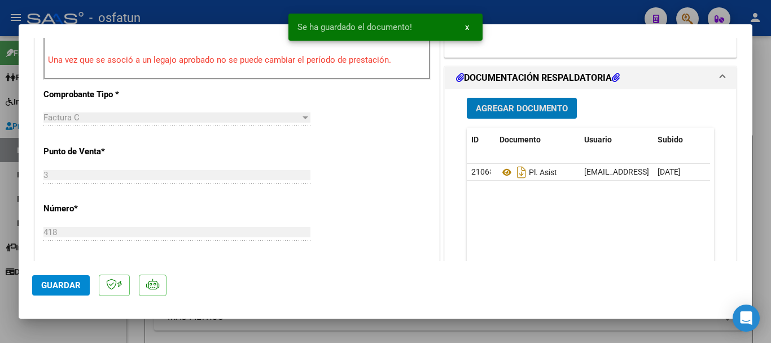
click at [501, 113] on span "Agregar Documento" at bounding box center [522, 108] width 92 height 10
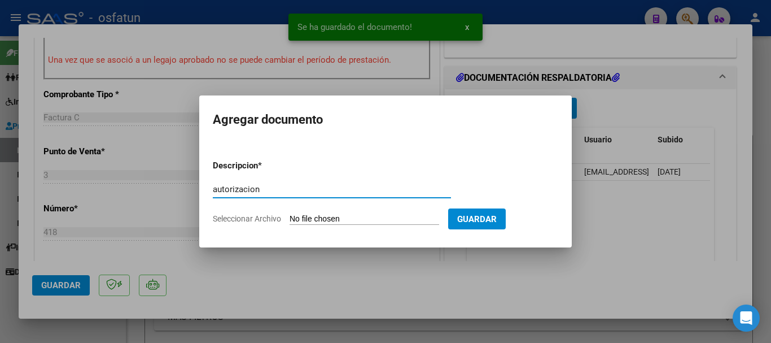
type input "autorizacion"
click at [439, 219] on input "Seleccionar Archivo" at bounding box center [365, 219] width 150 height 11
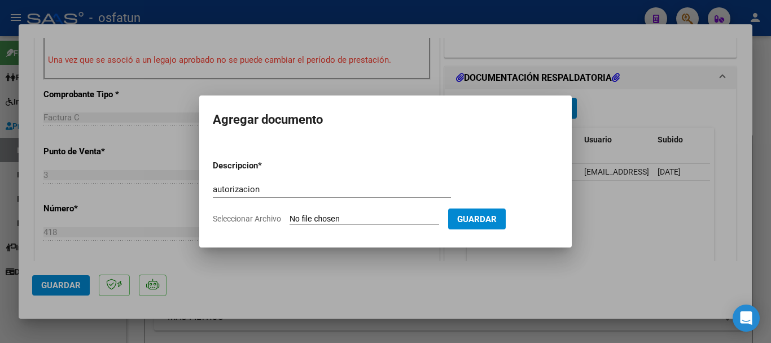
type input "C:\fakepath\order_3368378 (1) (1) (1) (1) (1).pdf"
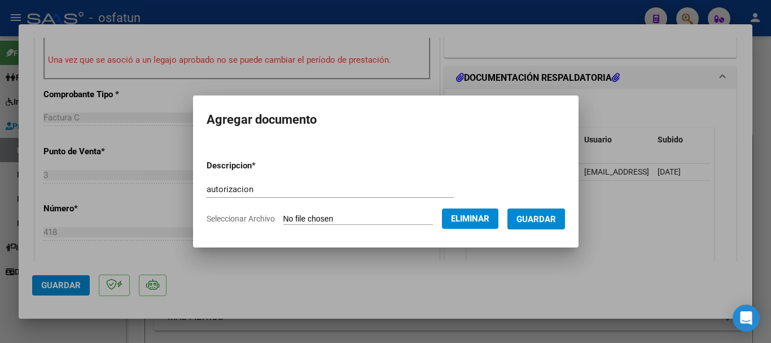
drag, startPoint x: 573, startPoint y: 216, endPoint x: 565, endPoint y: 225, distance: 12.4
click at [565, 216] on button "Guardar" at bounding box center [537, 218] width 58 height 21
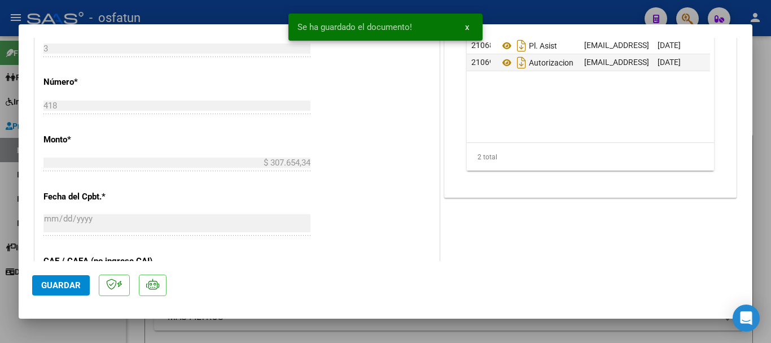
scroll to position [745, 0]
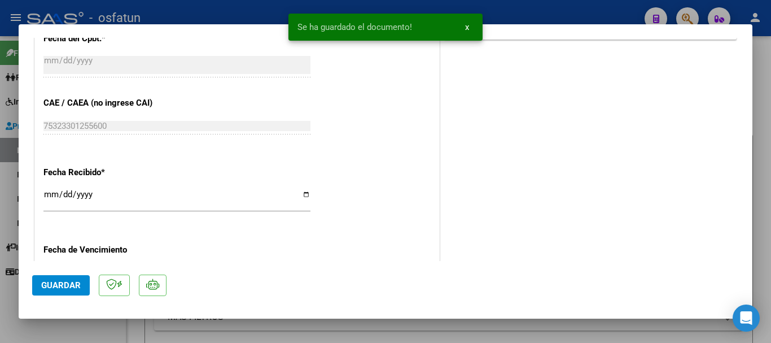
click at [48, 287] on span "Guardar" at bounding box center [61, 285] width 40 height 10
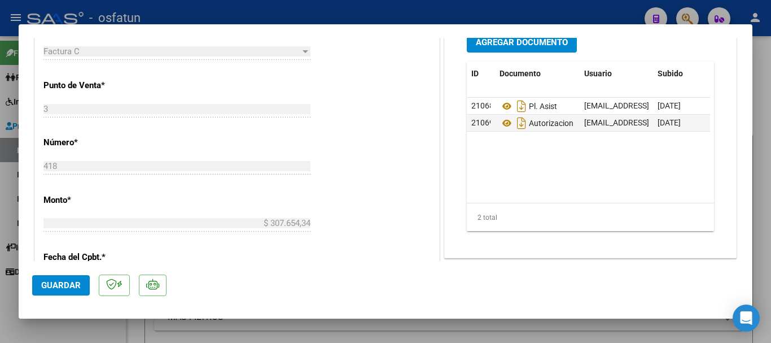
scroll to position [558, 0]
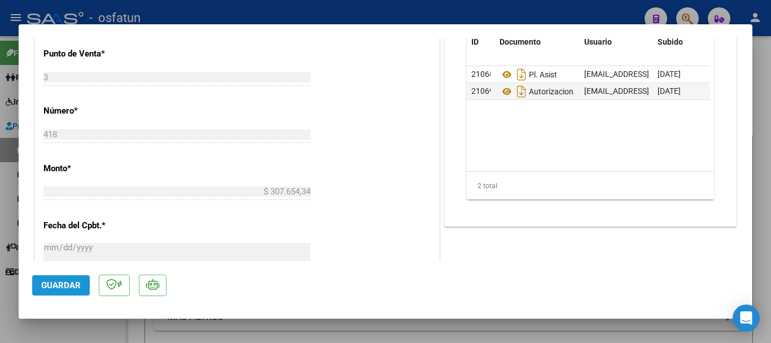
click at [65, 294] on button "Guardar" at bounding box center [61, 285] width 58 height 20
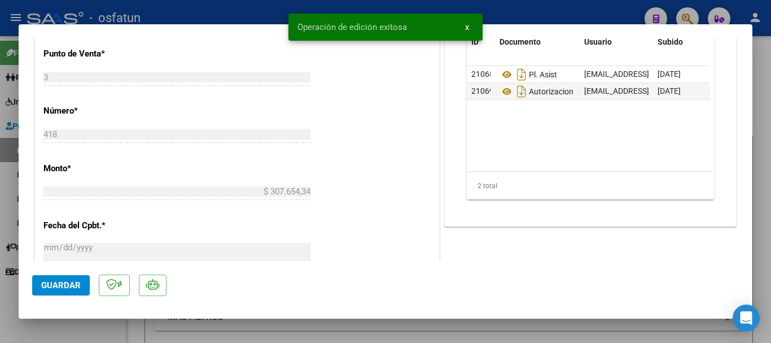
drag, startPoint x: 767, startPoint y: 213, endPoint x: 683, endPoint y: 268, distance: 100.5
click at [767, 214] on div at bounding box center [385, 171] width 771 height 343
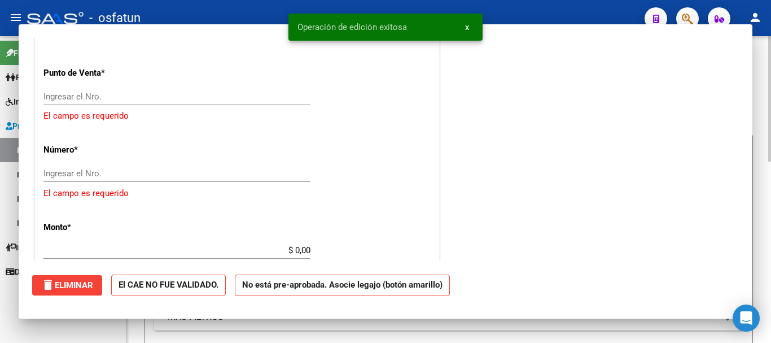
scroll to position [0, 0]
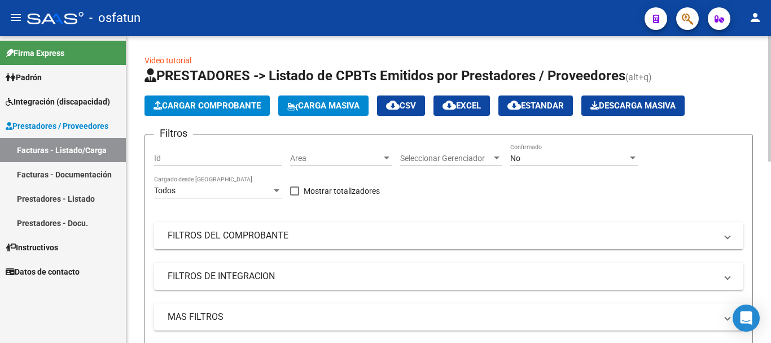
click at [213, 110] on span "Cargar Comprobante" at bounding box center [207, 105] width 107 height 10
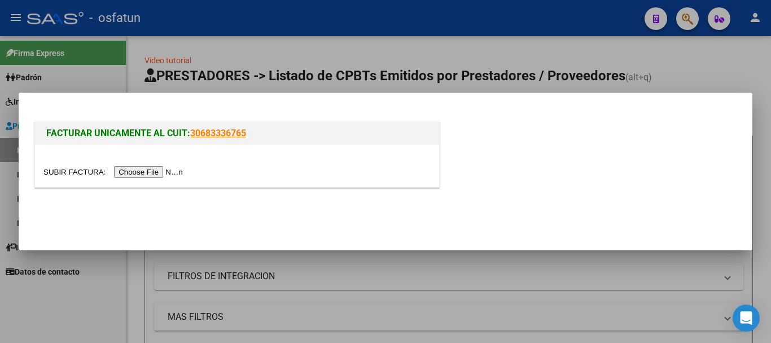
click at [142, 175] on input "file" at bounding box center [114, 172] width 143 height 12
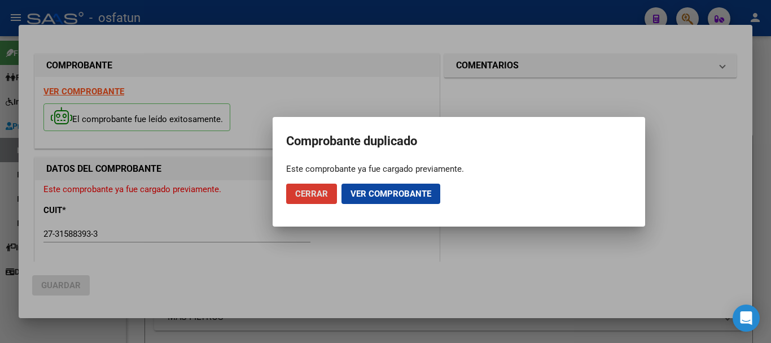
click at [321, 196] on span "Cerrar" at bounding box center [311, 194] width 33 height 10
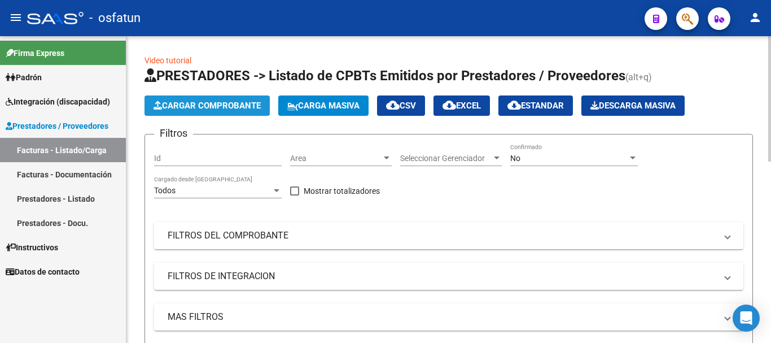
click at [196, 102] on span "Cargar Comprobante" at bounding box center [207, 105] width 107 height 10
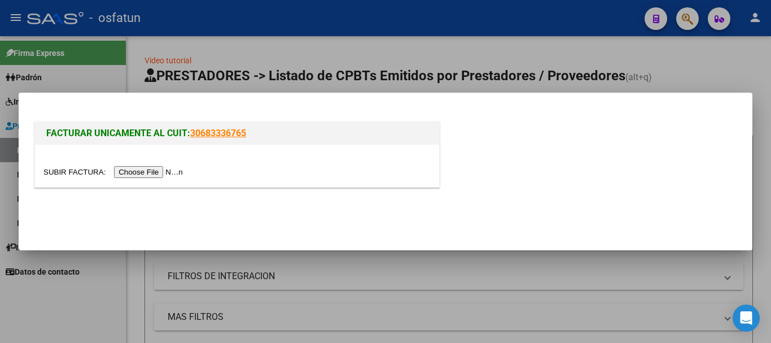
click at [154, 174] on input "file" at bounding box center [114, 172] width 143 height 12
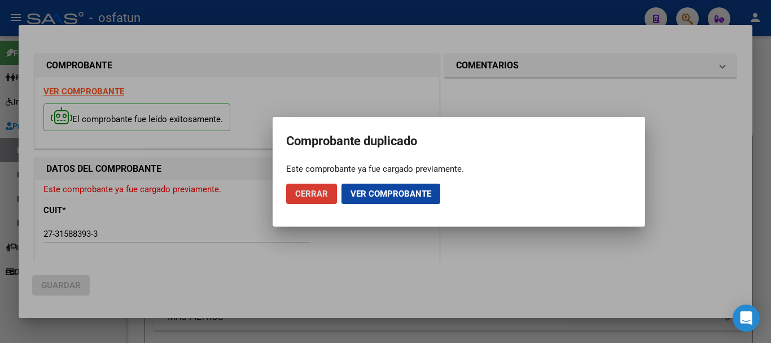
click at [313, 194] on span "Cerrar" at bounding box center [311, 194] width 33 height 10
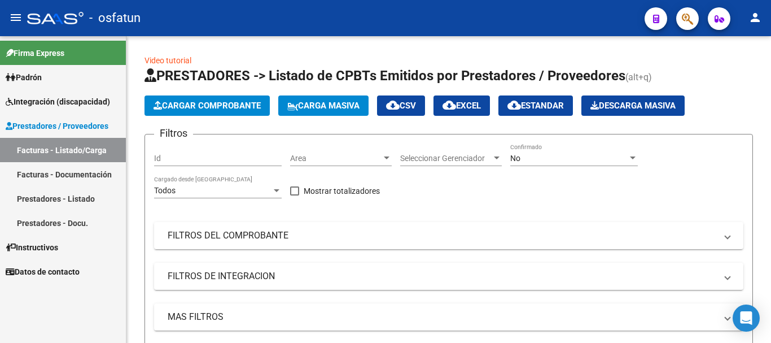
click at [46, 155] on link "Facturas - Listado/Carga" at bounding box center [63, 150] width 126 height 24
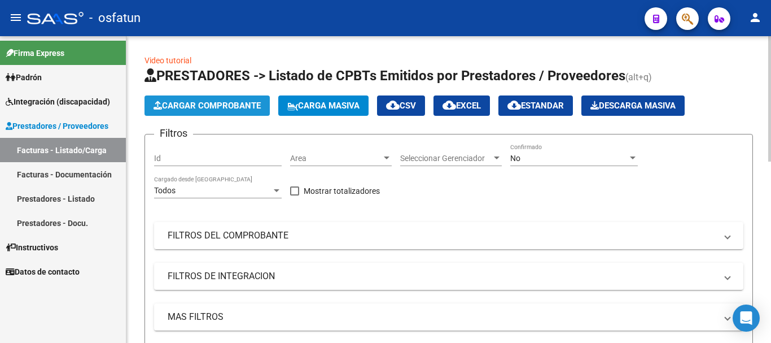
click at [174, 114] on button "Cargar Comprobante" at bounding box center [207, 105] width 125 height 20
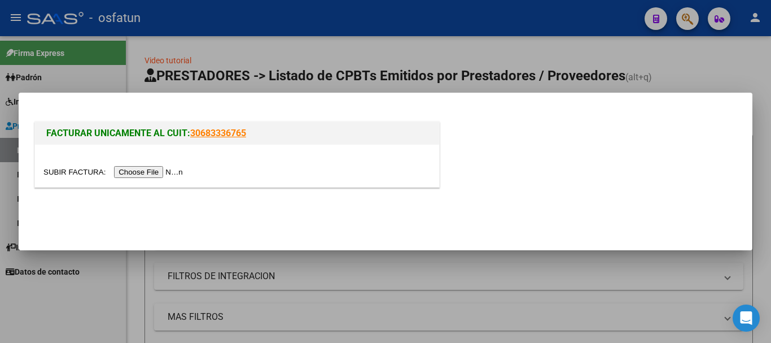
click at [159, 173] on input "file" at bounding box center [114, 172] width 143 height 12
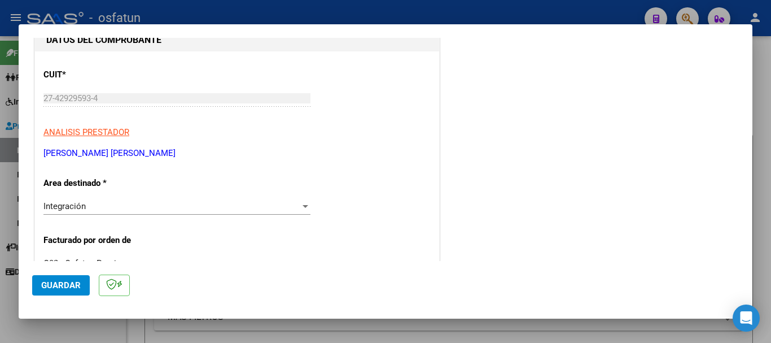
scroll to position [180, 0]
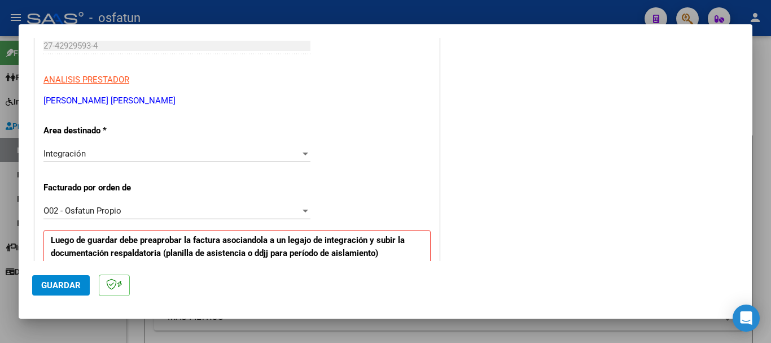
drag, startPoint x: 158, startPoint y: 101, endPoint x: 38, endPoint y: 99, distance: 119.1
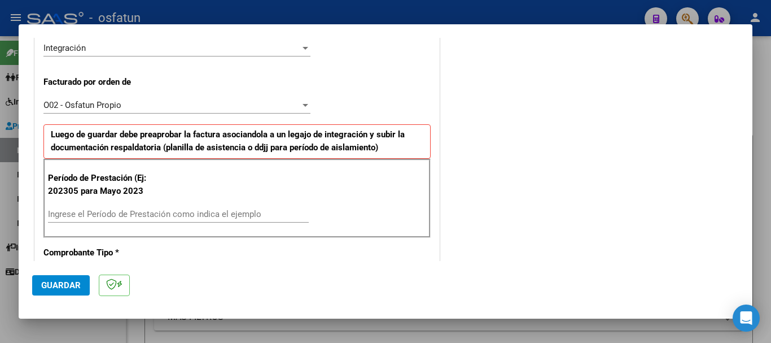
scroll to position [398, 0]
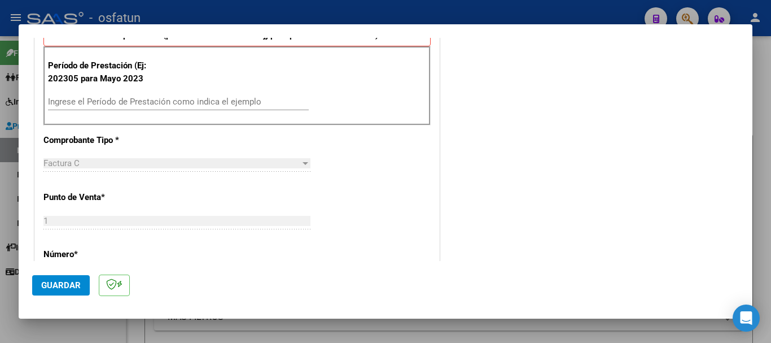
click at [128, 105] on input "Ingrese el Período de Prestación como indica el ejemplo" at bounding box center [178, 102] width 261 height 10
type input "202507"
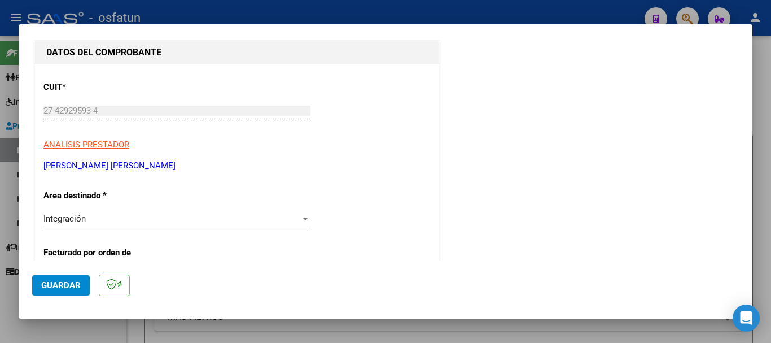
scroll to position [0, 0]
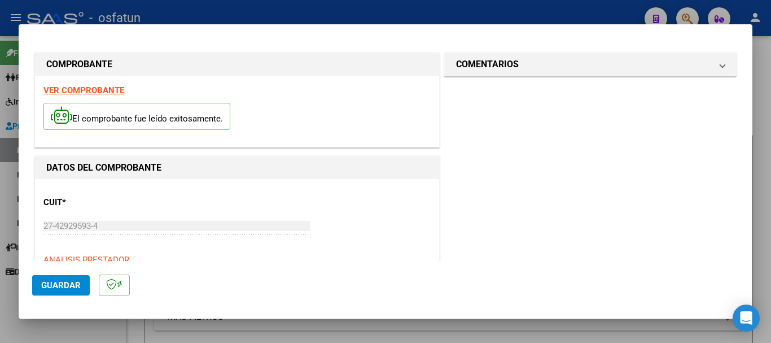
click at [14, 231] on div "COMPROBANTE VER COMPROBANTE El comprobante fue leído exitosamente. DATOS DEL CO…" at bounding box center [385, 171] width 771 height 343
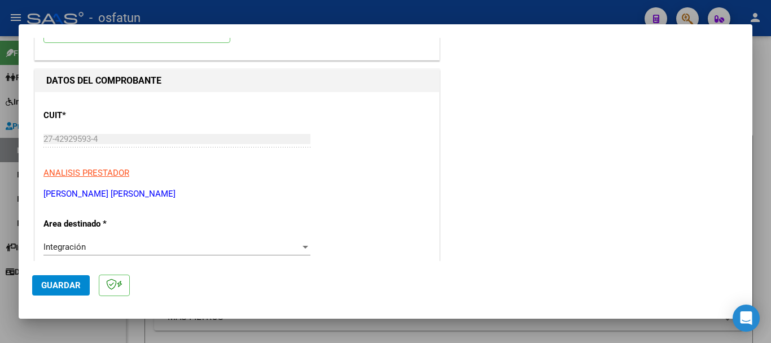
scroll to position [115, 0]
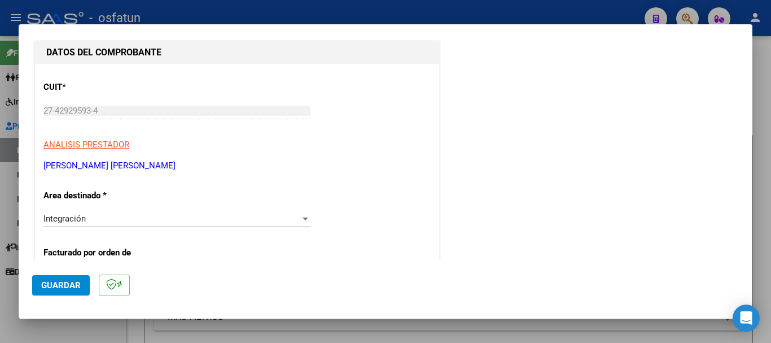
drag, startPoint x: 167, startPoint y: 164, endPoint x: 27, endPoint y: 168, distance: 139.5
click at [26, 168] on mat-dialog-content "COMPROBANTE VER COMPROBANTE El comprobante fue leído exitosamente. DATOS DEL CO…" at bounding box center [386, 149] width 734 height 223
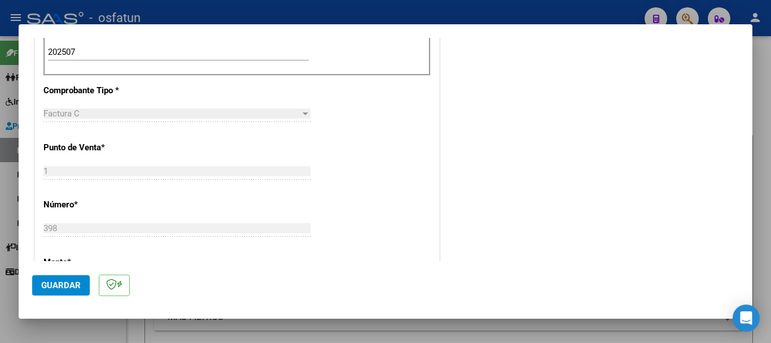
scroll to position [504, 0]
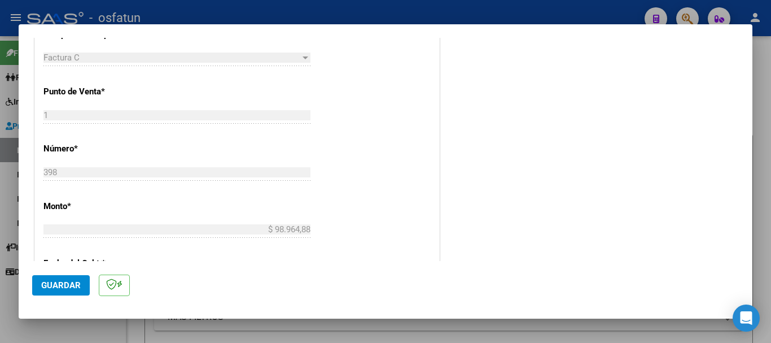
click at [46, 286] on span "Guardar" at bounding box center [61, 285] width 40 height 10
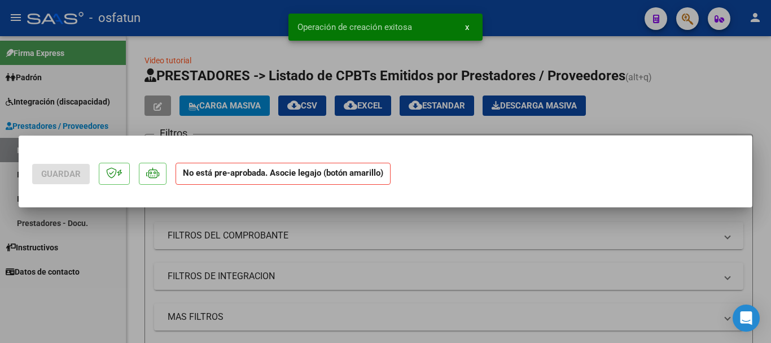
scroll to position [0, 0]
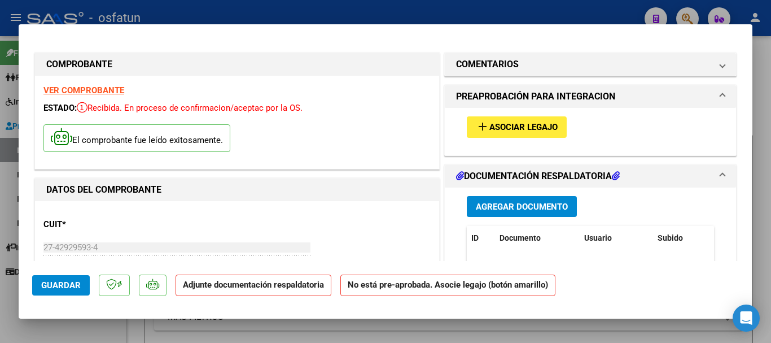
click at [531, 128] on span "Asociar Legajo" at bounding box center [523, 128] width 68 height 10
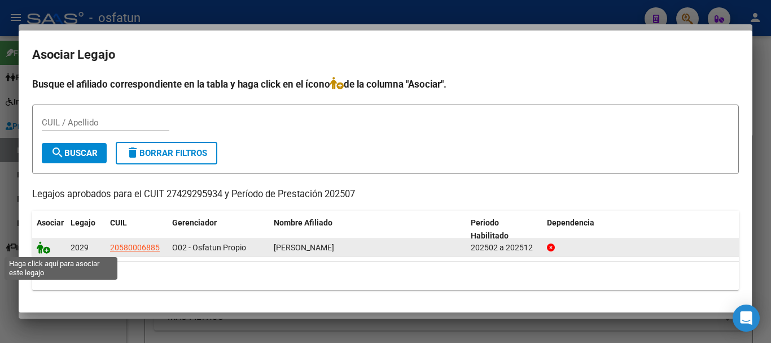
click at [39, 252] on icon at bounding box center [44, 247] width 14 height 12
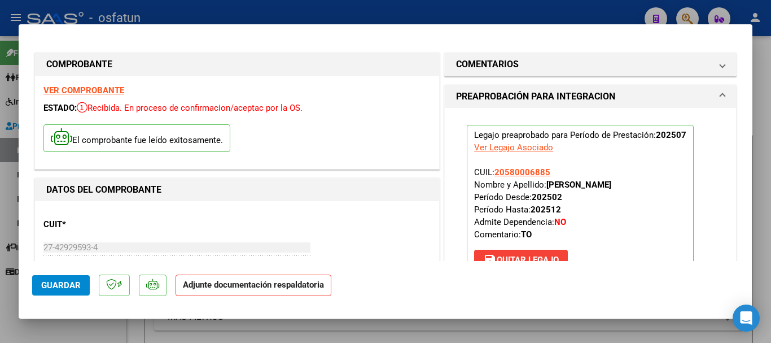
drag, startPoint x: 658, startPoint y: 186, endPoint x: 545, endPoint y: 184, distance: 113.5
click at [545, 184] on p "Legajo preaprobado para Período de Prestación: 202507 Ver Legajo Asociado CUIL:…" at bounding box center [580, 200] width 227 height 150
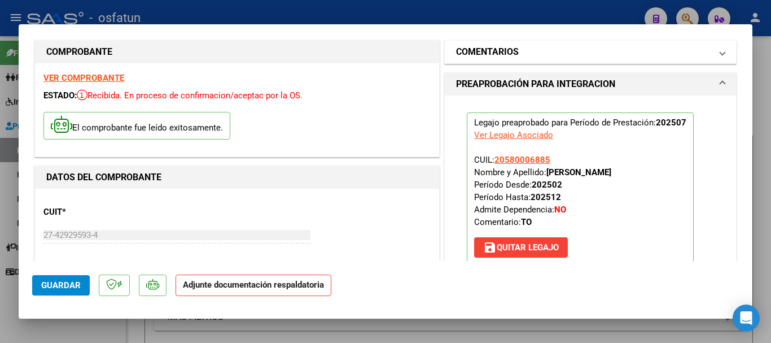
click at [628, 45] on mat-panel-title "COMENTARIOS" at bounding box center [583, 52] width 255 height 14
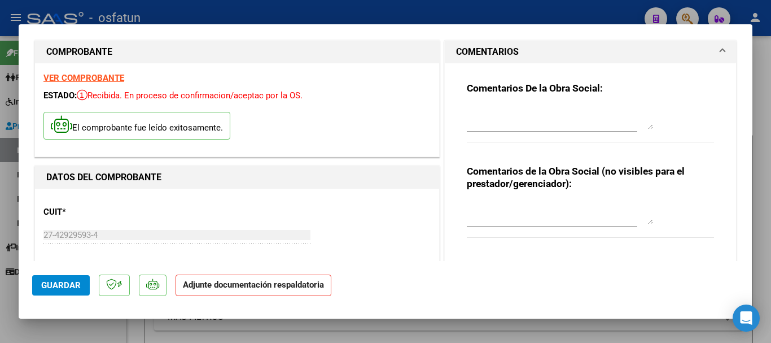
click at [510, 209] on textarea at bounding box center [560, 213] width 186 height 23
paste textarea "Cargado [PERSON_NAME]/ sin verificación de legajo."
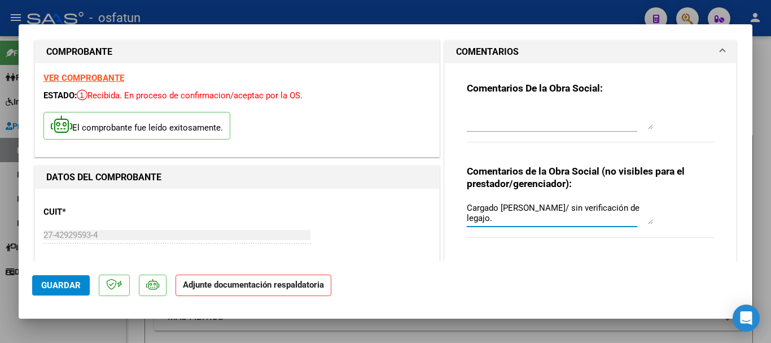
type textarea "Cargado [PERSON_NAME]/ sin verificación de legajo."
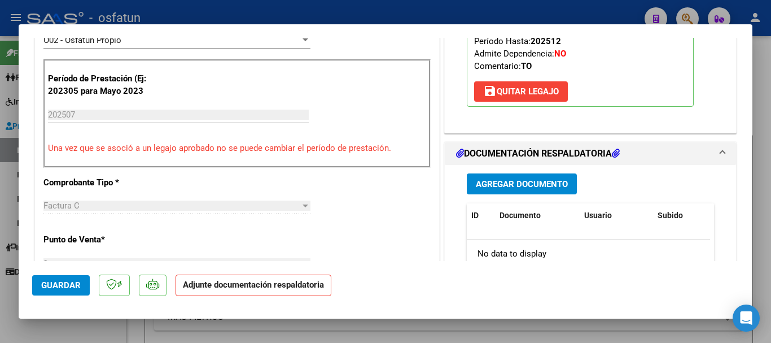
scroll to position [379, 0]
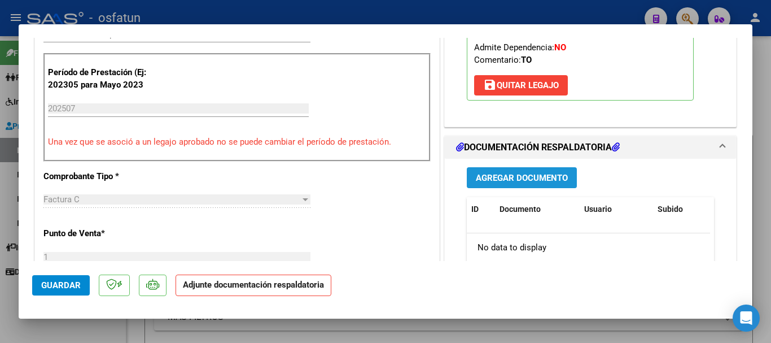
click at [536, 187] on button "Agregar Documento" at bounding box center [522, 177] width 110 height 21
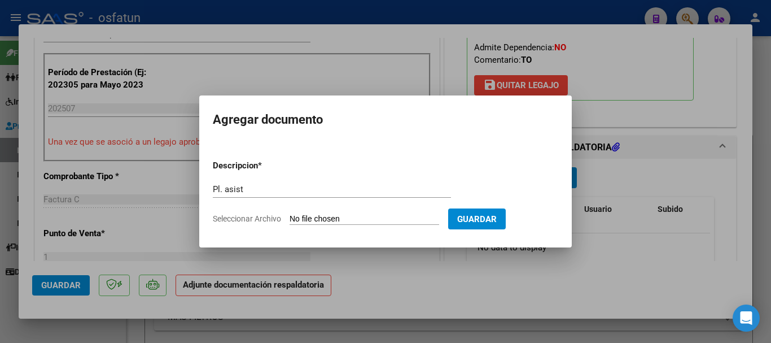
click at [334, 220] on input "Seleccionar Archivo" at bounding box center [365, 219] width 150 height 11
click at [309, 193] on input "Pl. asist" at bounding box center [332, 189] width 238 height 10
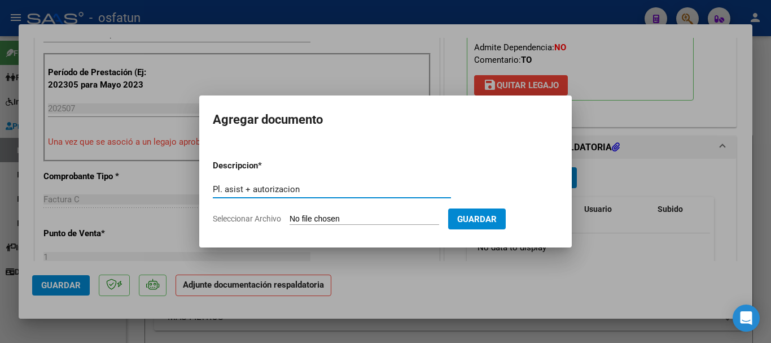
type input "Pl. asist + autorizacion"
click at [378, 221] on input "Seleccionar Archivo" at bounding box center [365, 219] width 150 height 11
type input "C:\fakepath\autorizacion.pdf"
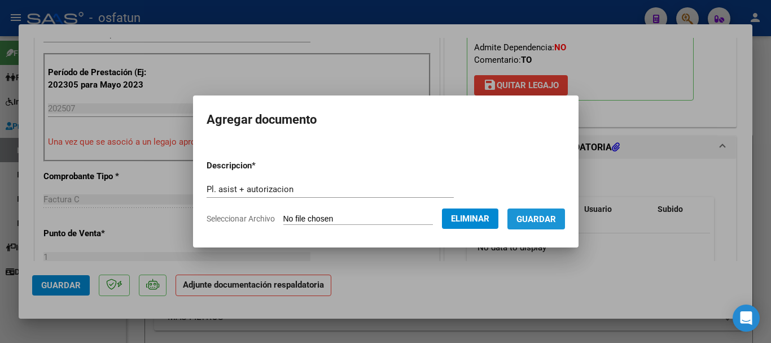
click at [554, 210] on button "Guardar" at bounding box center [537, 218] width 58 height 21
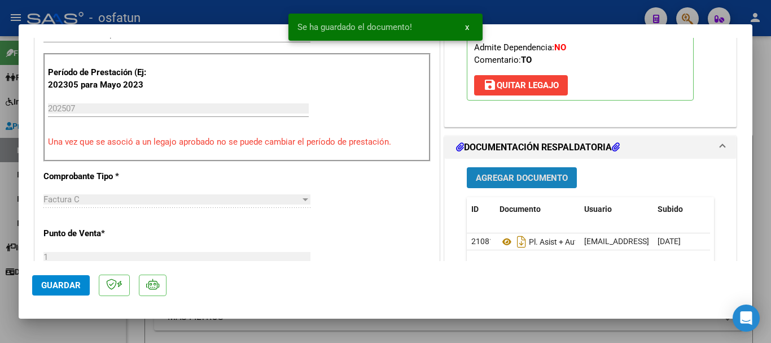
click at [511, 184] on button "Agregar Documento" at bounding box center [522, 177] width 110 height 21
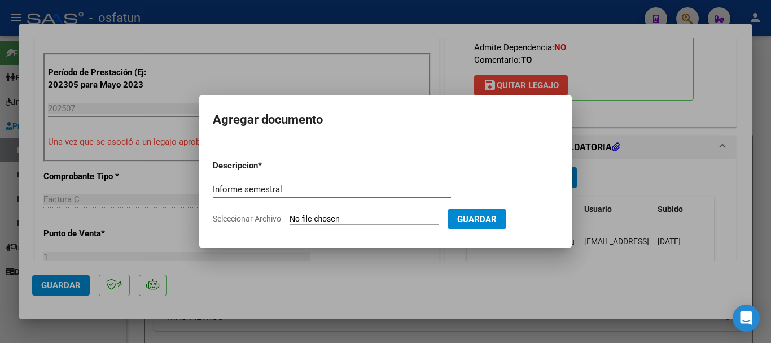
type input "Informe semestral"
click at [439, 223] on input "Seleccionar Archivo" at bounding box center [365, 219] width 150 height 11
type input "C:\fakepath\inform. semestral.pdf"
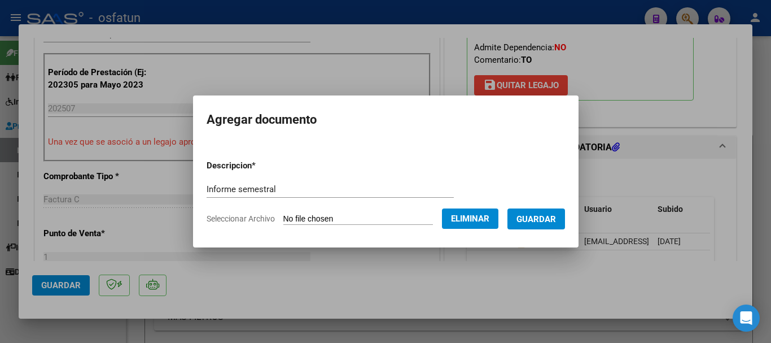
drag, startPoint x: 555, startPoint y: 225, endPoint x: 330, endPoint y: 257, distance: 227.6
click at [552, 225] on button "Guardar" at bounding box center [537, 218] width 58 height 21
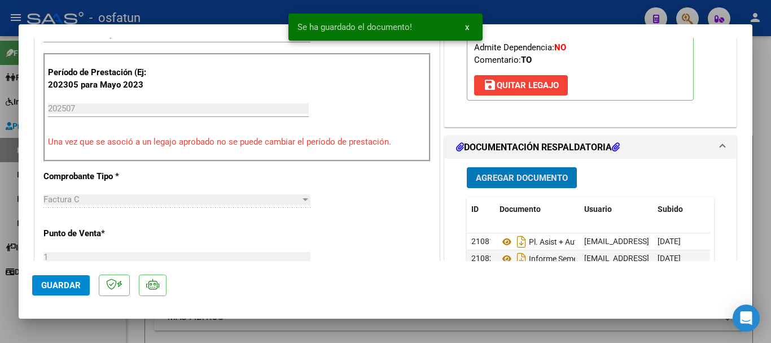
click at [52, 282] on span "Guardar" at bounding box center [61, 285] width 40 height 10
click at [769, 187] on div at bounding box center [385, 171] width 771 height 343
type input "$ 0,00"
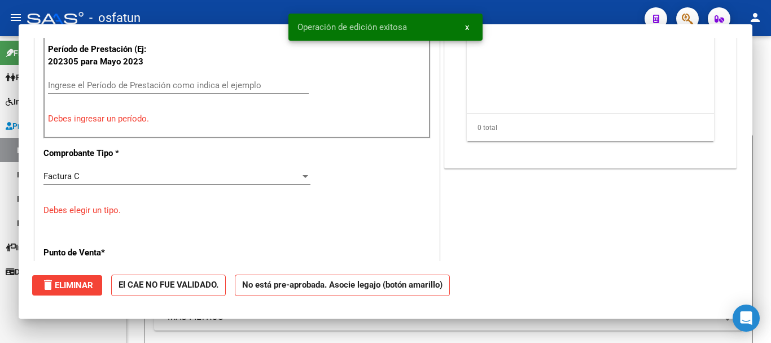
scroll to position [330, 0]
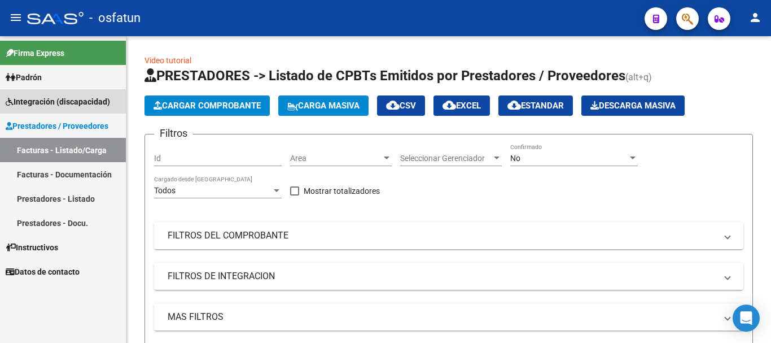
click at [43, 102] on span "Integración (discapacidad)" at bounding box center [58, 101] width 104 height 12
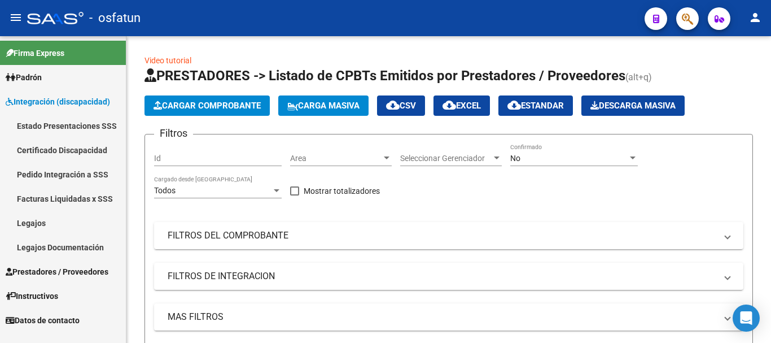
click at [40, 221] on link "Legajos" at bounding box center [63, 223] width 126 height 24
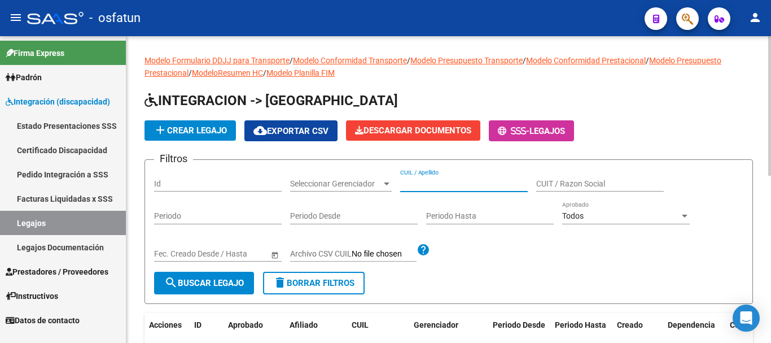
paste input "[PERSON_NAME]"
type input "[PERSON_NAME]"
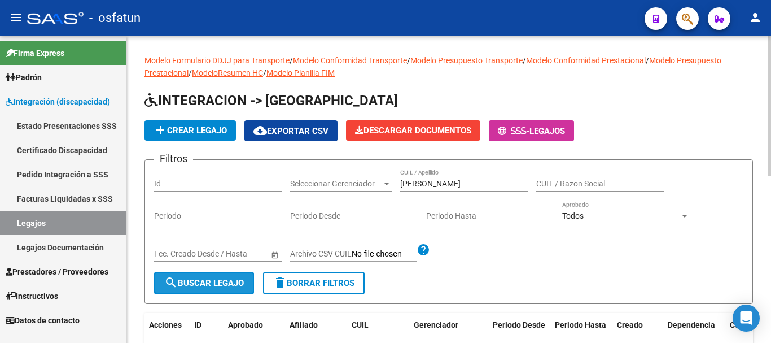
click at [228, 283] on span "search Buscar Legajo" at bounding box center [204, 283] width 80 height 10
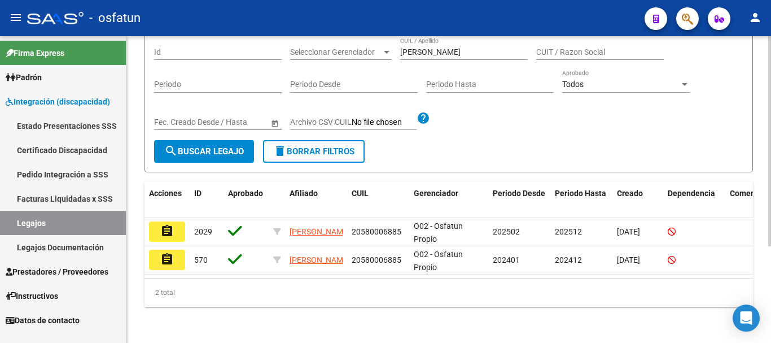
scroll to position [141, 0]
click at [771, 216] on div at bounding box center [769, 238] width 3 height 210
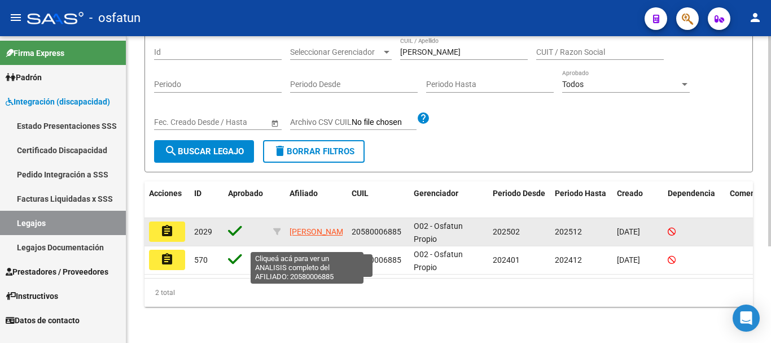
click at [304, 227] on span "[PERSON_NAME]" at bounding box center [320, 231] width 60 height 9
type textarea "20580006885"
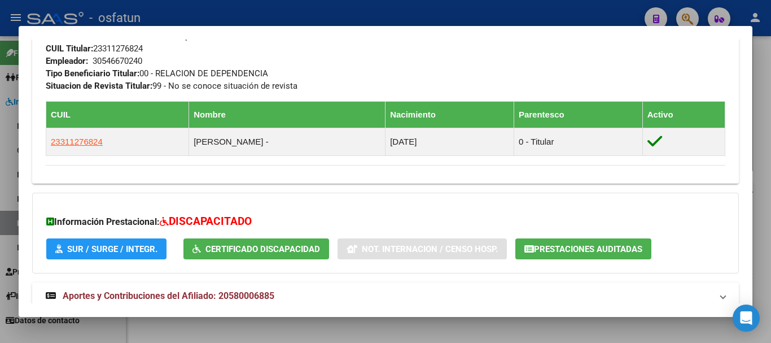
scroll to position [641, 0]
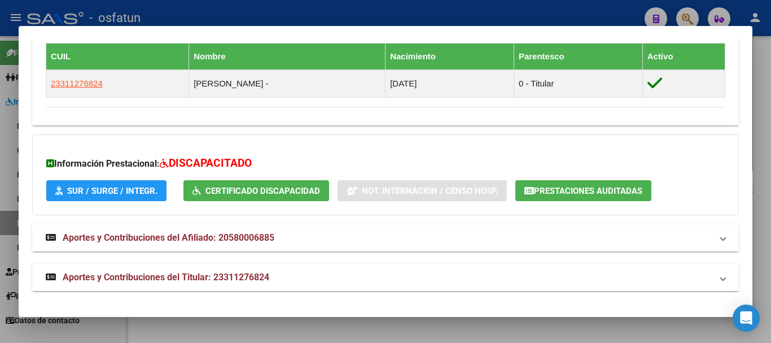
click at [381, 287] on mat-expansion-panel-header "Aportes y Contribuciones del Titular: 23311276824" at bounding box center [385, 277] width 707 height 27
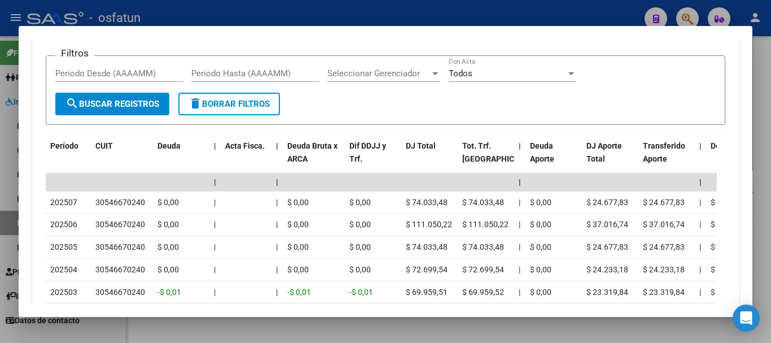
scroll to position [1008, 0]
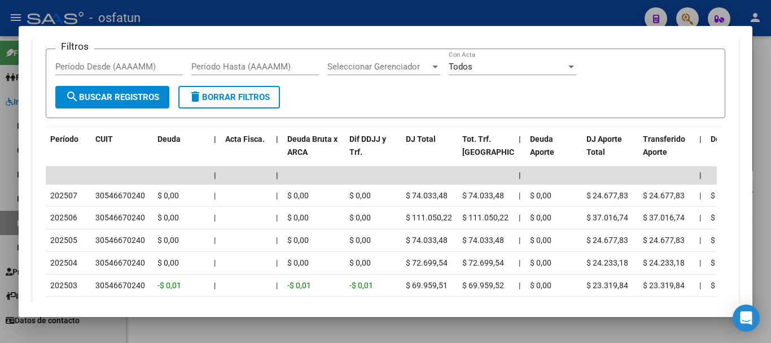
click at [771, 99] on div at bounding box center [385, 171] width 771 height 343
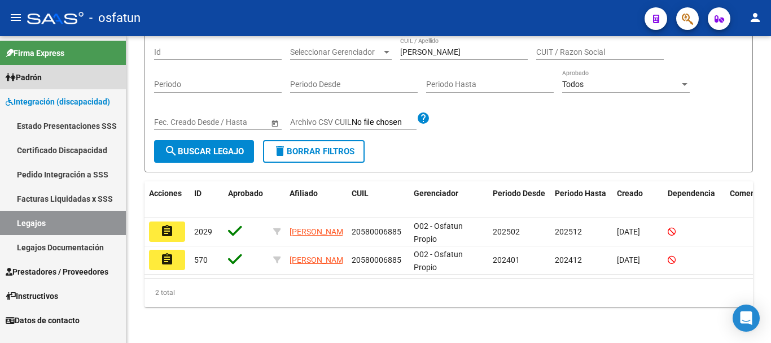
click at [53, 81] on link "Padrón" at bounding box center [63, 77] width 126 height 24
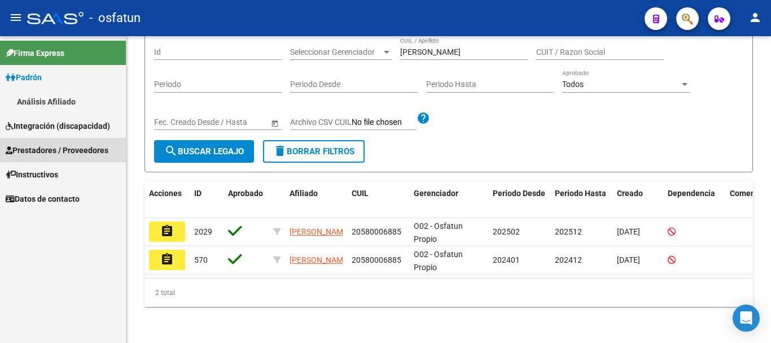
click at [54, 151] on span "Prestadores / Proveedores" at bounding box center [57, 150] width 103 height 12
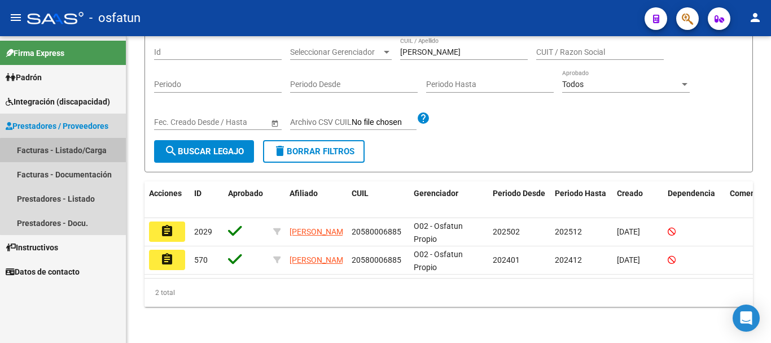
click at [72, 151] on link "Facturas - Listado/Carga" at bounding box center [63, 150] width 126 height 24
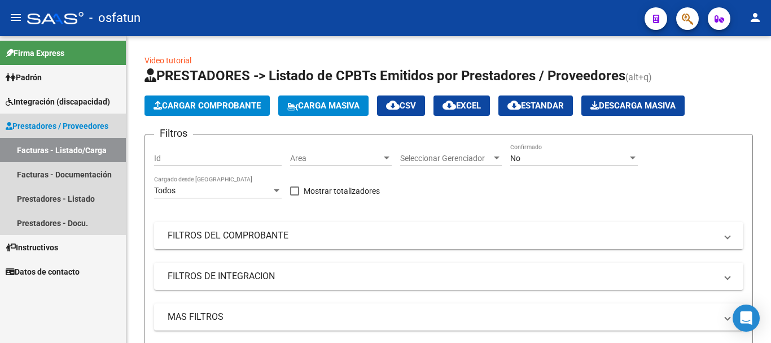
click at [51, 143] on link "Facturas - Listado/Carga" at bounding box center [63, 150] width 126 height 24
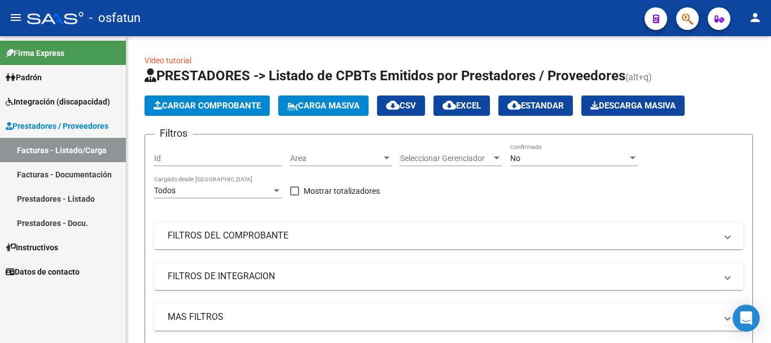
click at [36, 217] on link "Prestadores - Docu." at bounding box center [63, 223] width 126 height 24
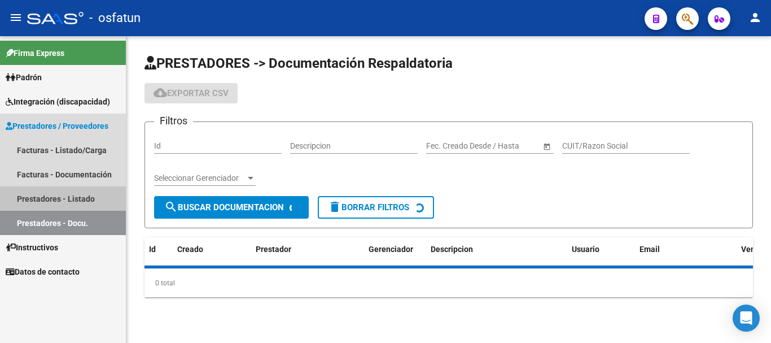
click at [64, 201] on link "Prestadores - Listado" at bounding box center [63, 198] width 126 height 24
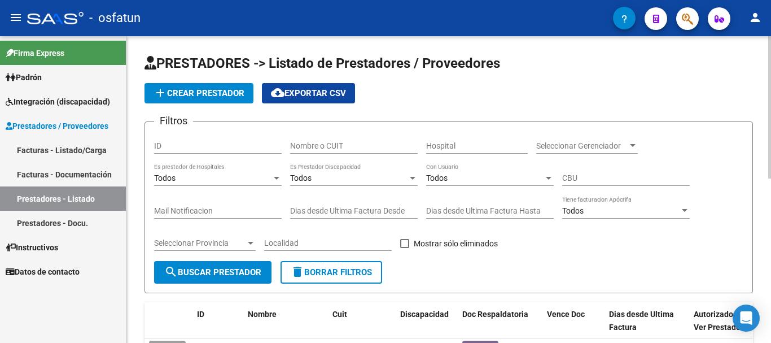
click at [346, 142] on input "Nombre o CUIT" at bounding box center [354, 146] width 128 height 10
paste input "30-71083946-4"
type input "30-71083946-4"
drag, startPoint x: 222, startPoint y: 277, endPoint x: 192, endPoint y: 274, distance: 30.0
click at [222, 277] on span "search Buscar Prestador" at bounding box center [212, 272] width 97 height 10
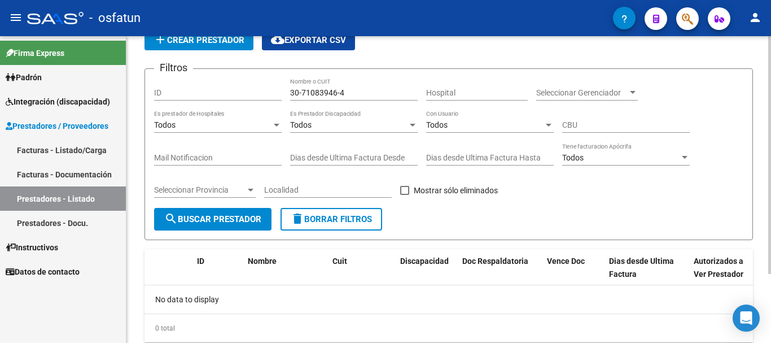
scroll to position [89, 0]
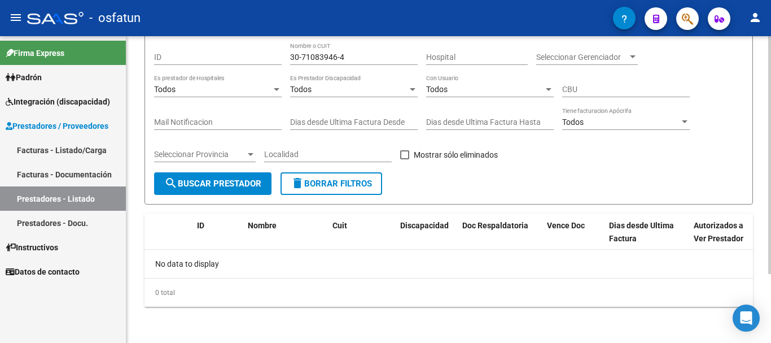
click at [769, 270] on div at bounding box center [769, 224] width 3 height 238
click at [356, 59] on input "30-71083946-4" at bounding box center [354, 58] width 128 height 10
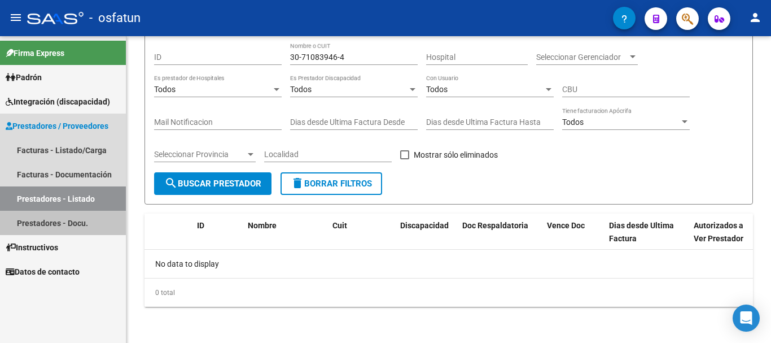
click at [74, 220] on link "Prestadores - Docu." at bounding box center [63, 223] width 126 height 24
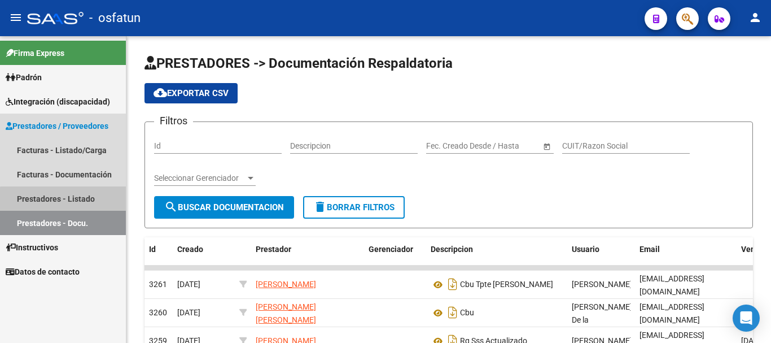
click at [70, 205] on link "Prestadores - Listado" at bounding box center [63, 198] width 126 height 24
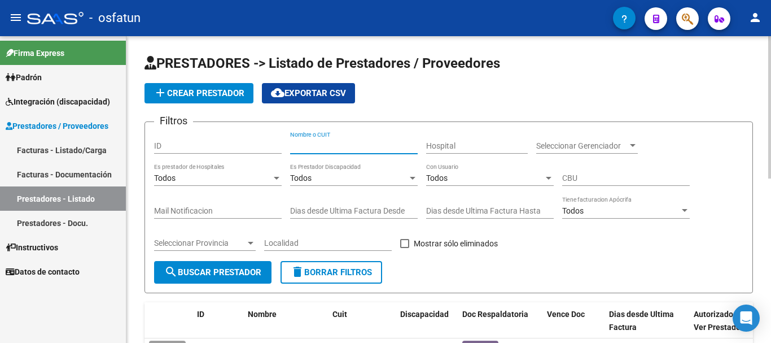
click at [374, 148] on input "Nombre o CUIT" at bounding box center [354, 146] width 128 height 10
paste input "30-71083946-4"
type input "30-71083946-4"
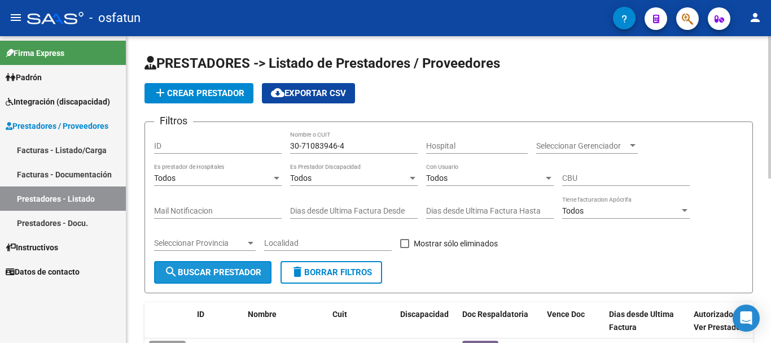
click at [218, 282] on button "search Buscar Prestador" at bounding box center [212, 272] width 117 height 23
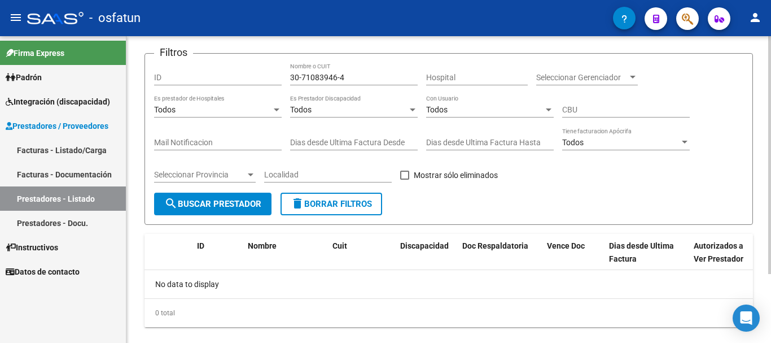
scroll to position [89, 0]
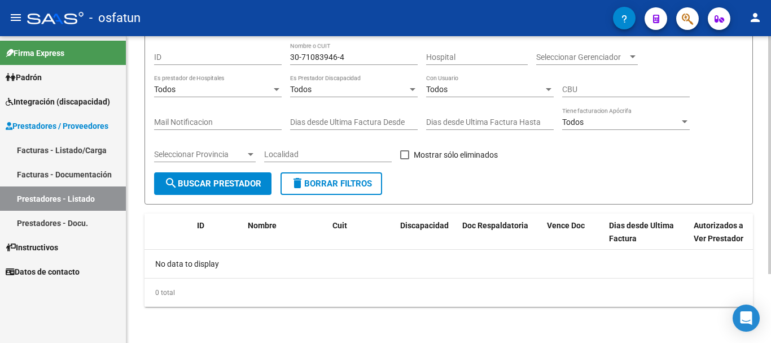
click at [760, 252] on div "PRESTADORES -> Listado de Prestadores / Proveedores add Crear Prestador cloud_d…" at bounding box center [450, 144] width 648 height 395
drag, startPoint x: 369, startPoint y: 59, endPoint x: 263, endPoint y: 56, distance: 106.2
click at [268, 56] on div "Filtros ID 30-71083946-4 Nombre o CUIT Hospital Seleccionar Gerenciador Selecci…" at bounding box center [448, 107] width 589 height 130
paste input "HATUN WASI S.R.L."
type input "HATUN WASI S.R.L."
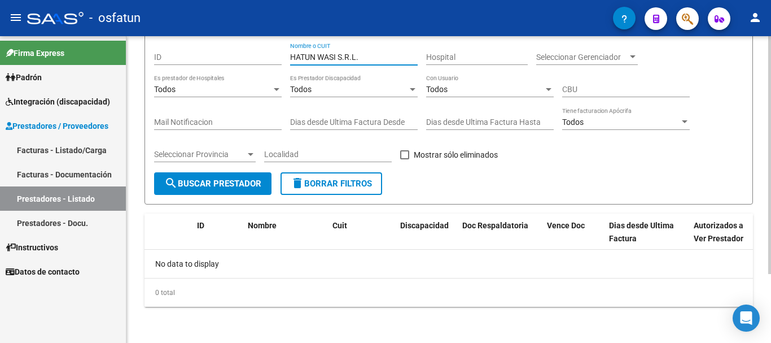
click at [229, 189] on button "search Buscar Prestador" at bounding box center [212, 183] width 117 height 23
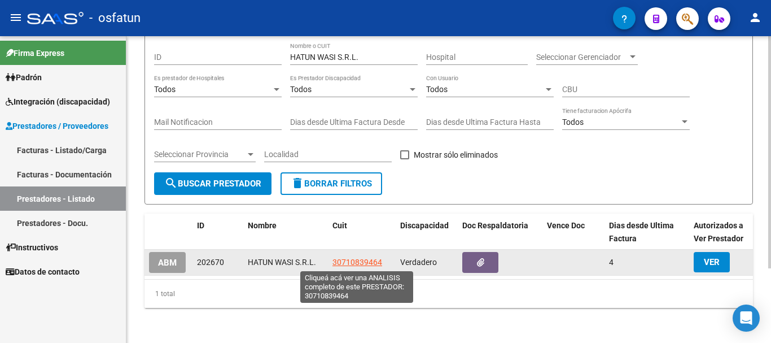
click at [357, 262] on span "30710839464" at bounding box center [358, 261] width 50 height 9
type textarea "30710839464"
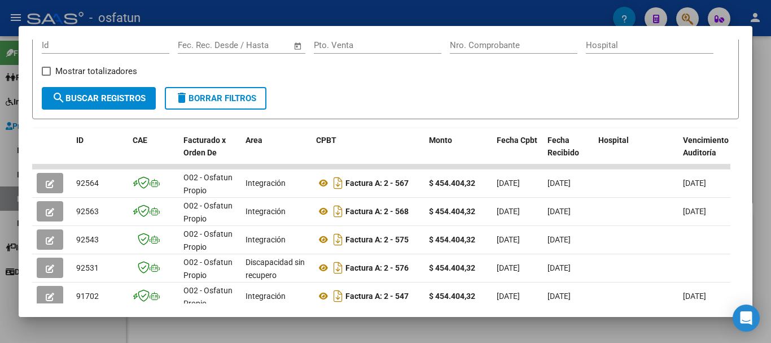
scroll to position [193, 0]
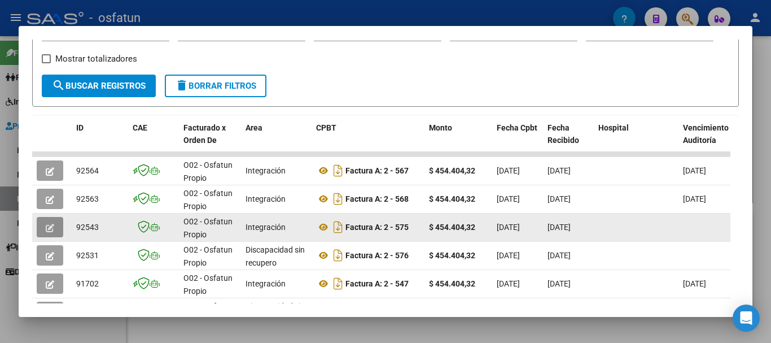
click at [53, 230] on icon "button" at bounding box center [50, 228] width 8 height 8
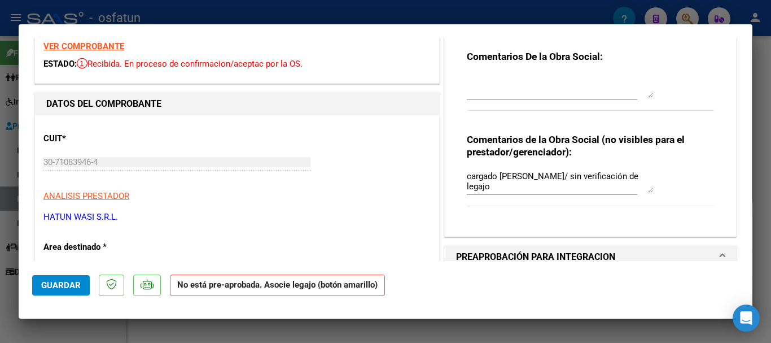
scroll to position [0, 0]
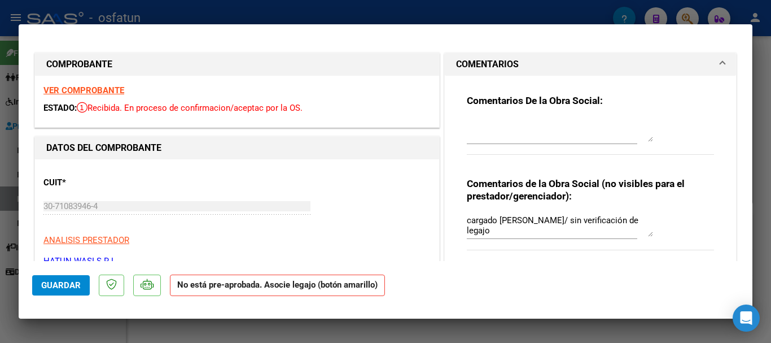
click at [770, 104] on div at bounding box center [385, 171] width 771 height 343
type input "$ 0,00"
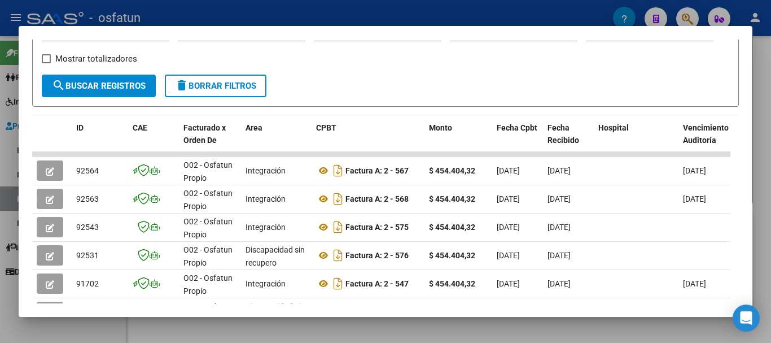
click at [766, 134] on div at bounding box center [385, 171] width 771 height 343
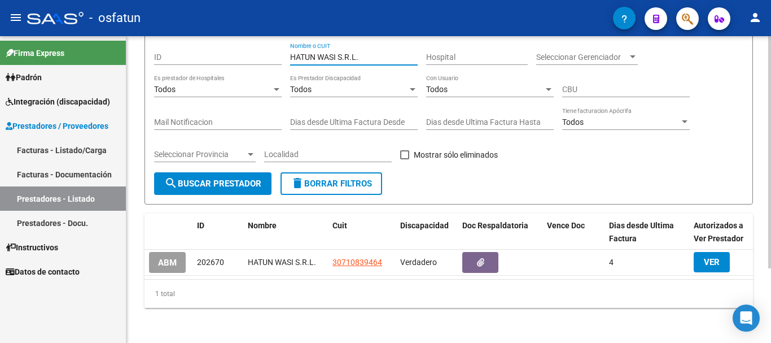
drag, startPoint x: 372, startPoint y: 60, endPoint x: 244, endPoint y: 107, distance: 135.7
click at [215, 71] on div "Filtros ID HATUN WASI S.R.L. Nombre o CUIT Hospital Seleccionar Gerenciador Sel…" at bounding box center [448, 107] width 589 height 130
type input "[PERSON_NAME]"
click at [194, 187] on span "search Buscar Prestador" at bounding box center [212, 183] width 97 height 10
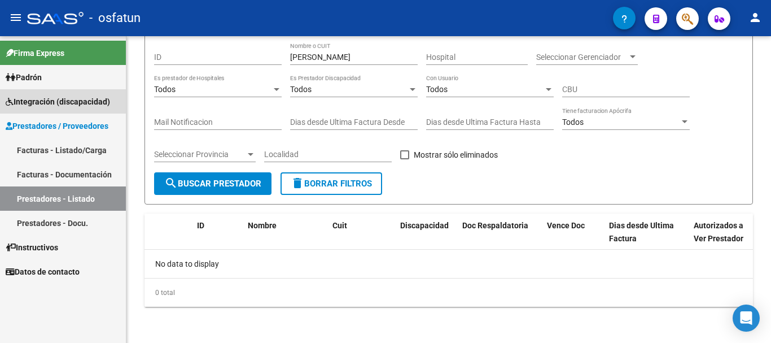
click at [76, 101] on span "Integración (discapacidad)" at bounding box center [58, 101] width 104 height 12
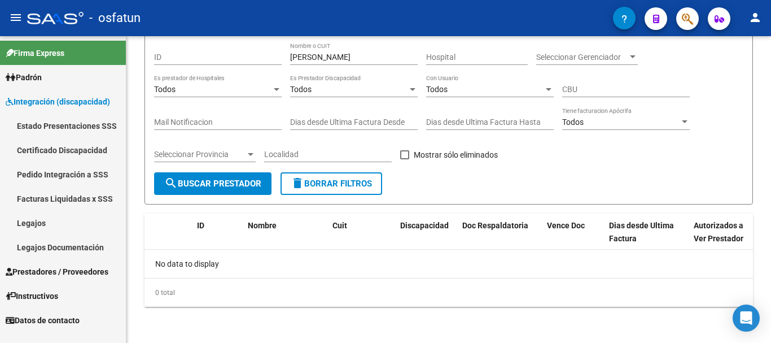
click at [54, 226] on link "Legajos" at bounding box center [63, 223] width 126 height 24
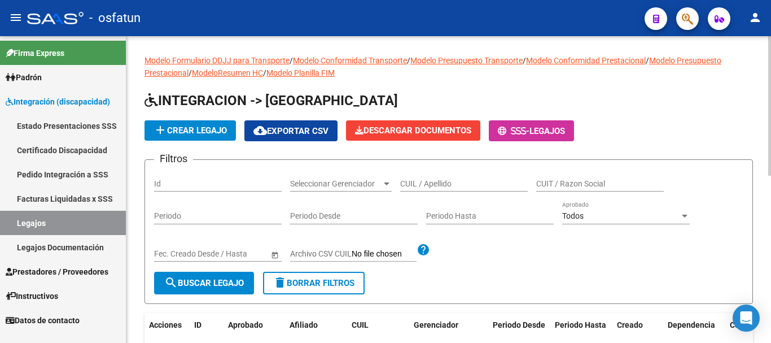
click at [448, 185] on input "CUIL / Apellido" at bounding box center [464, 184] width 128 height 10
type input "[PERSON_NAME]"
click at [204, 284] on span "search Buscar Legajo" at bounding box center [204, 283] width 80 height 10
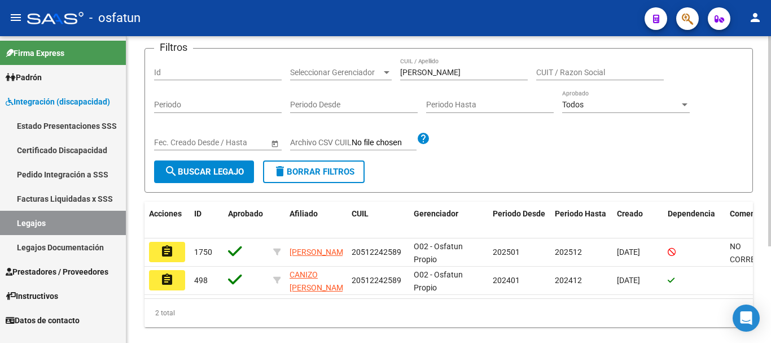
scroll to position [112, 0]
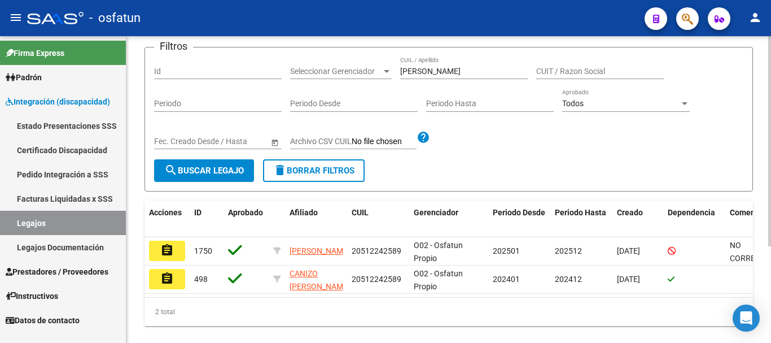
click at [769, 170] on div at bounding box center [769, 224] width 3 height 210
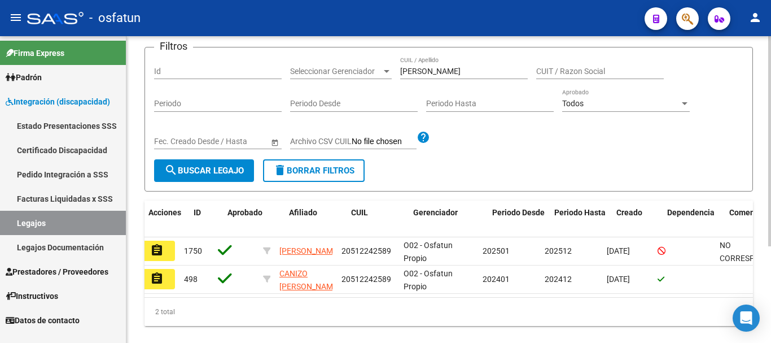
scroll to position [0, 0]
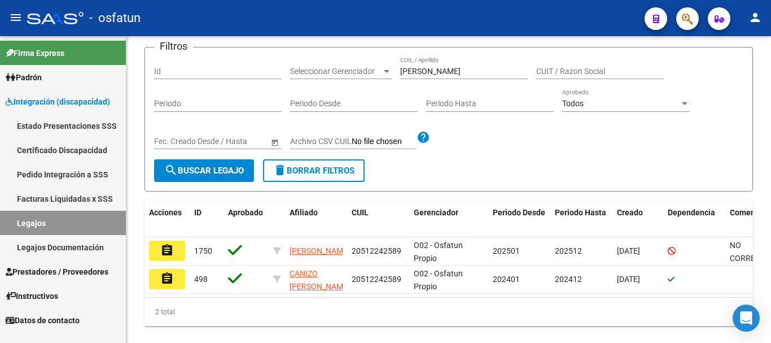
click at [69, 222] on link "Legajos" at bounding box center [63, 223] width 126 height 24
click at [64, 222] on link "Legajos" at bounding box center [63, 223] width 126 height 24
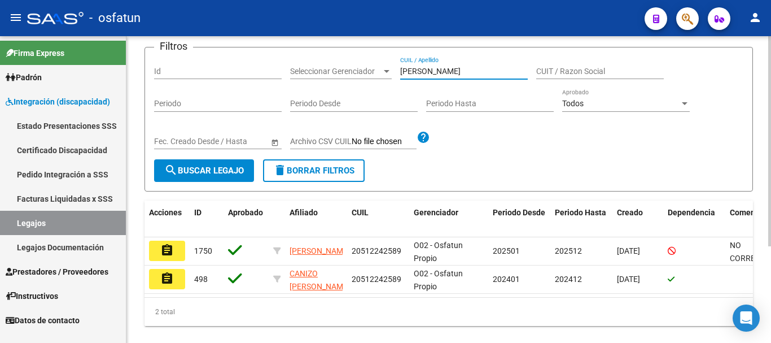
drag, startPoint x: 471, startPoint y: 74, endPoint x: 369, endPoint y: 78, distance: 102.3
click at [369, 78] on div "Filtros Id Seleccionar Gerenciador Seleccionar Gerenciador [PERSON_NAME] CUIL /…" at bounding box center [448, 107] width 589 height 103
type input "a"
click at [235, 165] on button "search Buscar Legajo" at bounding box center [204, 170] width 100 height 23
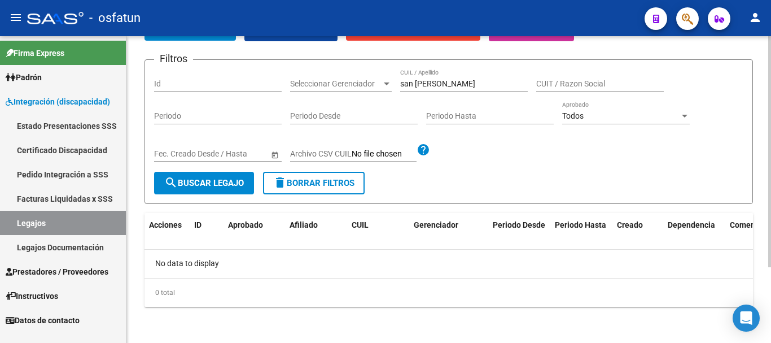
scroll to position [100, 0]
click at [439, 85] on input "san [PERSON_NAME]" at bounding box center [464, 84] width 128 height 10
click at [452, 84] on input "san [PERSON_NAME]" at bounding box center [464, 84] width 128 height 10
click at [439, 86] on input "san [PERSON_NAME]" at bounding box center [464, 84] width 128 height 10
type input "[PERSON_NAME]"
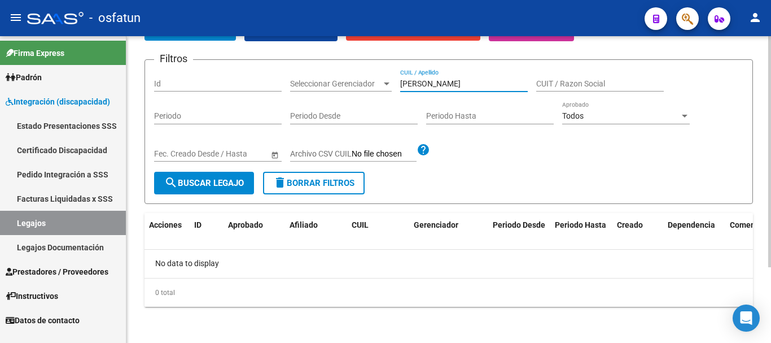
click at [218, 186] on span "search Buscar Legajo" at bounding box center [204, 183] width 80 height 10
click at [413, 85] on input "[PERSON_NAME]" at bounding box center [464, 84] width 128 height 10
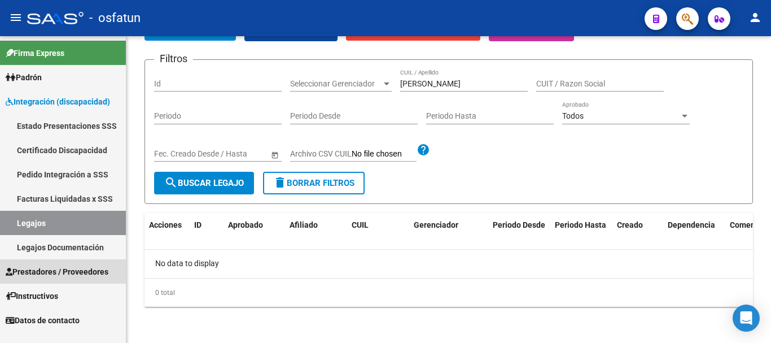
drag, startPoint x: 89, startPoint y: 266, endPoint x: 29, endPoint y: 272, distance: 60.7
click at [89, 268] on span "Prestadores / Proveedores" at bounding box center [57, 271] width 103 height 12
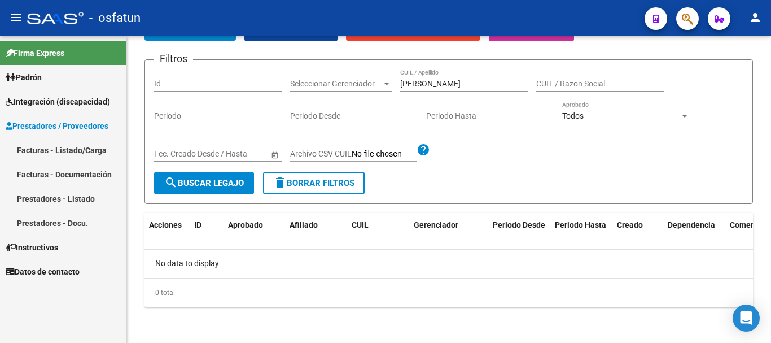
click at [53, 142] on link "Facturas - Listado/Carga" at bounding box center [63, 150] width 126 height 24
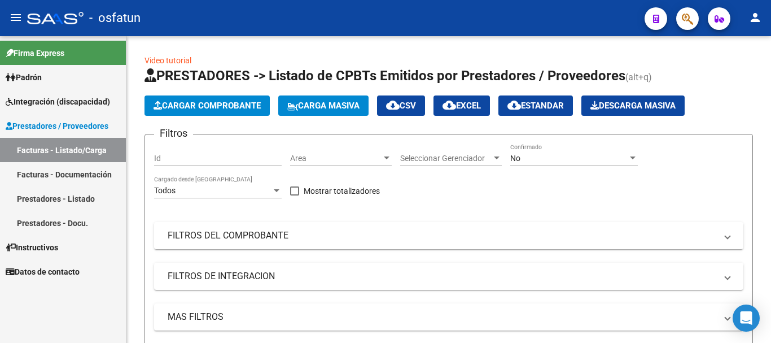
click at [71, 173] on link "Facturas - Documentación" at bounding box center [63, 174] width 126 height 24
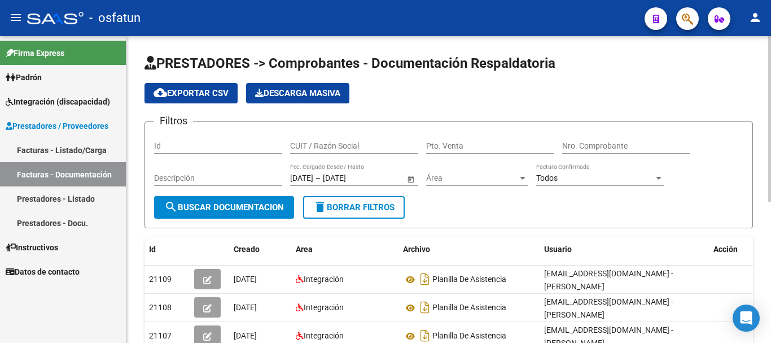
click at [307, 151] on div "CUIT / Razón Social" at bounding box center [354, 142] width 128 height 23
click at [265, 209] on span "search Buscar Documentacion" at bounding box center [224, 207] width 120 height 10
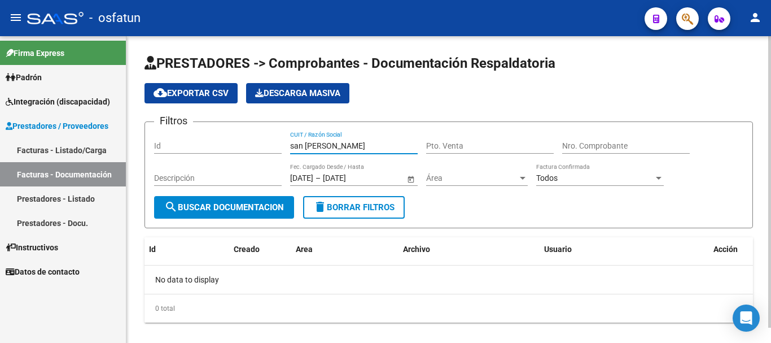
click at [329, 143] on input "san [PERSON_NAME]" at bounding box center [354, 146] width 128 height 10
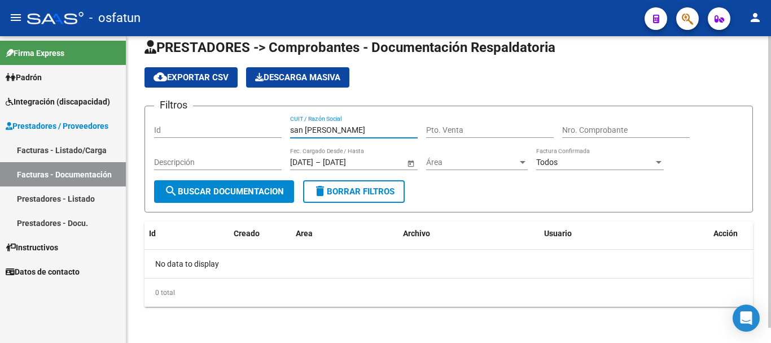
click at [768, 294] on div "PRESTADORES -> Comprobantes - Documentación Respaldatoria cloud_download Export…" at bounding box center [450, 181] width 648 height 322
drag, startPoint x: 330, startPoint y: 129, endPoint x: 265, endPoint y: 144, distance: 66.6
click at [269, 133] on div "Filtros Id san [PERSON_NAME] CUIT / Razón Social Pto. Venta Nro. Comprobante De…" at bounding box center [448, 147] width 589 height 65
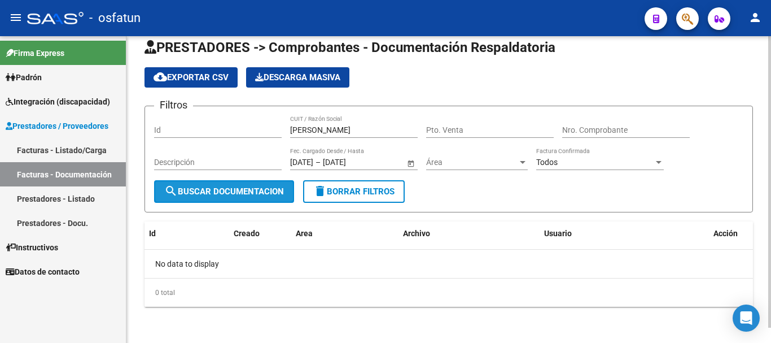
click at [229, 187] on span "search Buscar Documentacion" at bounding box center [224, 191] width 120 height 10
click at [739, 216] on div "PRESTADORES -> Comprobantes - Documentación Respaldatoria cloud_download Export…" at bounding box center [450, 181] width 648 height 322
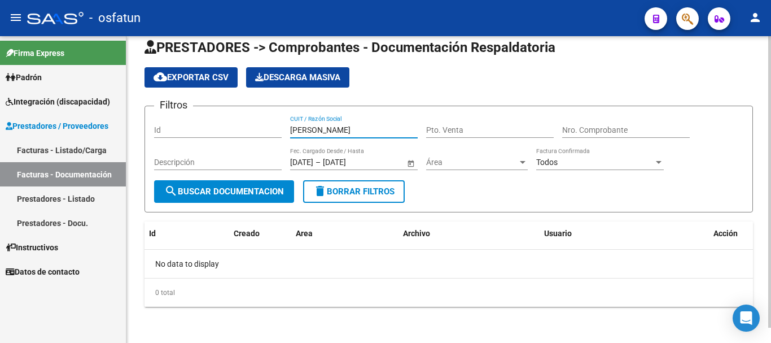
drag, startPoint x: 305, startPoint y: 128, endPoint x: 300, endPoint y: 131, distance: 6.1
click at [305, 128] on input "[PERSON_NAME]" at bounding box center [354, 130] width 128 height 10
type input "[PERSON_NAME]"
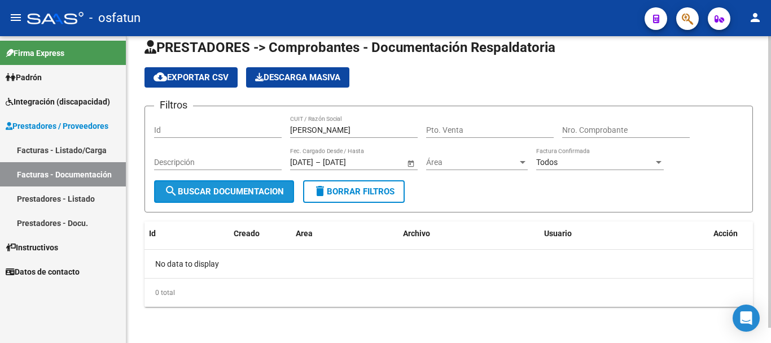
click at [251, 194] on span "search Buscar Documentacion" at bounding box center [224, 191] width 120 height 10
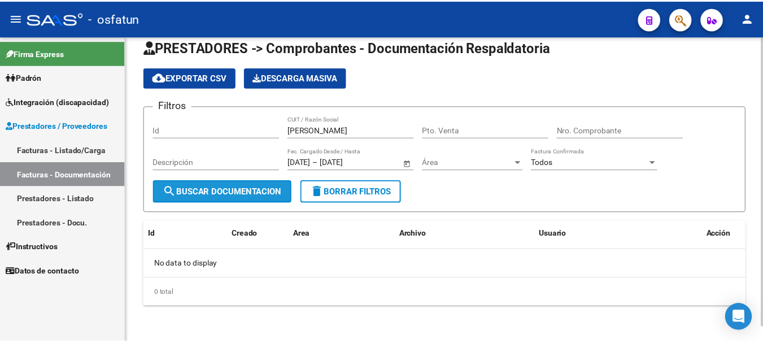
scroll to position [0, 0]
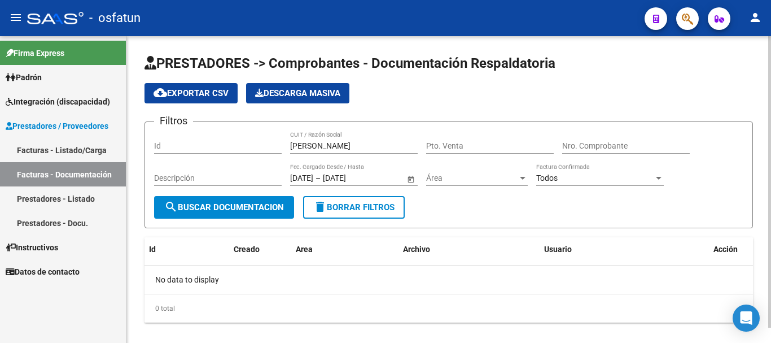
drag, startPoint x: 363, startPoint y: 140, endPoint x: 284, endPoint y: 146, distance: 79.2
click at [263, 145] on div "Filtros Id [PERSON_NAME] CUIT / Razón Social Pto. Venta Nro. Comprobante Descri…" at bounding box center [448, 163] width 589 height 65
drag, startPoint x: 324, startPoint y: 148, endPoint x: 257, endPoint y: 152, distance: 66.7
click at [256, 152] on div "Filtros Id [PERSON_NAME] CUIT / Razón Social Pto. Venta Nro. Comprobante Descri…" at bounding box center [448, 163] width 589 height 65
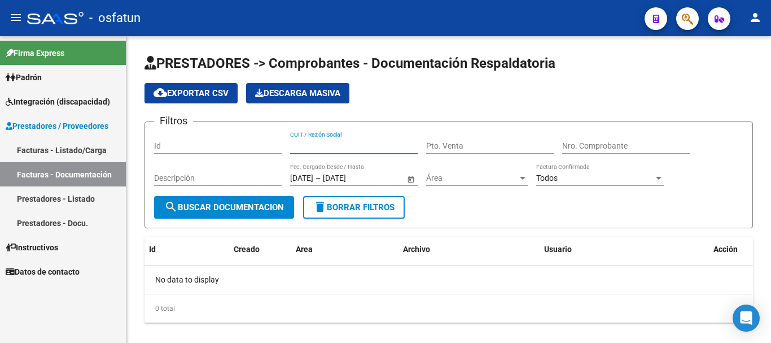
click at [59, 173] on link "Facturas - Documentación" at bounding box center [63, 174] width 126 height 24
click at [752, 15] on mat-icon "person" at bounding box center [756, 18] width 14 height 14
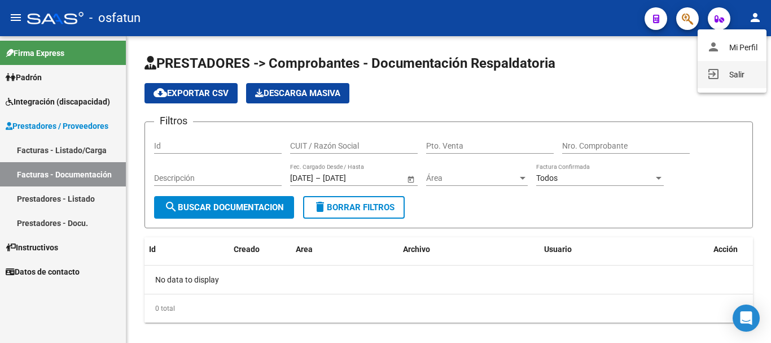
click at [740, 80] on button "exit_to_app Salir" at bounding box center [732, 74] width 69 height 27
